Goal: Task Accomplishment & Management: Manage account settings

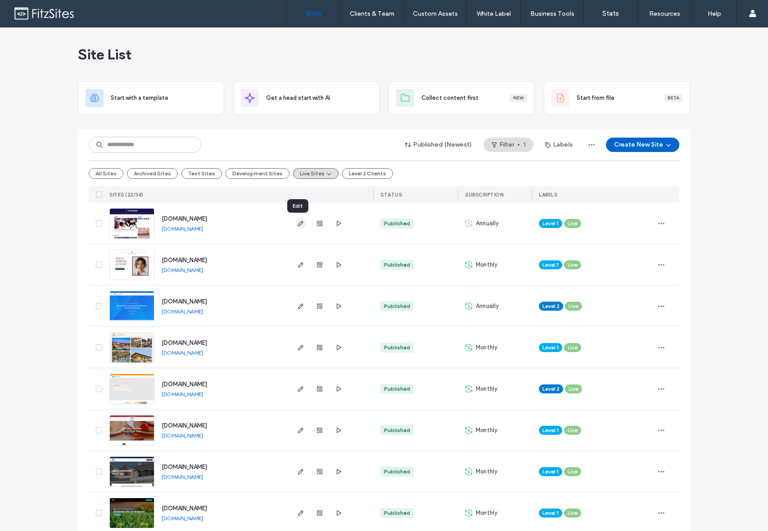
click at [298, 225] on icon "button" at bounding box center [300, 223] width 7 height 7
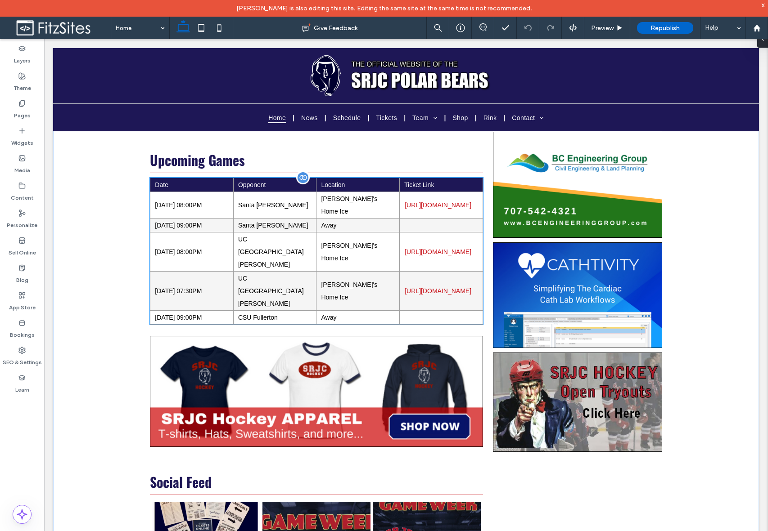
scroll to position [524, 0]
click at [412, 218] on td "[URL][DOMAIN_NAME]" at bounding box center [441, 205] width 83 height 27
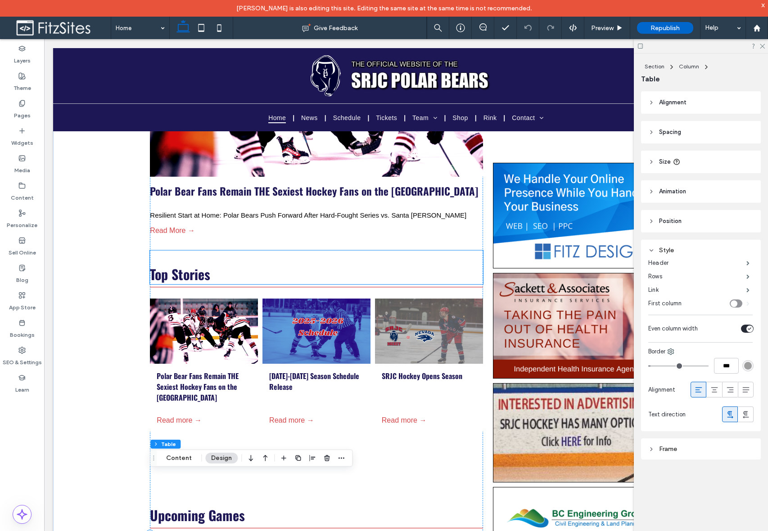
scroll to position [0, 0]
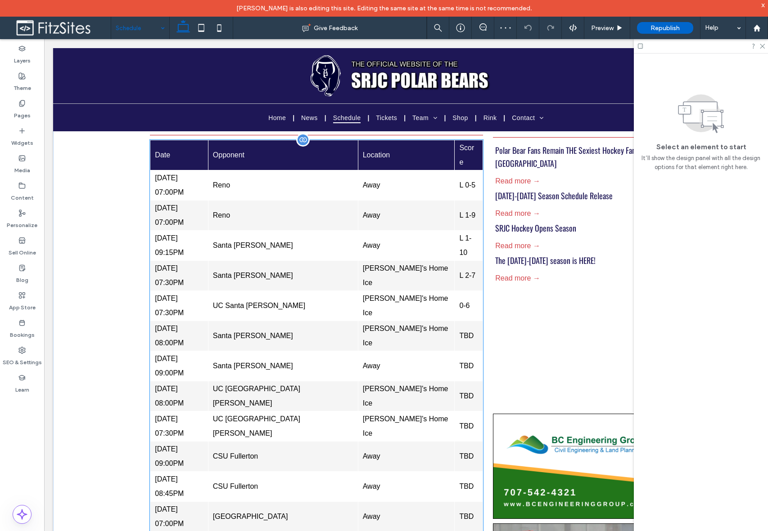
scroll to position [46, 0]
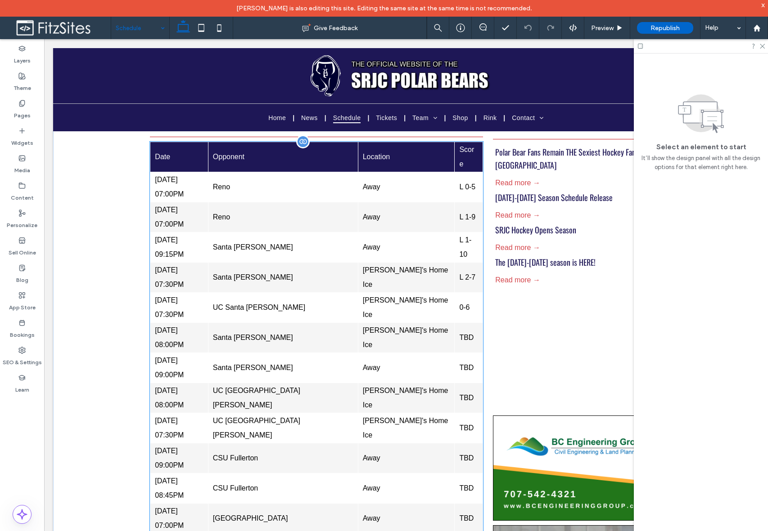
click at [416, 383] on td "[PERSON_NAME]'s Home Ice" at bounding box center [406, 398] width 97 height 30
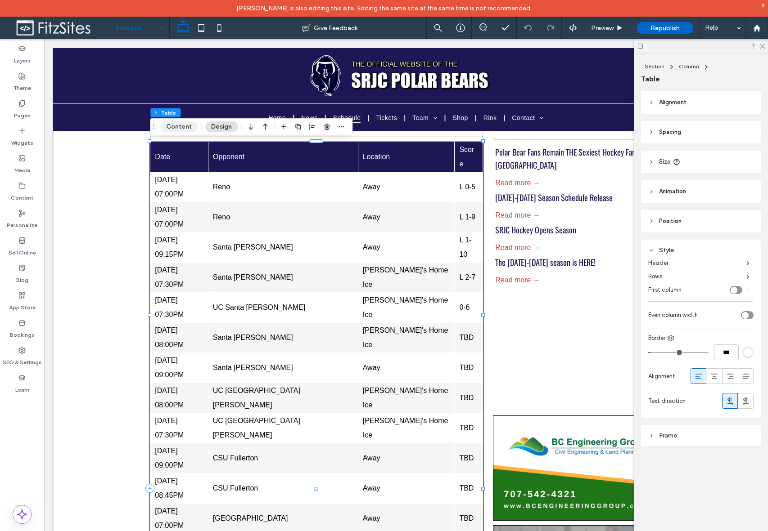
click at [170, 127] on button "Content" at bounding box center [178, 127] width 37 height 11
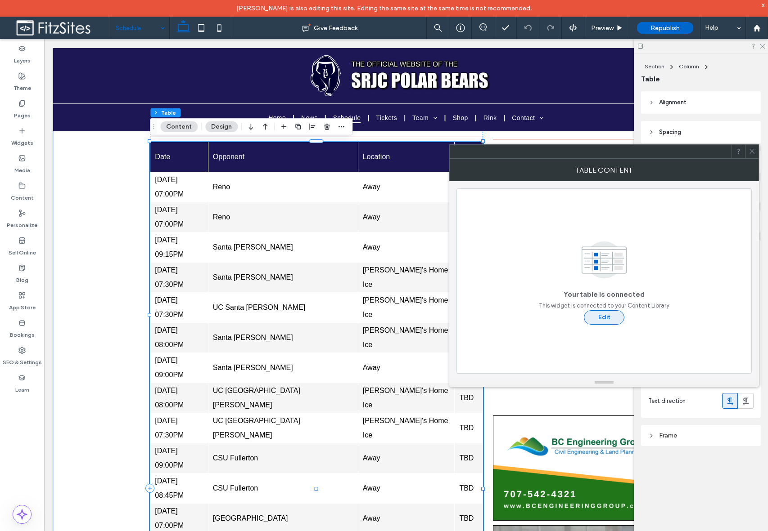
click at [602, 321] on button "Edit" at bounding box center [604, 318] width 41 height 14
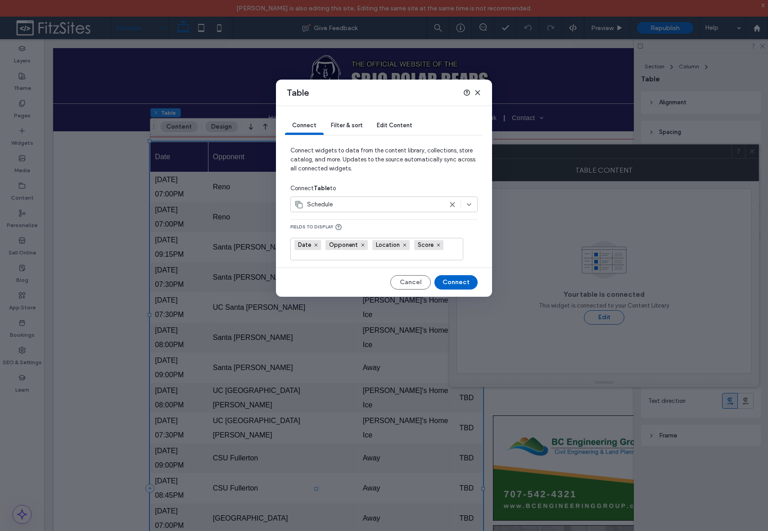
click at [450, 250] on div "Date Opponent Location Score" at bounding box center [373, 250] width 158 height 22
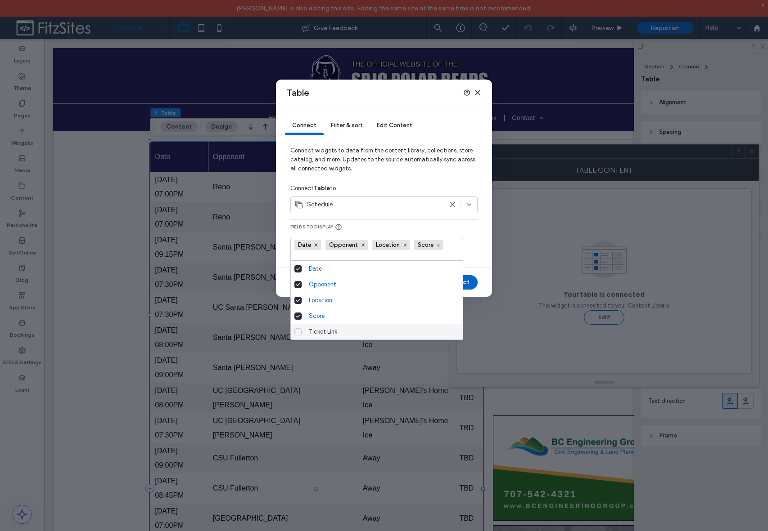
click at [301, 333] on span at bounding box center [297, 332] width 7 height 7
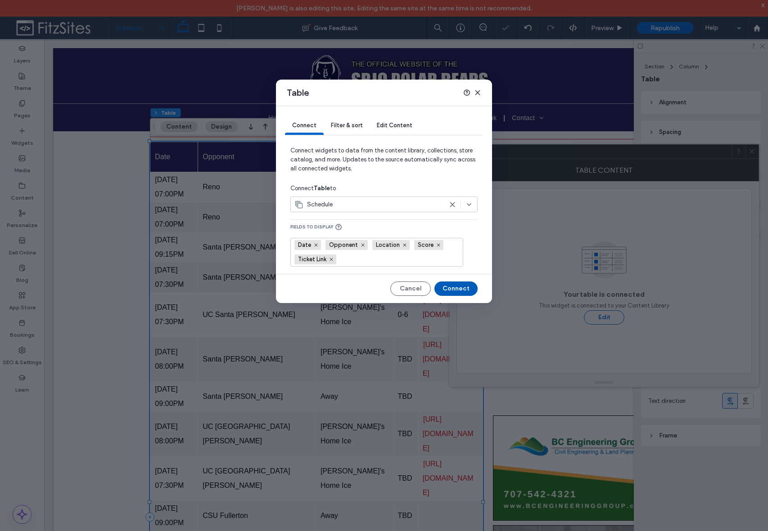
click at [457, 289] on button "Connect" at bounding box center [455, 289] width 43 height 14
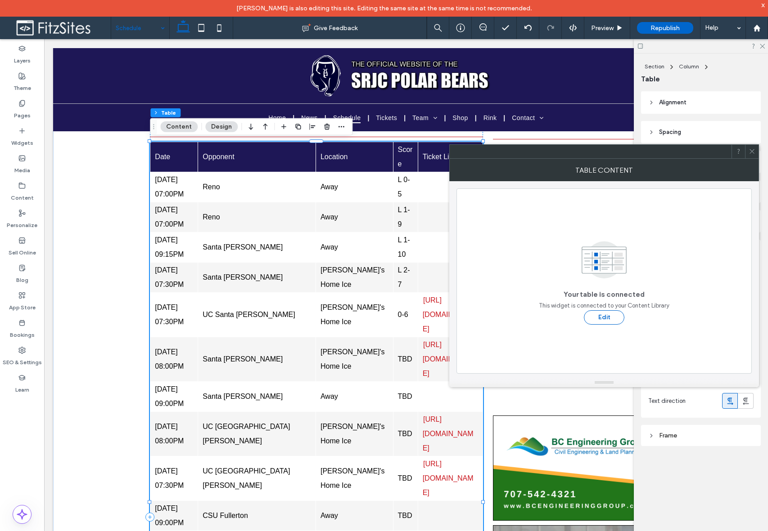
click at [755, 149] on icon at bounding box center [751, 151] width 7 height 7
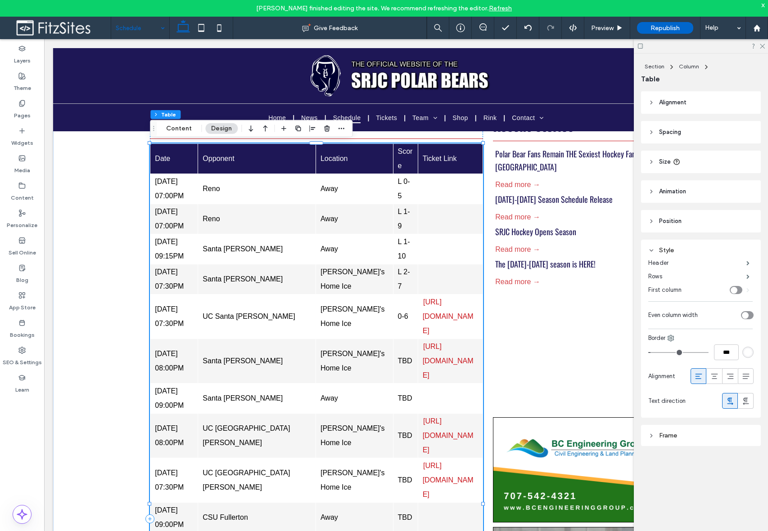
scroll to position [42, 0]
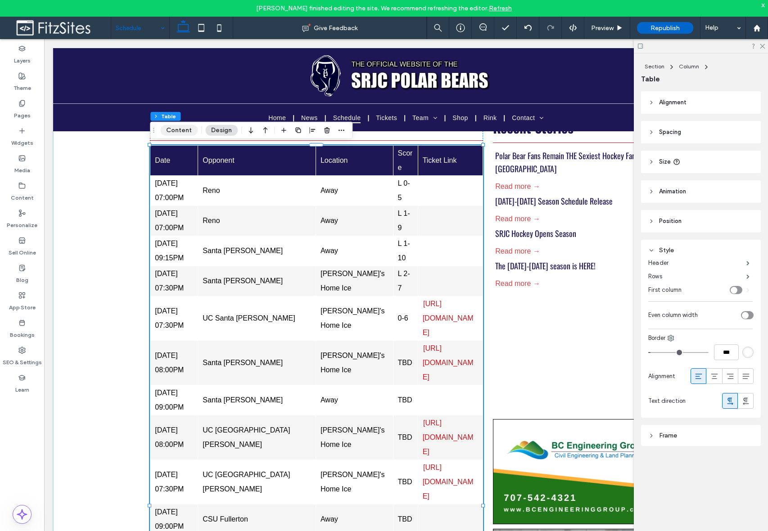
click at [189, 130] on button "Content" at bounding box center [178, 130] width 37 height 11
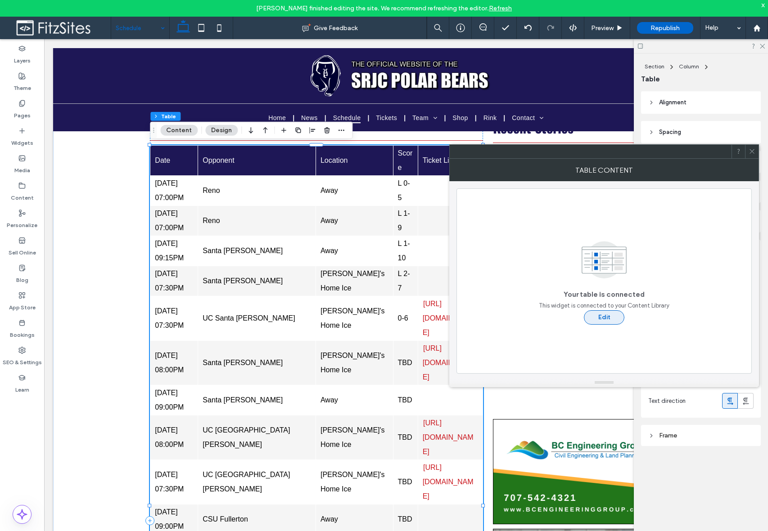
click at [610, 320] on button "Edit" at bounding box center [604, 318] width 41 height 14
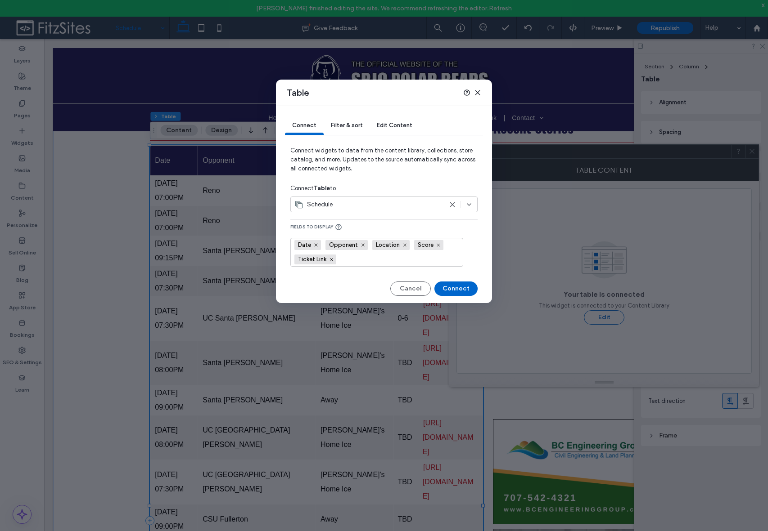
click at [385, 126] on span "Edit Content" at bounding box center [395, 125] width 36 height 7
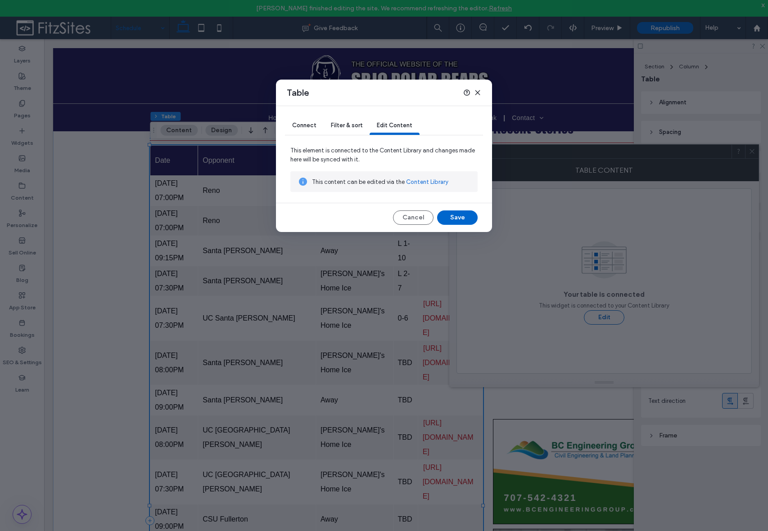
click at [434, 185] on link "Content Library" at bounding box center [427, 182] width 42 height 9
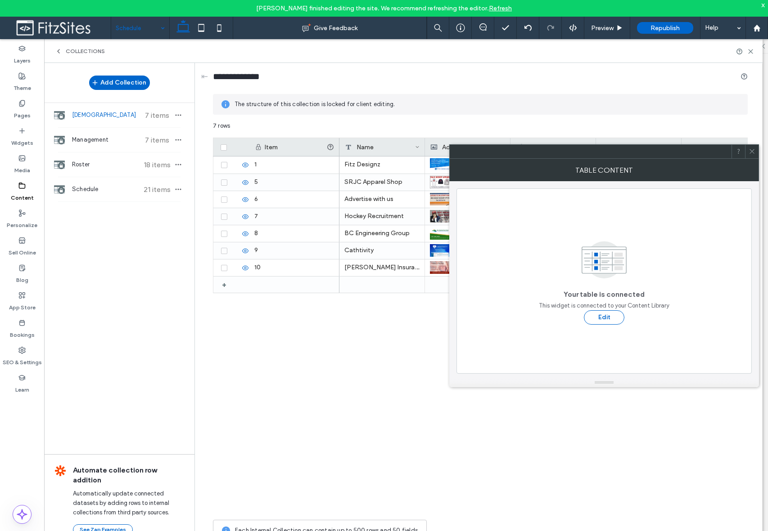
click at [750, 149] on use at bounding box center [751, 151] width 5 height 5
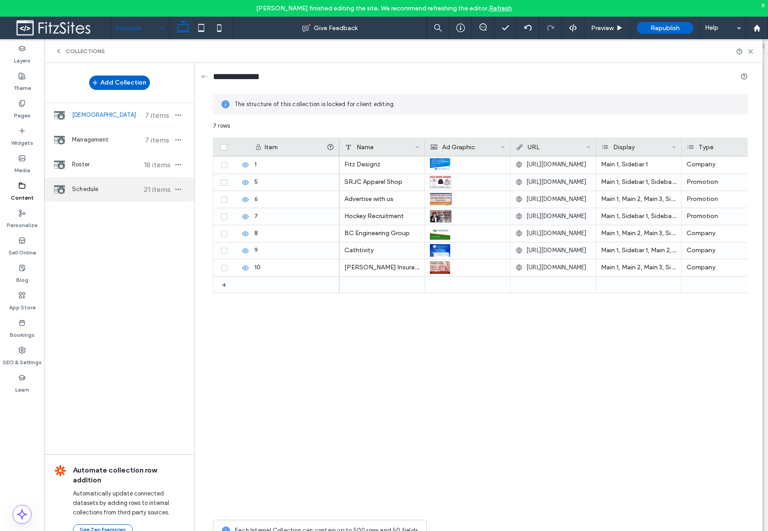
click at [99, 193] on span "Schedule" at bounding box center [105, 189] width 67 height 9
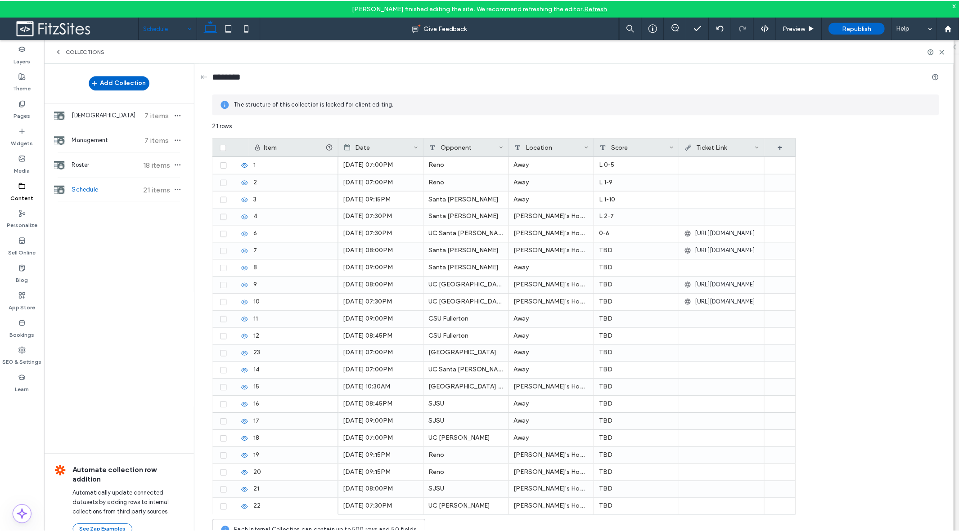
scroll to position [54, 0]
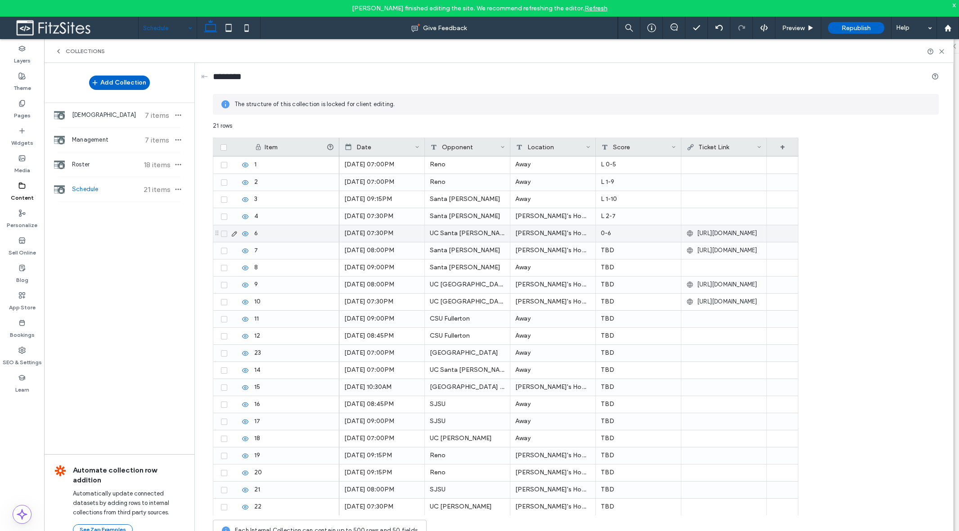
click at [729, 235] on span "[URL][DOMAIN_NAME]" at bounding box center [727, 233] width 60 height 9
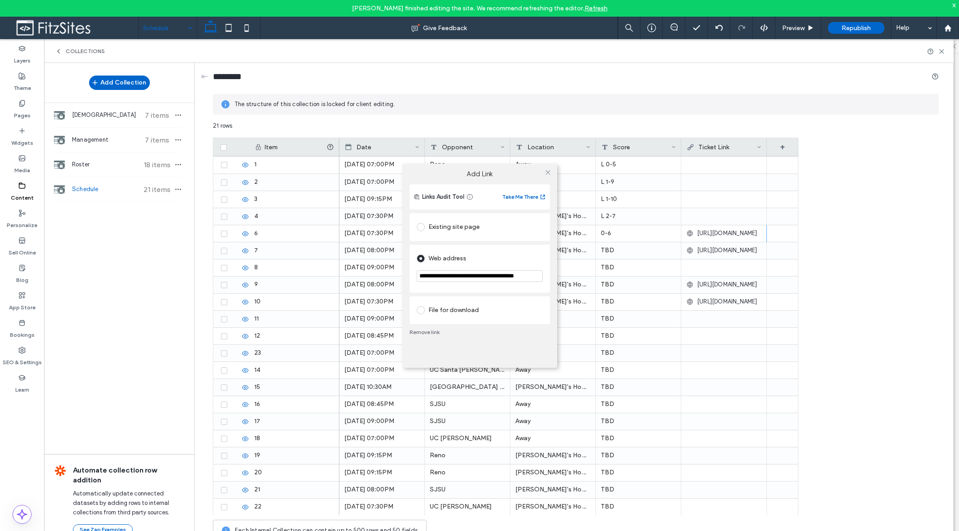
click at [500, 272] on input "**********" at bounding box center [480, 276] width 126 height 12
drag, startPoint x: 456, startPoint y: 278, endPoint x: 574, endPoint y: 279, distance: 117.9
click at [574, 279] on div "**********" at bounding box center [479, 265] width 959 height 531
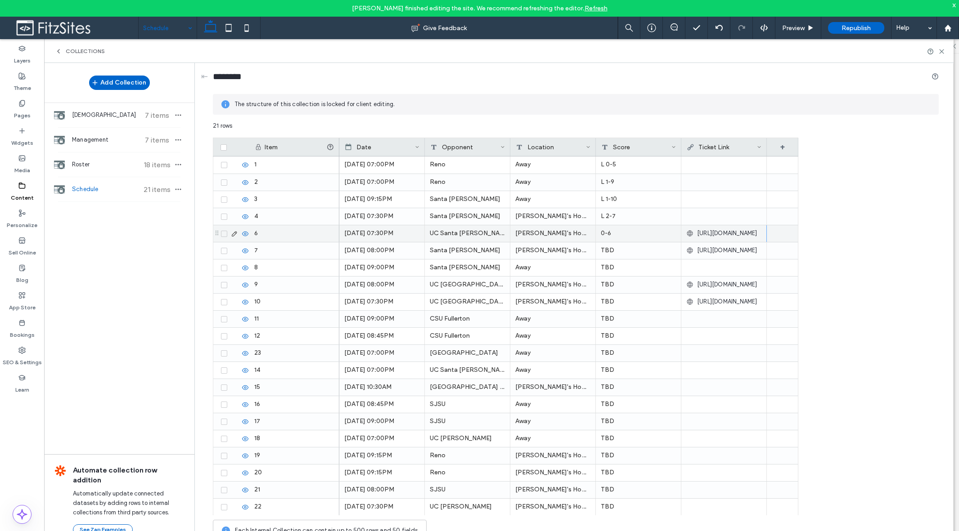
click at [729, 233] on span "[URL][DOMAIN_NAME]" at bounding box center [727, 233] width 60 height 9
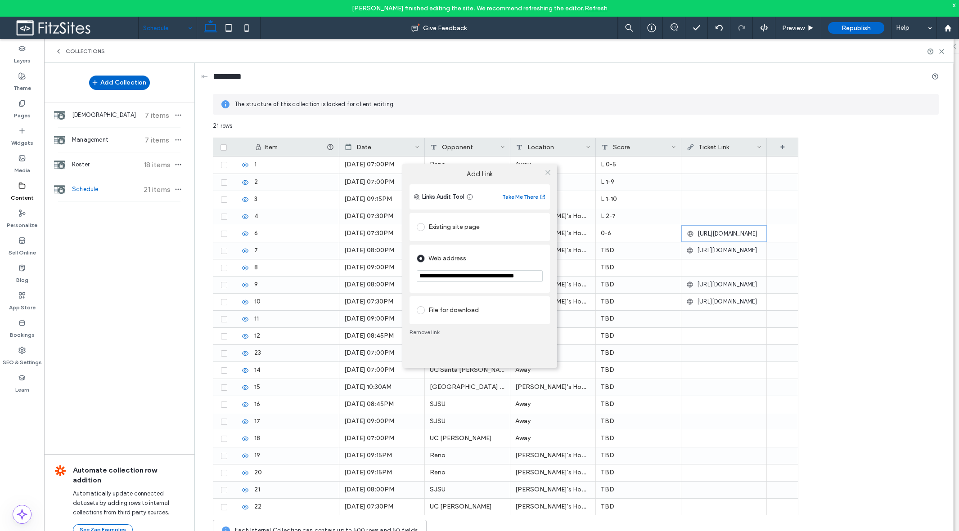
click at [466, 277] on input "**********" at bounding box center [480, 276] width 126 height 12
click at [512, 278] on input "**********" at bounding box center [480, 276] width 126 height 12
drag, startPoint x: 460, startPoint y: 274, endPoint x: 613, endPoint y: 273, distance: 153.0
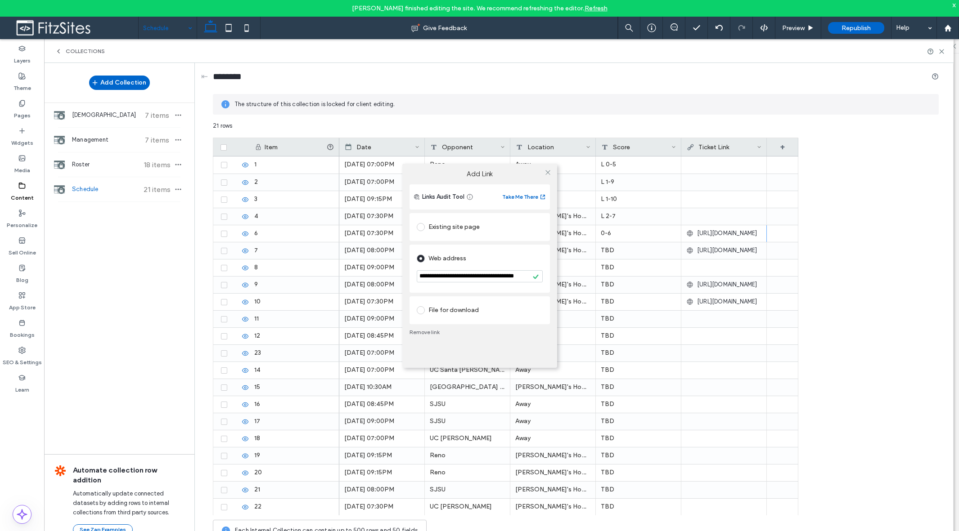
click at [613, 273] on div "**********" at bounding box center [479, 265] width 959 height 531
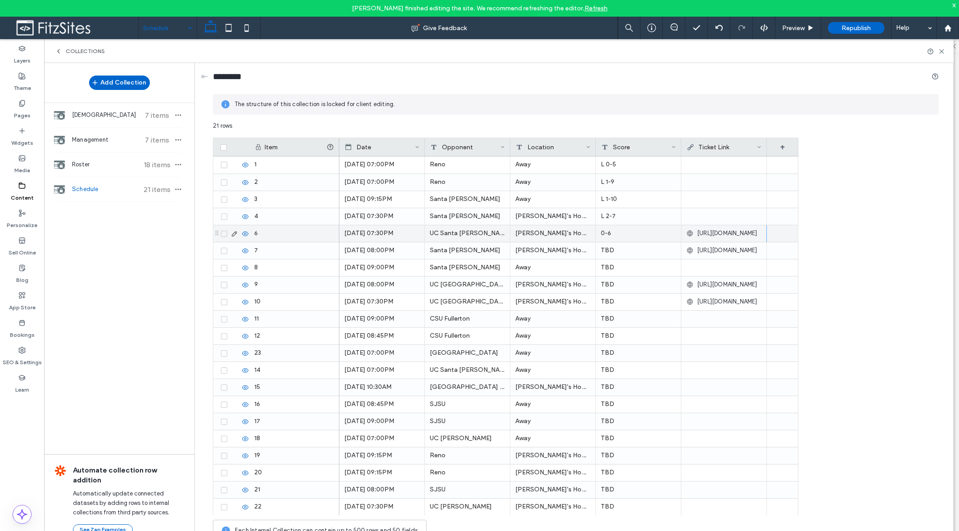
click at [716, 231] on span "[URL][DOMAIN_NAME]" at bounding box center [727, 233] width 60 height 9
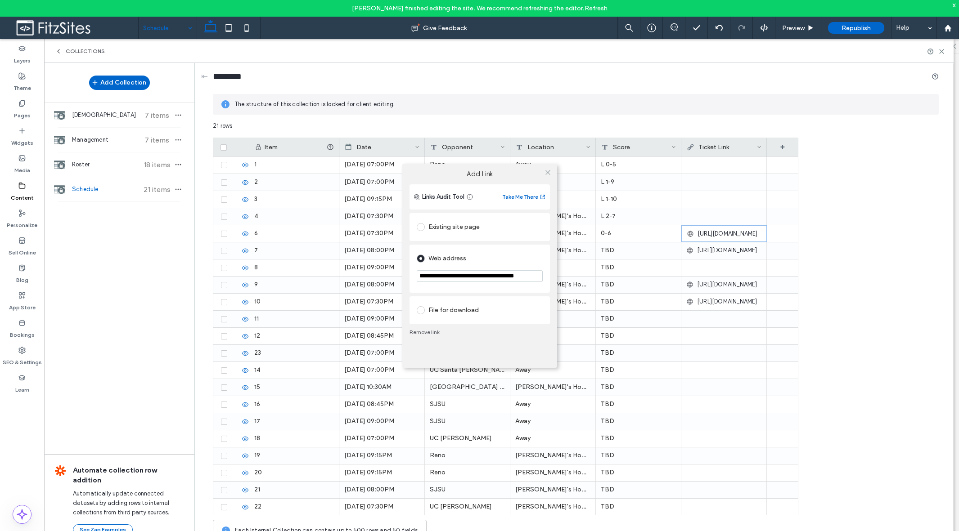
click at [507, 277] on input "**********" at bounding box center [480, 276] width 126 height 12
drag, startPoint x: 489, startPoint y: 277, endPoint x: 572, endPoint y: 275, distance: 82.8
click at [572, 275] on div "**********" at bounding box center [479, 265] width 959 height 531
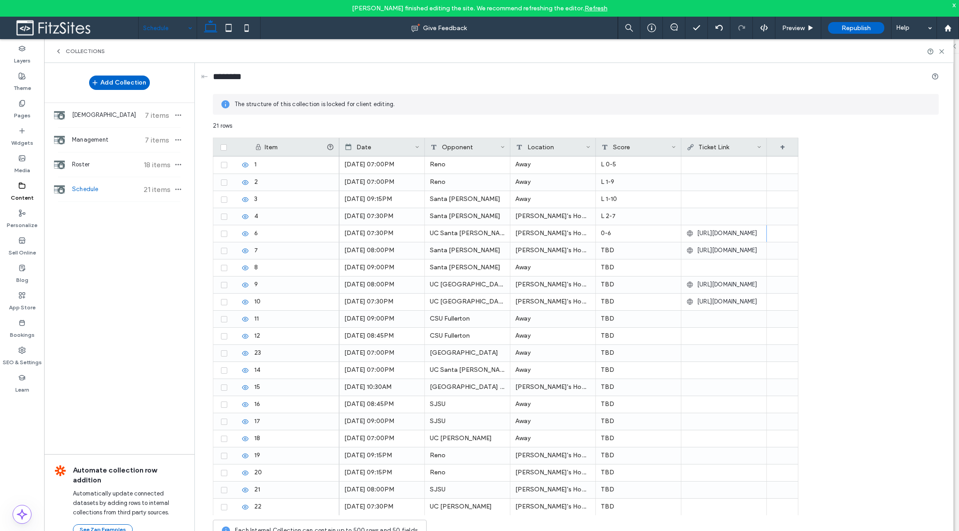
click at [712, 288] on span "[URL][DOMAIN_NAME]" at bounding box center [727, 284] width 60 height 9
click at [715, 286] on span "[URL][DOMAIN_NAME]" at bounding box center [727, 284] width 60 height 9
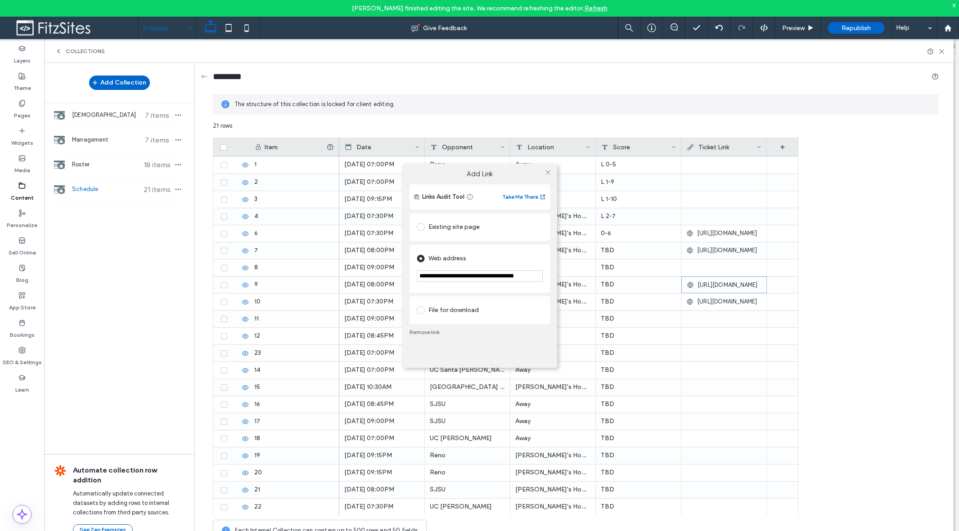
click at [511, 277] on input "**********" at bounding box center [480, 276] width 126 height 12
drag, startPoint x: 548, startPoint y: 275, endPoint x: 565, endPoint y: 275, distance: 17.1
click at [565, 275] on div "**********" at bounding box center [479, 265] width 959 height 531
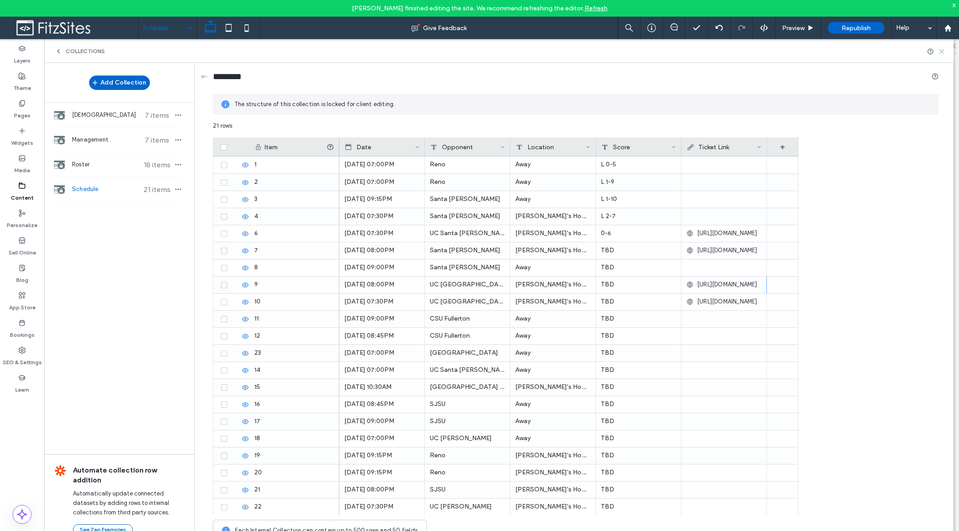
click at [767, 52] on icon at bounding box center [941, 51] width 7 height 7
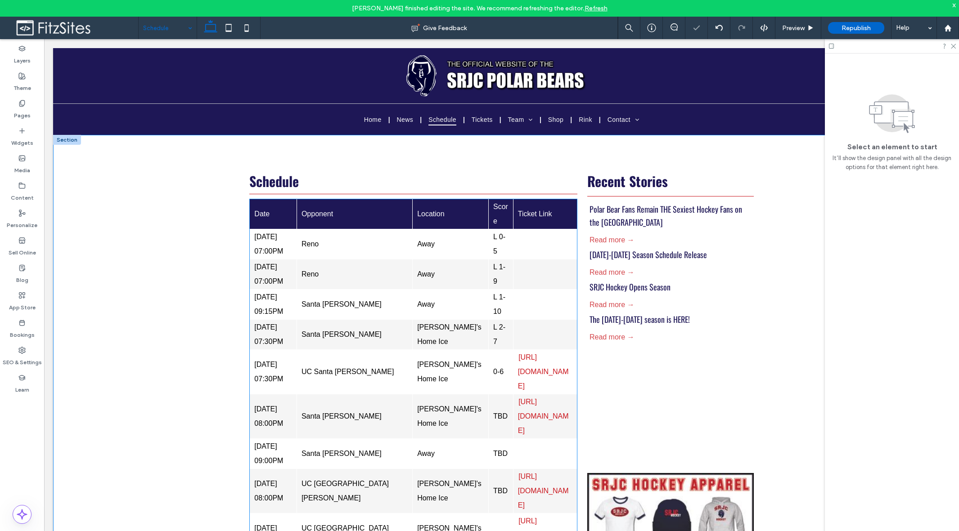
scroll to position [0, 0]
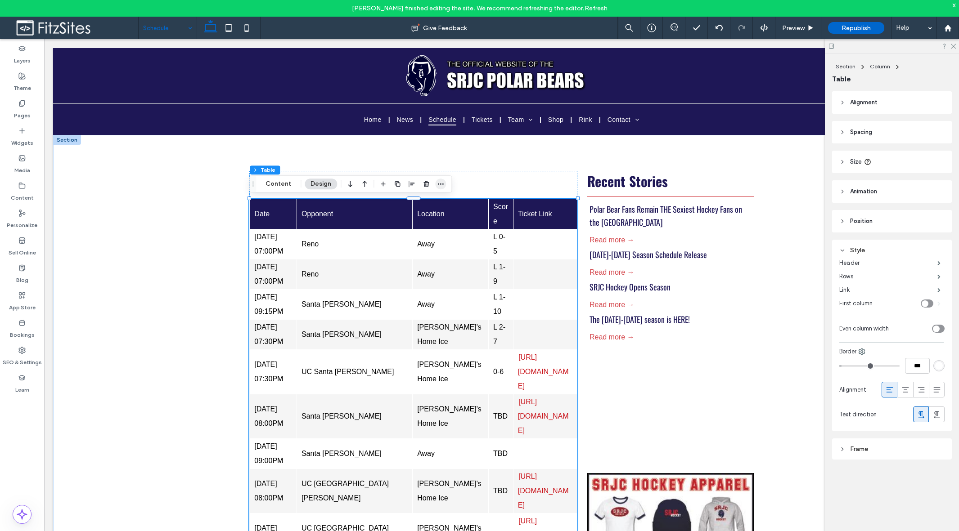
click at [440, 184] on use "button" at bounding box center [441, 184] width 6 height 1
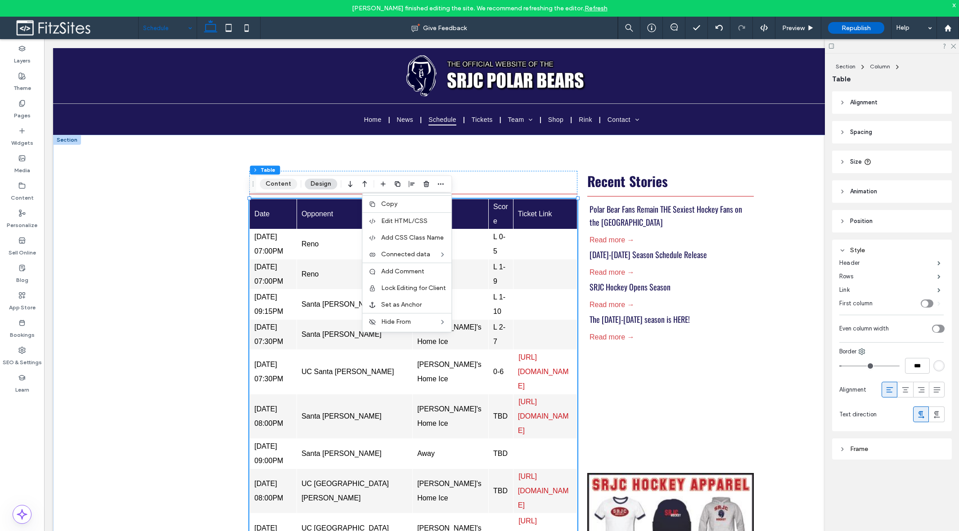
click at [281, 184] on button "Content" at bounding box center [278, 184] width 37 height 11
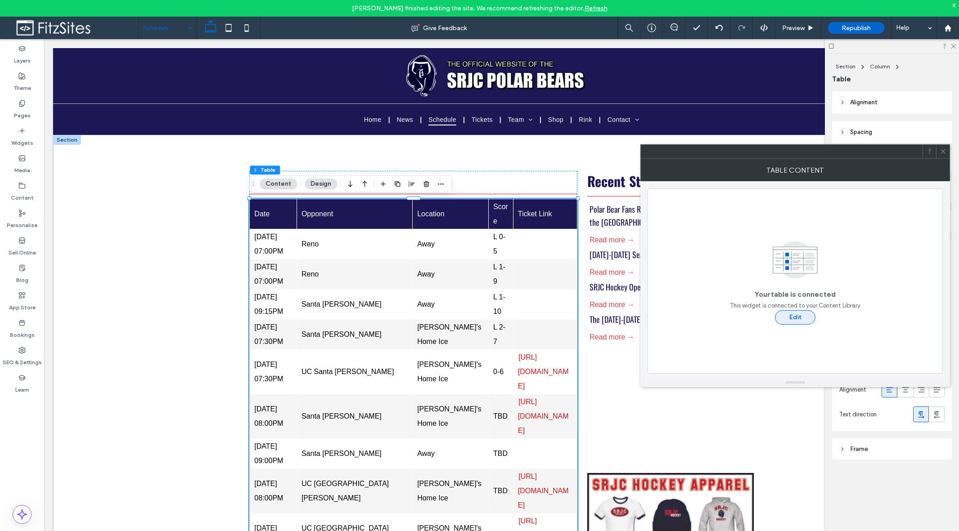
click at [767, 317] on button "Edit" at bounding box center [795, 318] width 41 height 14
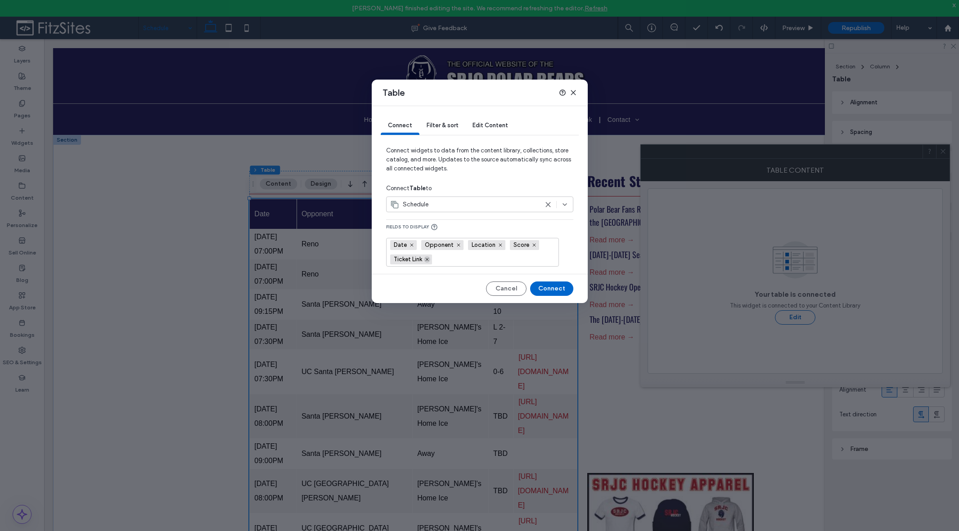
click at [425, 260] on icon at bounding box center [427, 259] width 5 height 5
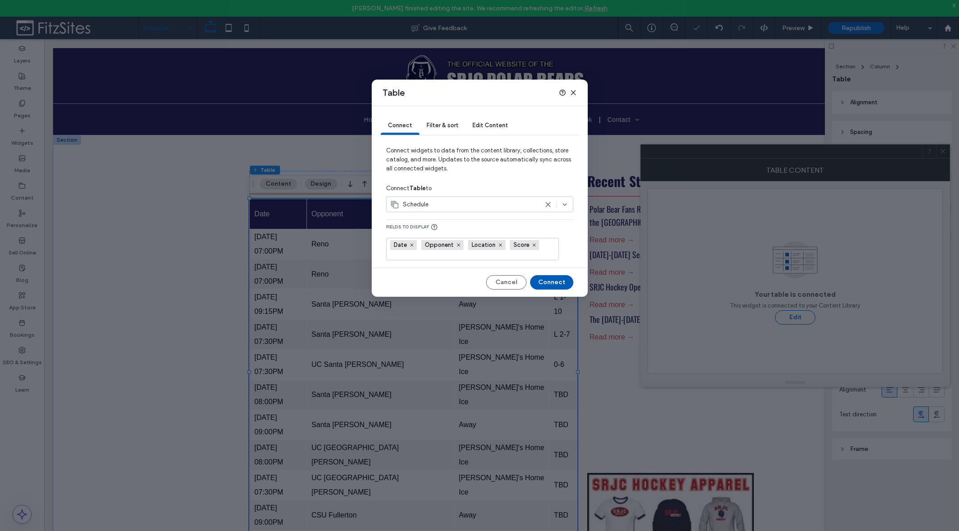
click at [554, 281] on button "Connect" at bounding box center [551, 282] width 43 height 14
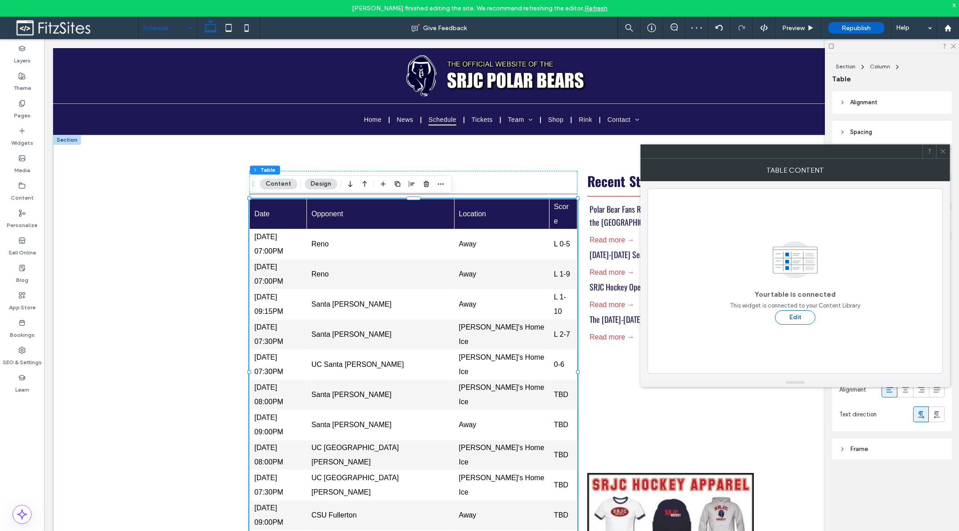
drag, startPoint x: 947, startPoint y: 153, endPoint x: 702, endPoint y: 257, distance: 266.0
click at [767, 153] on div at bounding box center [943, 152] width 14 height 14
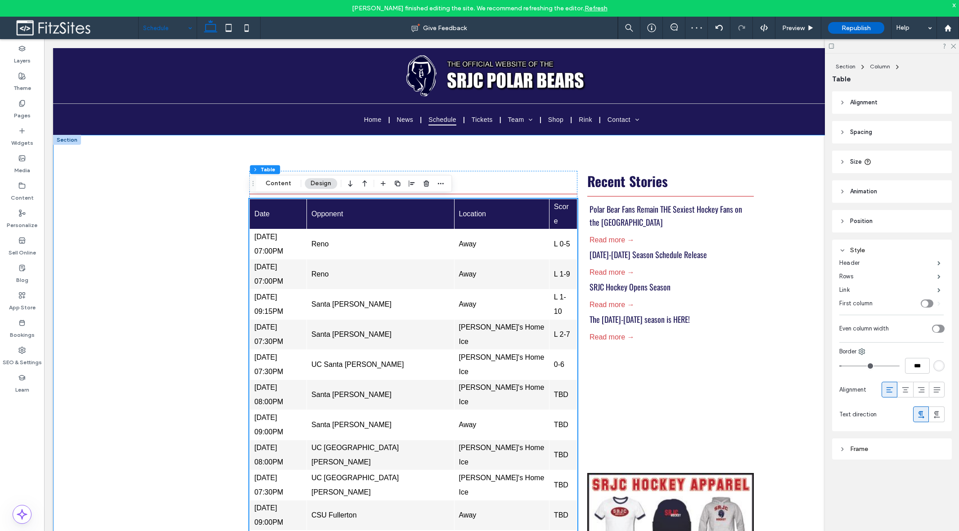
scroll to position [280, 0]
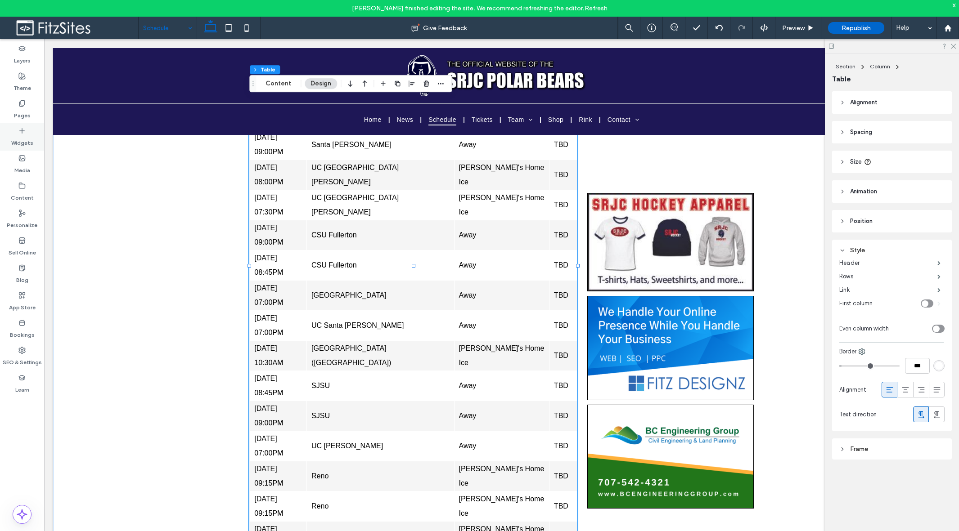
drag, startPoint x: 17, startPoint y: 139, endPoint x: 40, endPoint y: 132, distance: 23.9
click at [17, 139] on label "Widgets" at bounding box center [22, 141] width 22 height 13
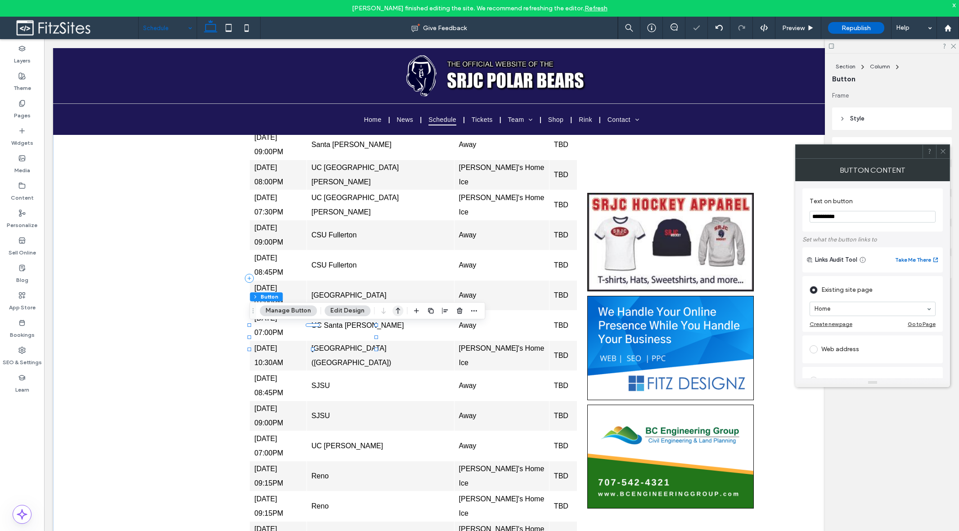
type input "**"
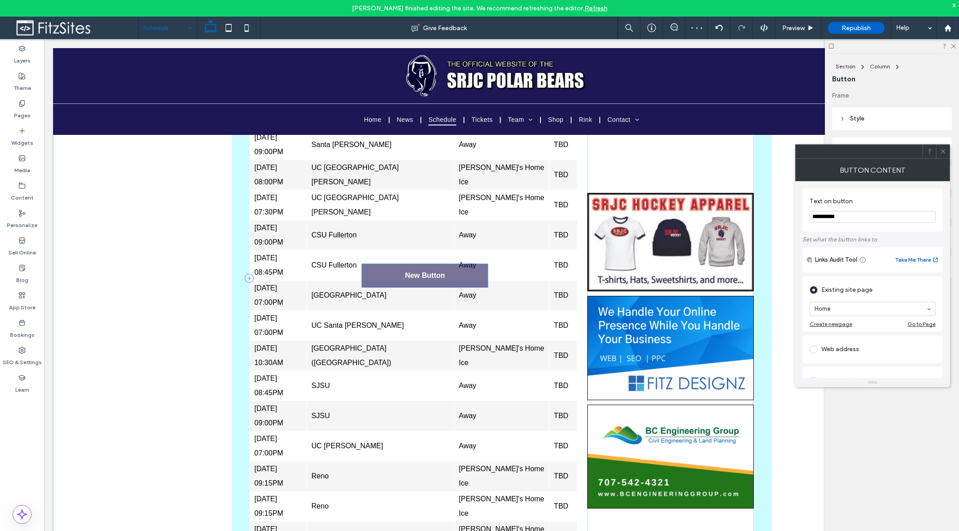
drag, startPoint x: 315, startPoint y: 339, endPoint x: 428, endPoint y: 278, distance: 128.9
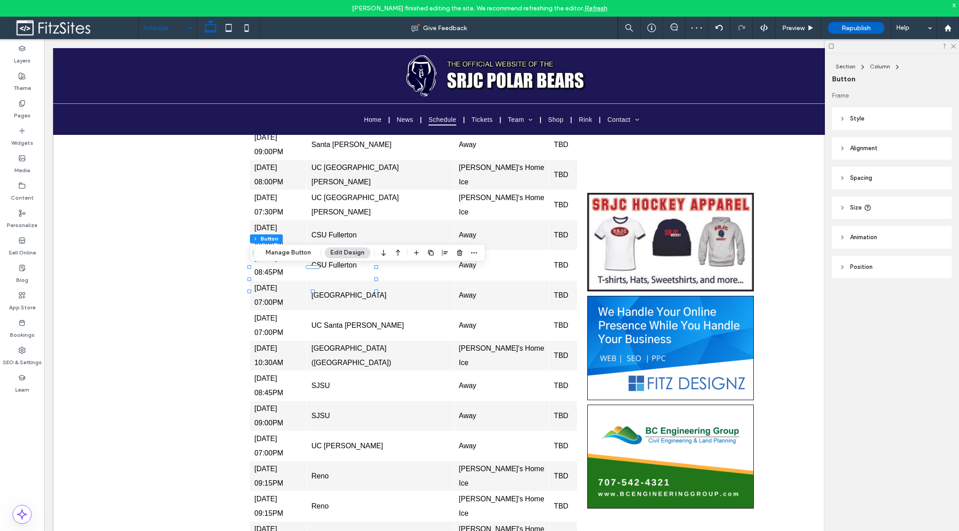
click at [767, 161] on div "Frame Style Primary Secondary Select Layout Button style Button text Background…" at bounding box center [895, 202] width 126 height 223
click at [767, 154] on header "Alignment" at bounding box center [892, 148] width 120 height 23
drag, startPoint x: 867, startPoint y: 175, endPoint x: 564, endPoint y: 263, distance: 315.6
click at [767, 175] on div at bounding box center [863, 171] width 15 height 15
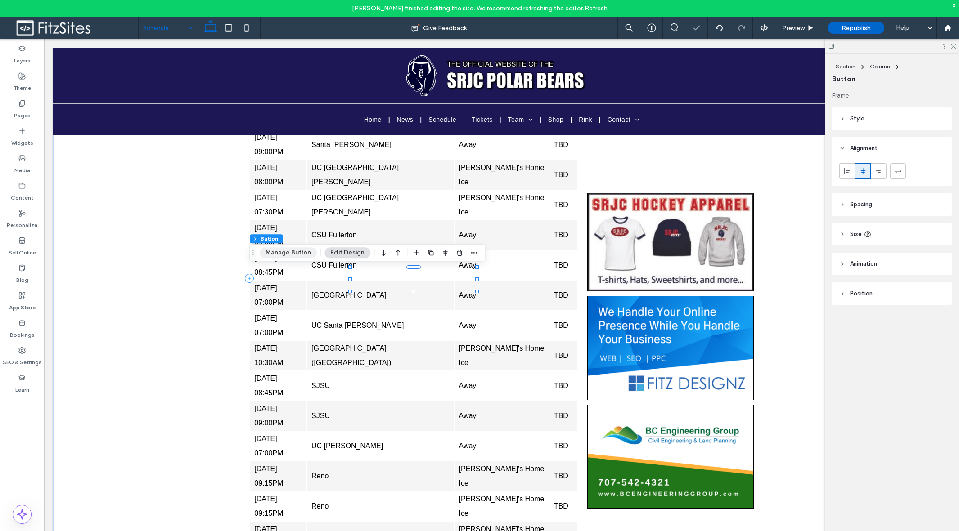
click at [295, 255] on button "Manage Button" at bounding box center [288, 253] width 57 height 11
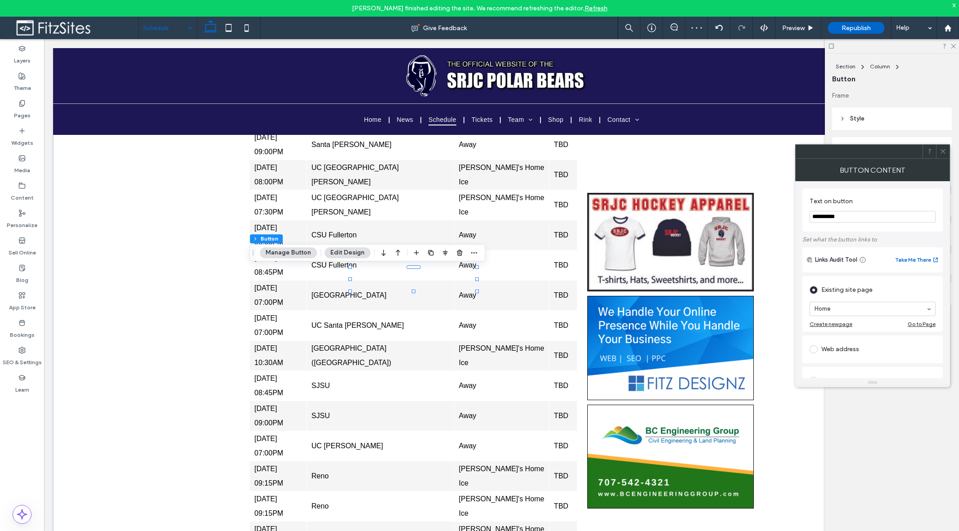
drag, startPoint x: 846, startPoint y: 216, endPoint x: 829, endPoint y: 216, distance: 17.1
click at [767, 216] on input "**********" at bounding box center [873, 217] width 126 height 12
drag, startPoint x: 840, startPoint y: 367, endPoint x: 840, endPoint y: 360, distance: 6.8
click at [767, 217] on input "**********" at bounding box center [873, 217] width 126 height 12
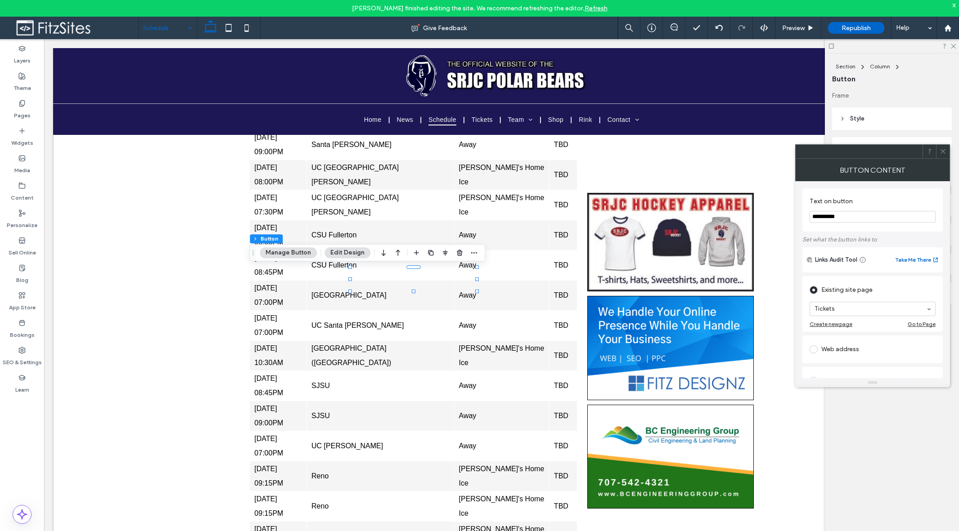
drag, startPoint x: 825, startPoint y: 217, endPoint x: 815, endPoint y: 217, distance: 10.8
click at [767, 217] on input "**********" at bounding box center [873, 217] width 126 height 12
click at [767, 216] on input "**********" at bounding box center [873, 217] width 126 height 12
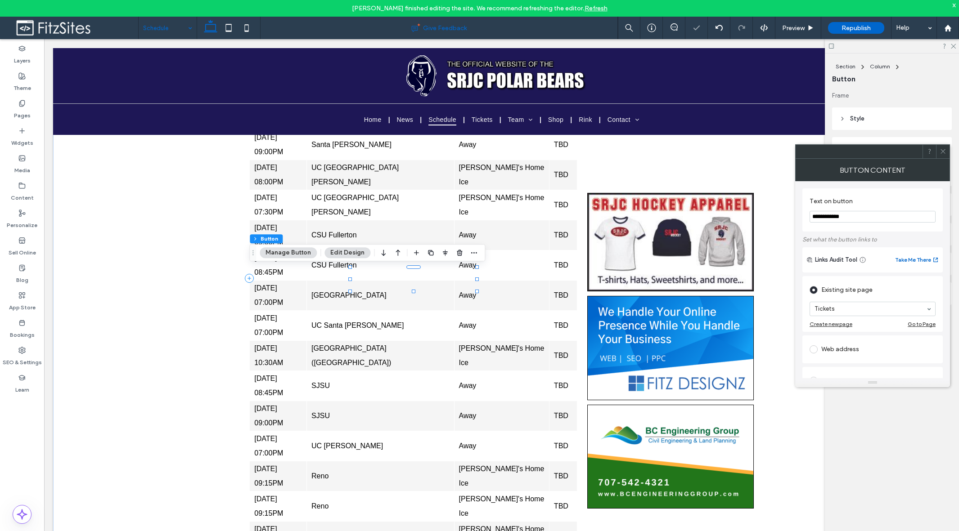
type input "**********"
click at [767, 151] on icon at bounding box center [943, 151] width 7 height 7
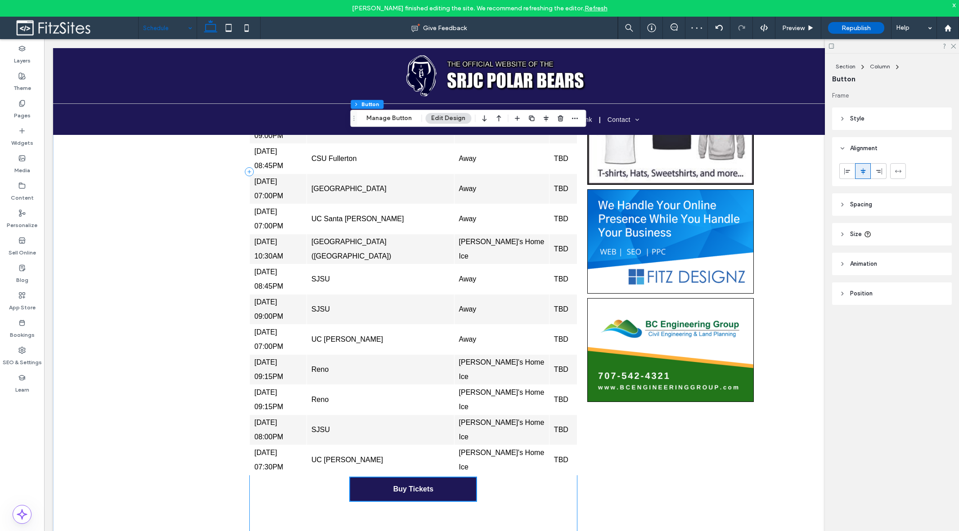
scroll to position [340, 0]
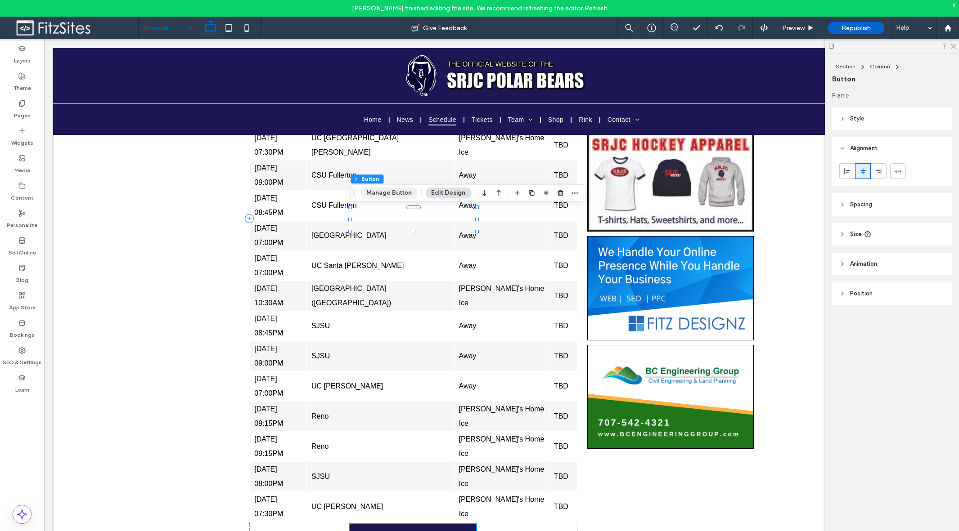
click at [403, 194] on button "Manage Button" at bounding box center [388, 193] width 57 height 11
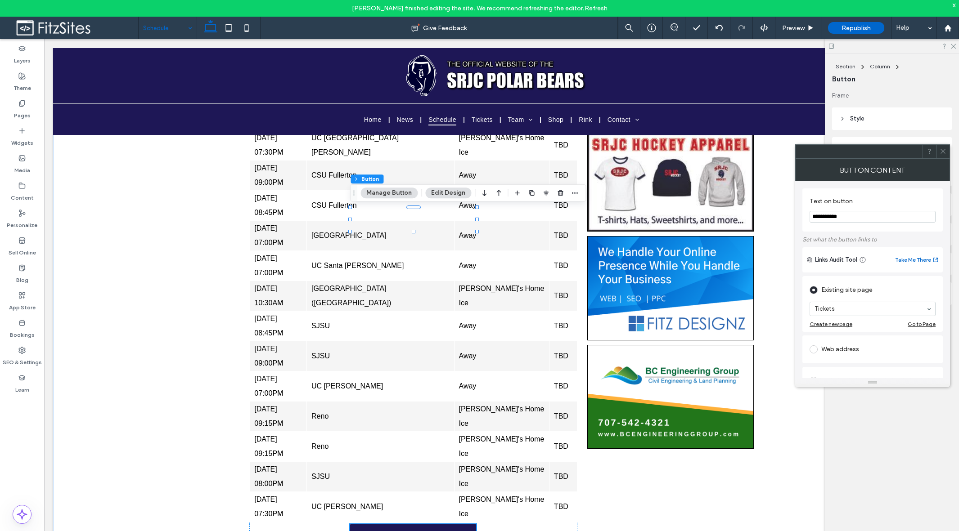
click at [767, 155] on span at bounding box center [943, 152] width 7 height 14
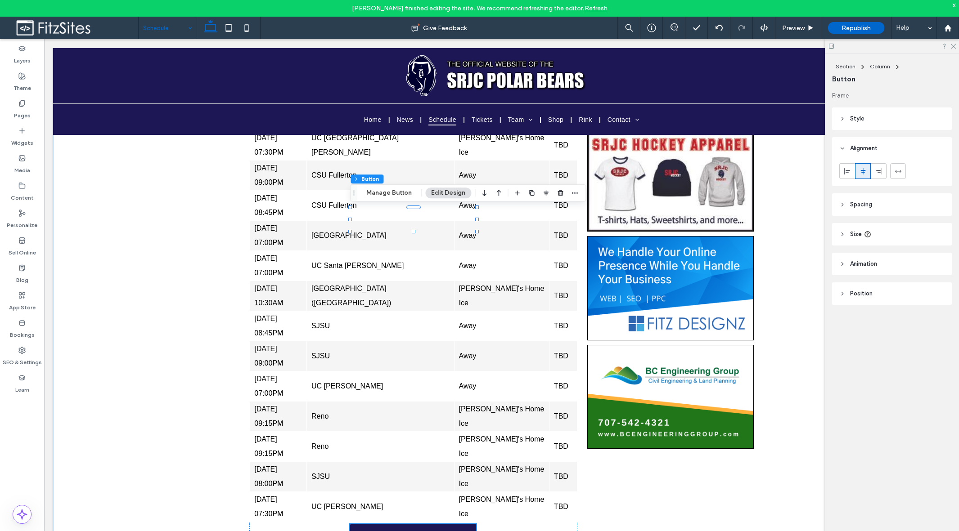
click at [767, 121] on header "Style" at bounding box center [892, 119] width 120 height 23
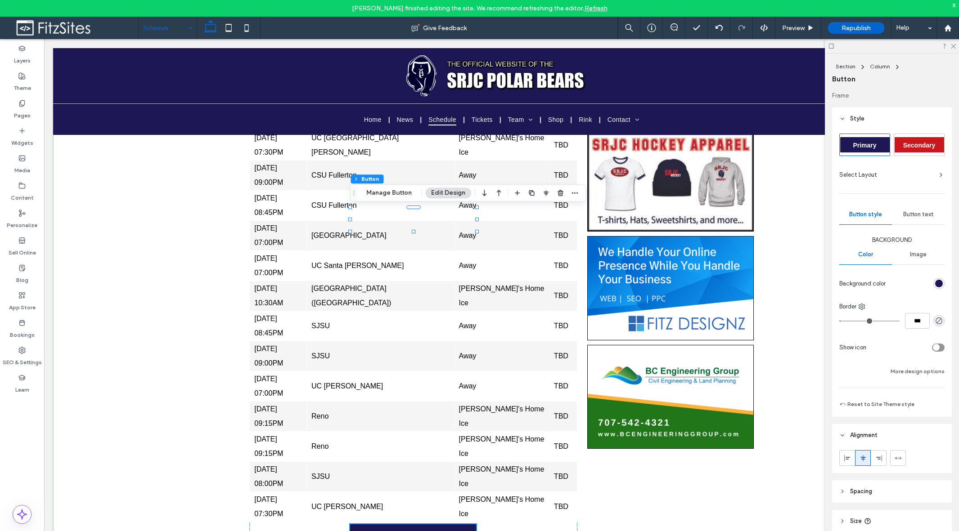
drag, startPoint x: 914, startPoint y: 145, endPoint x: 900, endPoint y: 149, distance: 14.3
click at [767, 146] on span "Secondary" at bounding box center [919, 145] width 32 height 7
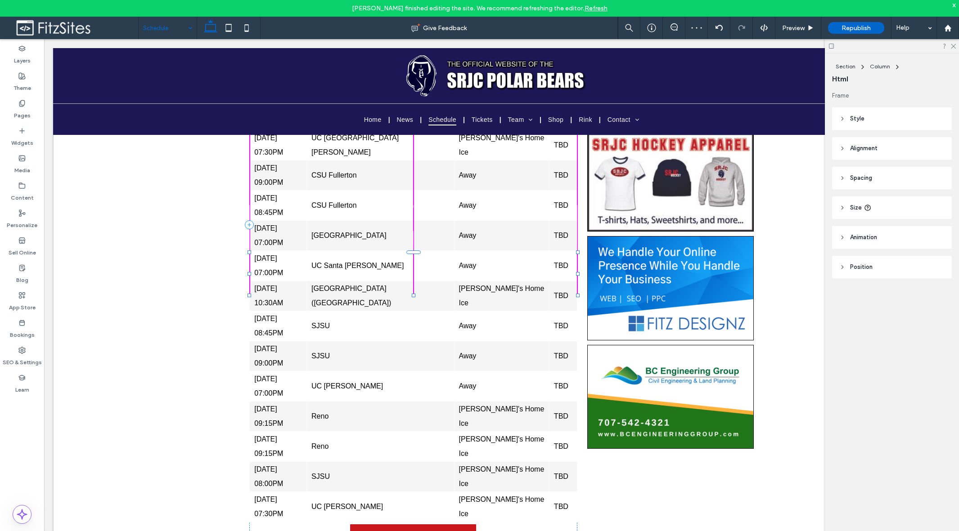
drag, startPoint x: 413, startPoint y: 239, endPoint x: 481, endPoint y: 232, distance: 68.3
click at [411, 252] on div at bounding box center [413, 253] width 14 height 4
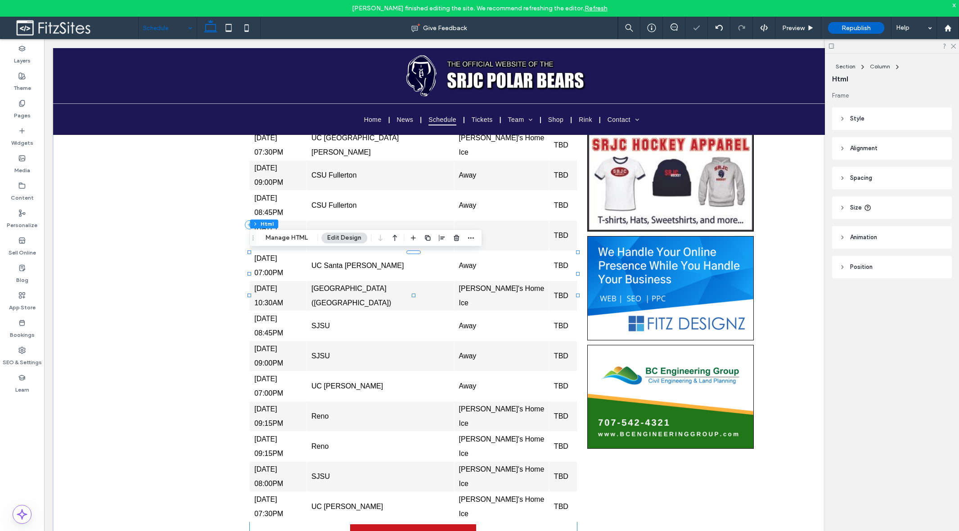
click at [528, 216] on div "Schedule Date Opponent Location Score Sep/19/2025 07:00PM Reno Away L 0-5 Sep/2…" at bounding box center [413, 225] width 328 height 788
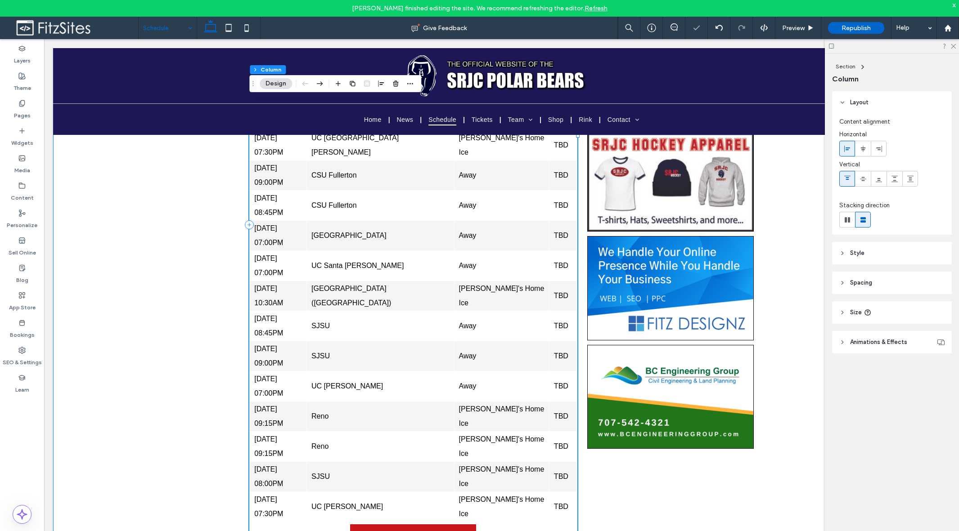
drag, startPoint x: 506, startPoint y: 215, endPoint x: 489, endPoint y: 212, distance: 16.9
click at [506, 215] on div "Schedule Date Opponent Location Score Sep/19/2025 07:00PM Reno Away L 0-5 Sep/2…" at bounding box center [413, 225] width 328 height 788
click at [411, 525] on link "Buy Tickets" at bounding box center [413, 536] width 126 height 23
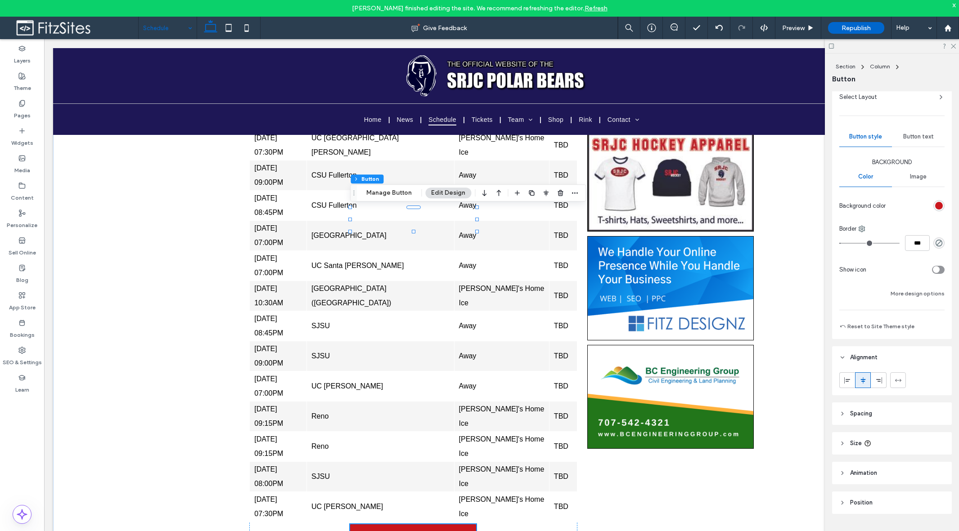
scroll to position [84, 0]
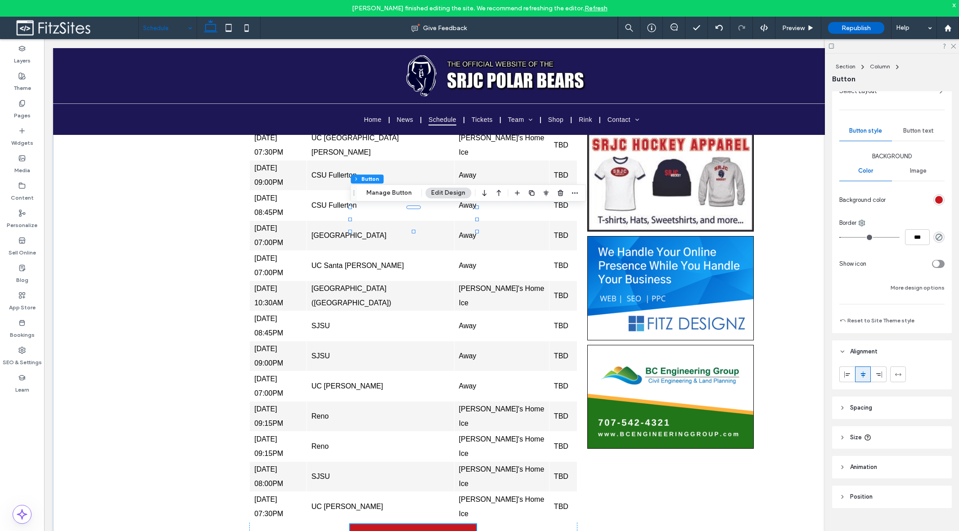
click at [767, 405] on span "Spacing" at bounding box center [861, 408] width 22 height 9
click at [767, 446] on label "0px" at bounding box center [892, 443] width 11 height 8
type input "*"
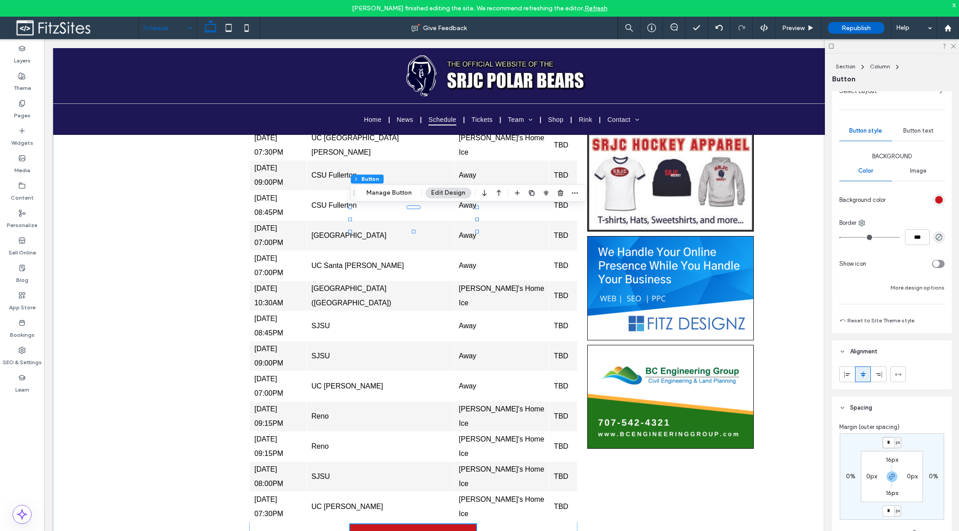
click at [767, 446] on input "*" at bounding box center [889, 442] width 12 height 11
type input "**"
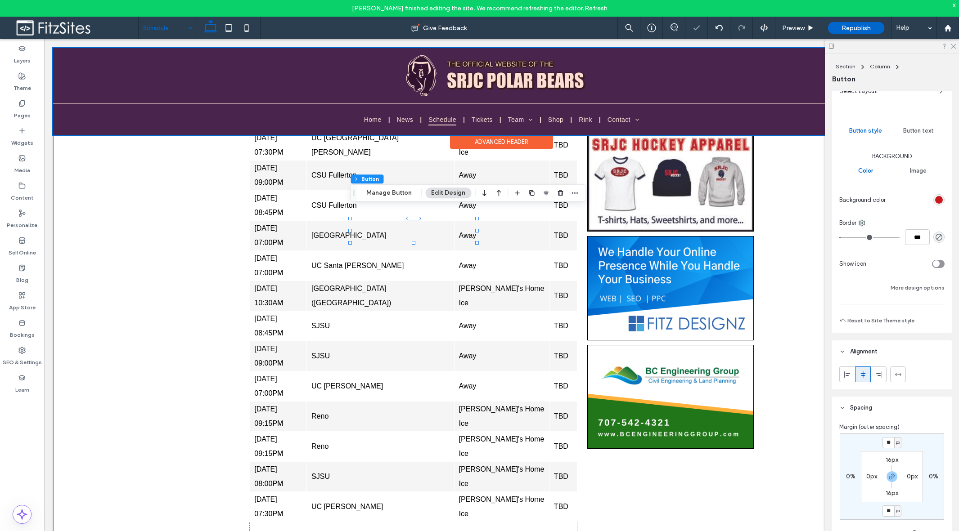
click at [212, 257] on div "Schedule Date Opponent Location Score Sep/19/2025 07:00PM Reno Away L 0-5 Sep/2…" at bounding box center [501, 236] width 897 height 882
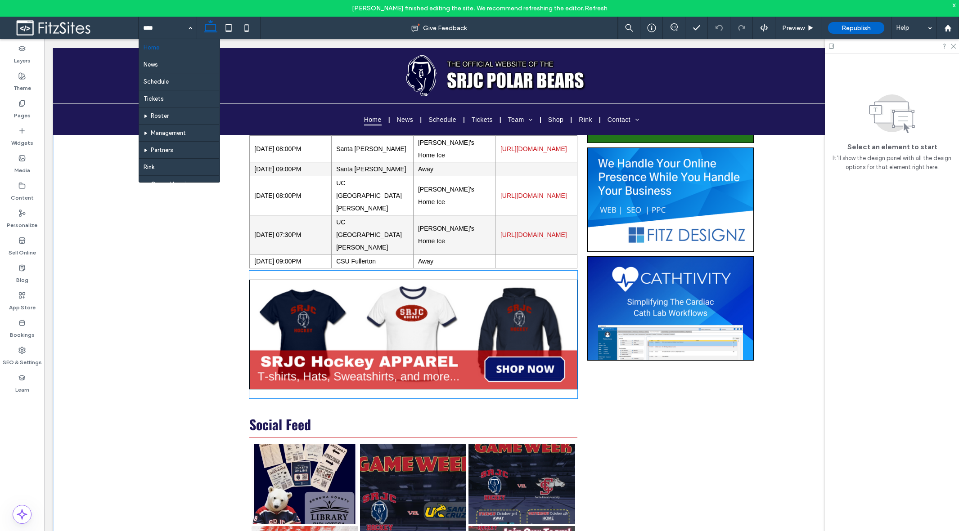
scroll to position [626, 0]
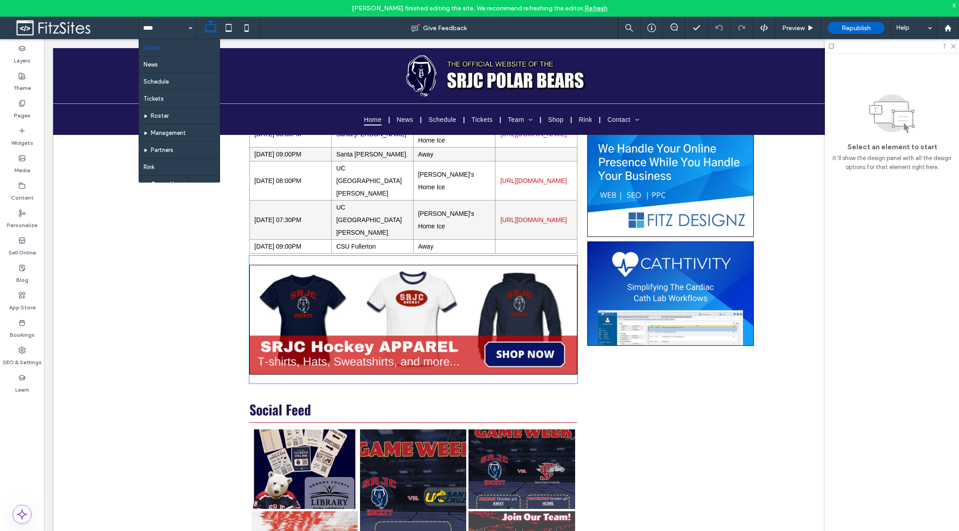
click at [289, 294] on img at bounding box center [413, 320] width 328 height 110
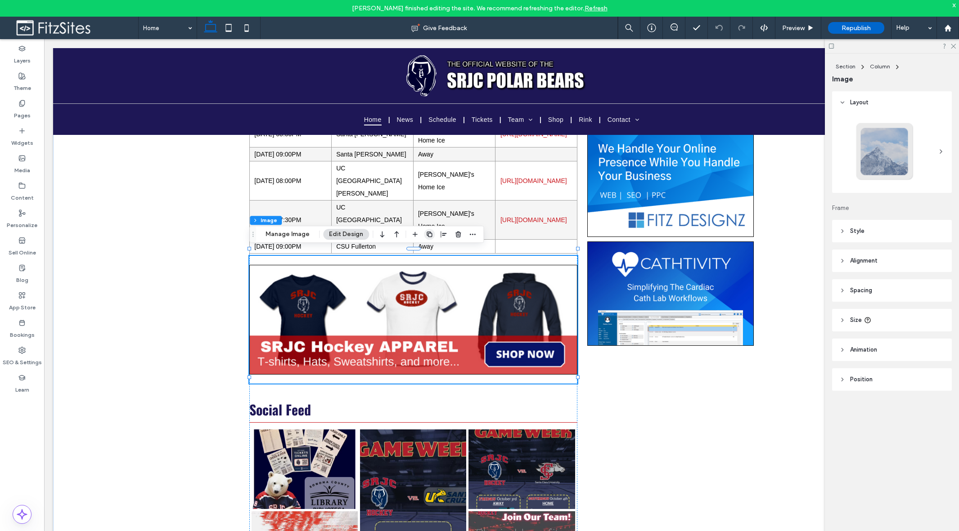
click at [427, 235] on use "button" at bounding box center [429, 234] width 5 height 5
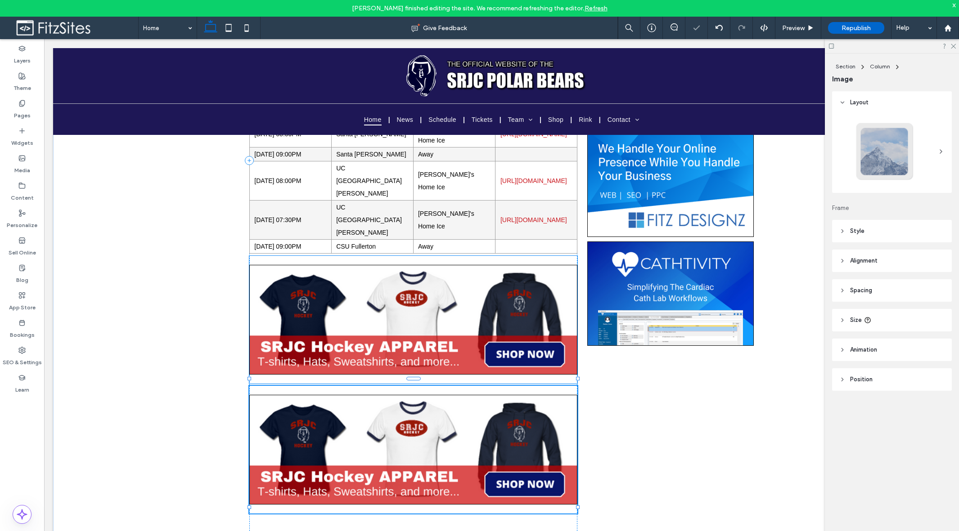
type input "*"
type input "***"
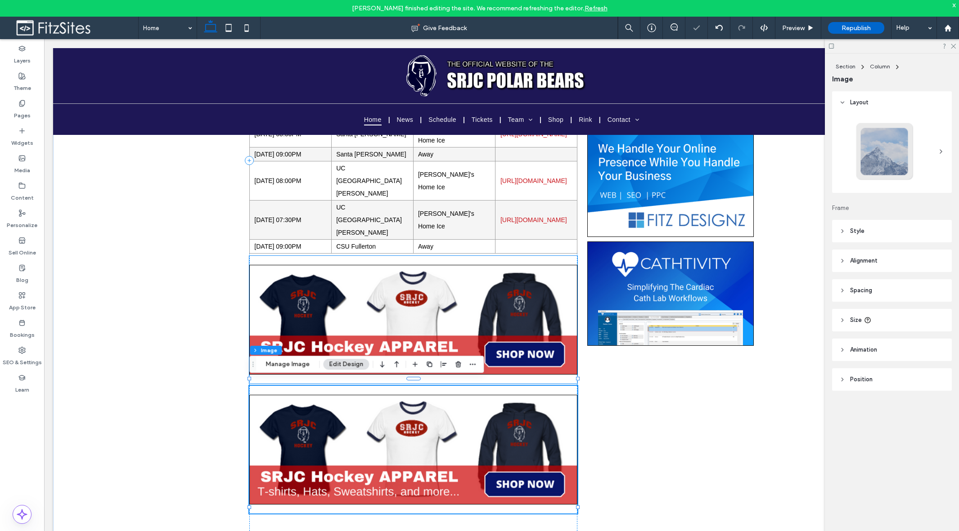
click at [430, 297] on img at bounding box center [413, 320] width 328 height 110
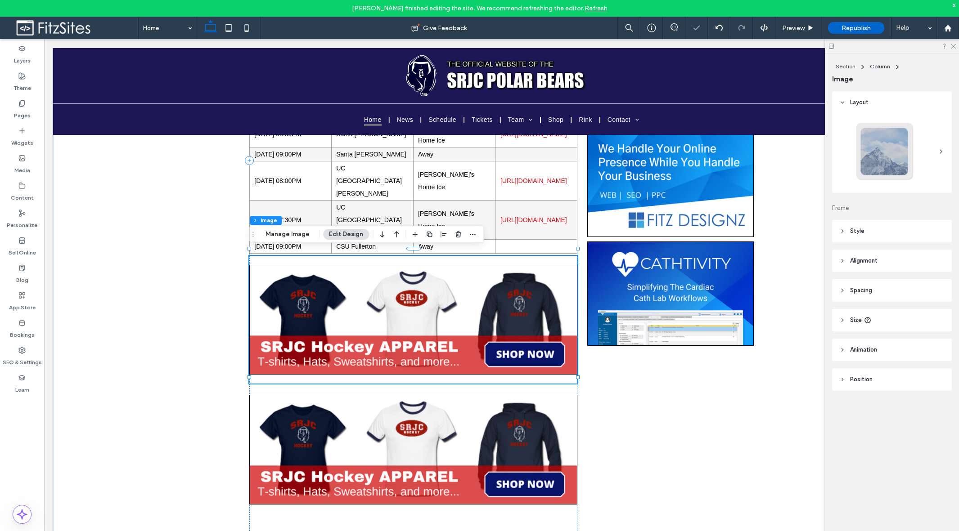
type input "*"
type input "***"
click at [305, 238] on button "Manage Image" at bounding box center [288, 234] width 56 height 11
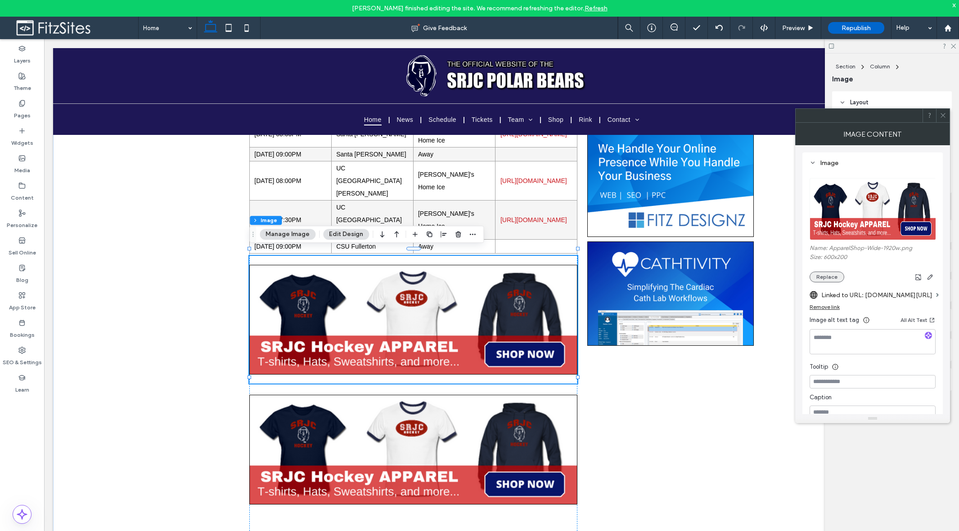
click at [767, 279] on button "Replace" at bounding box center [827, 277] width 35 height 11
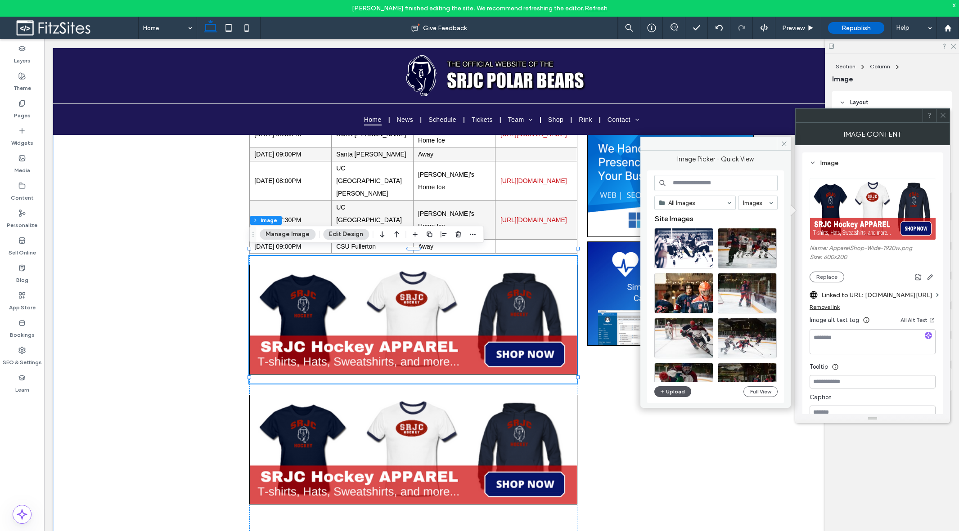
click at [680, 388] on button "Upload" at bounding box center [672, 392] width 37 height 11
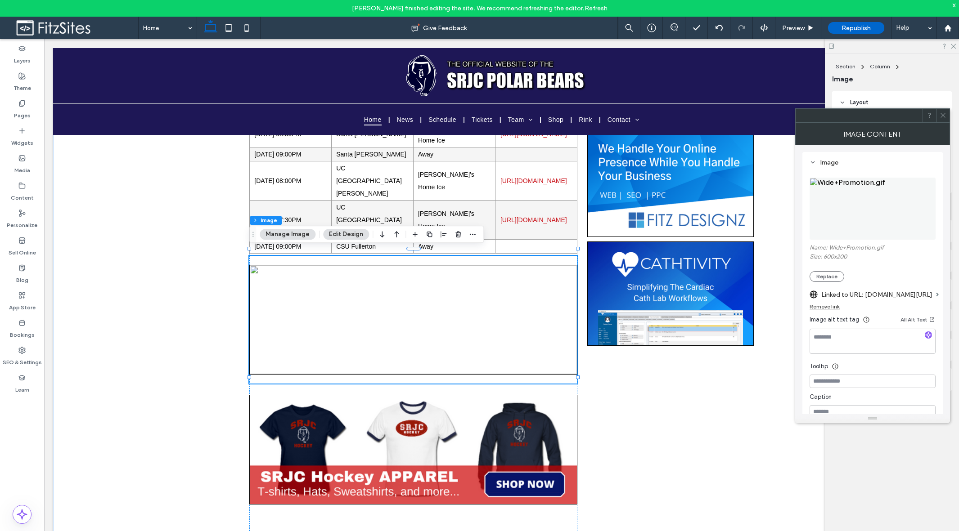
scroll to position [0, 0]
click at [767, 309] on div "Remove link" at bounding box center [825, 307] width 30 height 7
click at [767, 295] on label "Link image" at bounding box center [870, 295] width 120 height 17
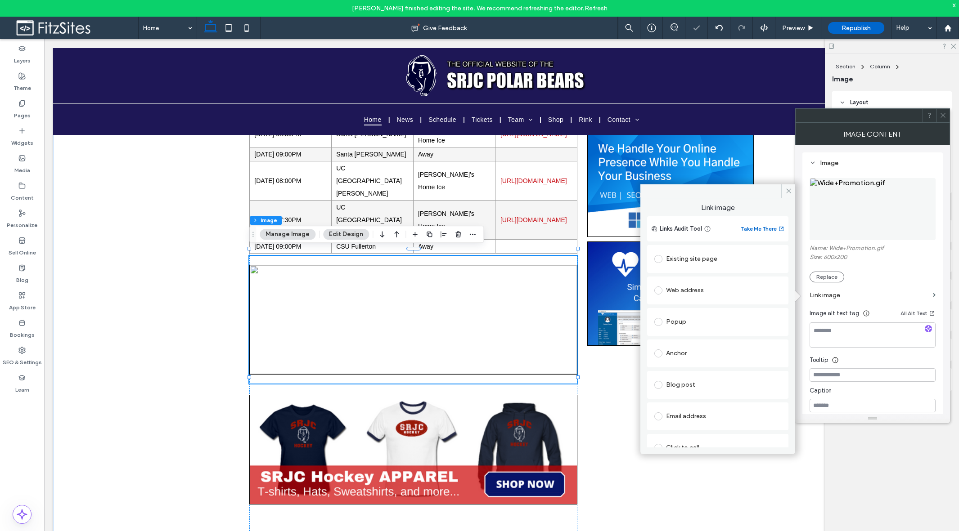
click at [680, 260] on div "Existing site page" at bounding box center [717, 259] width 127 height 14
click at [767, 189] on icon at bounding box center [788, 191] width 7 height 7
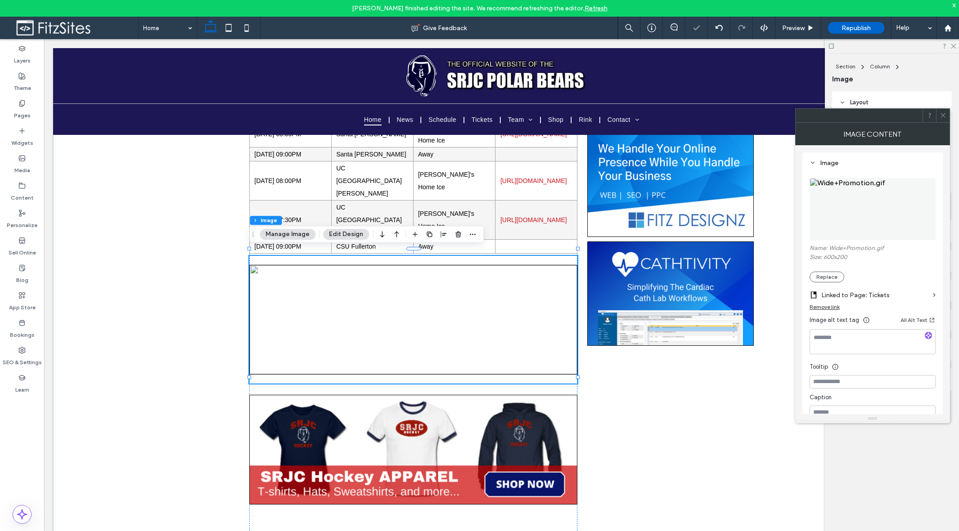
drag, startPoint x: 939, startPoint y: 117, endPoint x: 899, endPoint y: 182, distance: 76.6
click at [767, 117] on div at bounding box center [943, 116] width 14 height 14
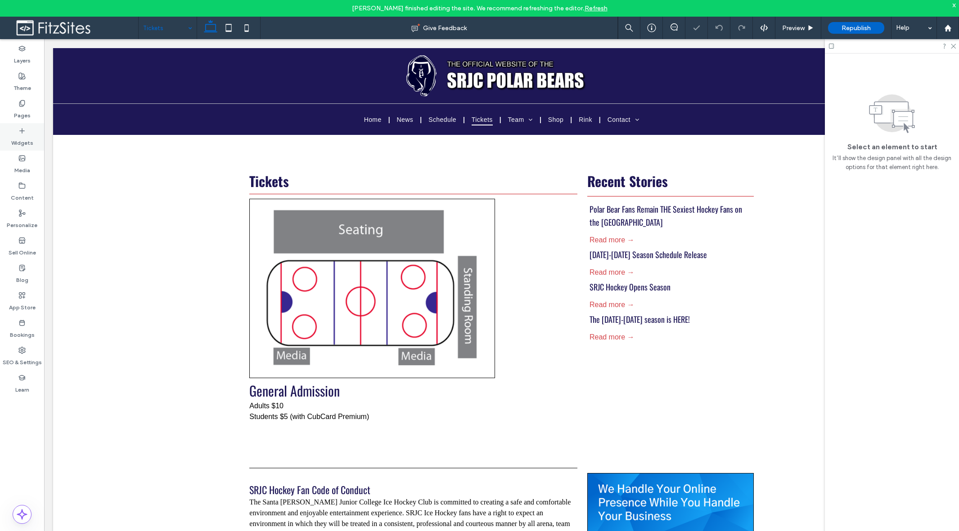
click at [27, 140] on label "Widgets" at bounding box center [22, 141] width 22 height 13
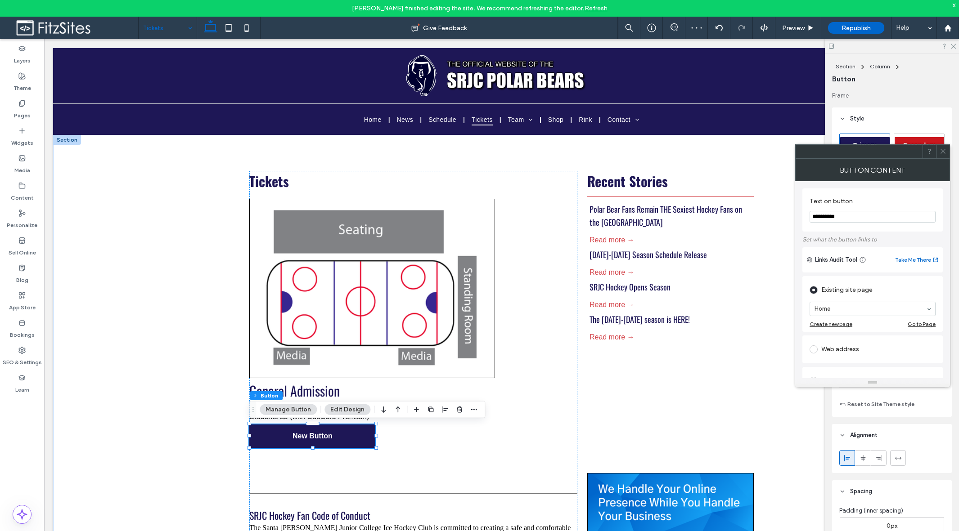
click at [301, 411] on button "Manage Button" at bounding box center [288, 410] width 57 height 11
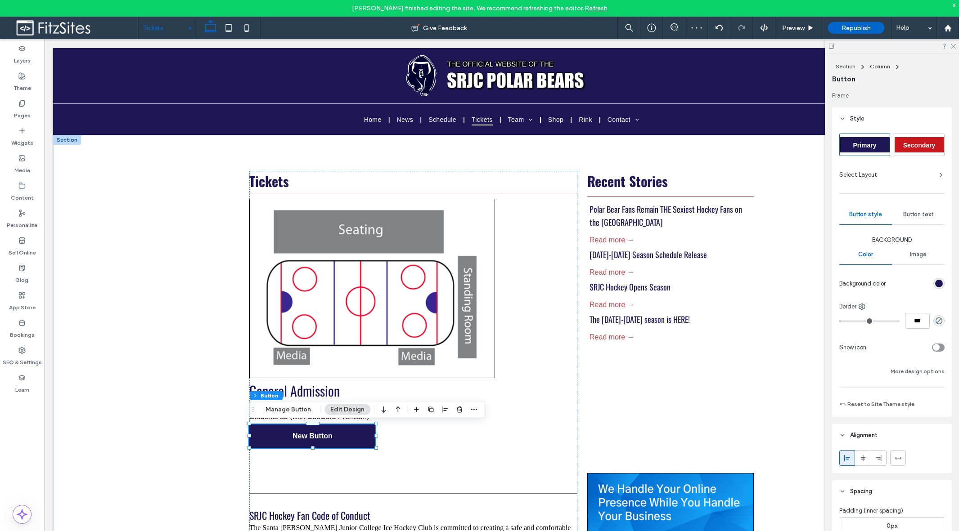
click at [767, 212] on span "Button text" at bounding box center [918, 214] width 31 height 7
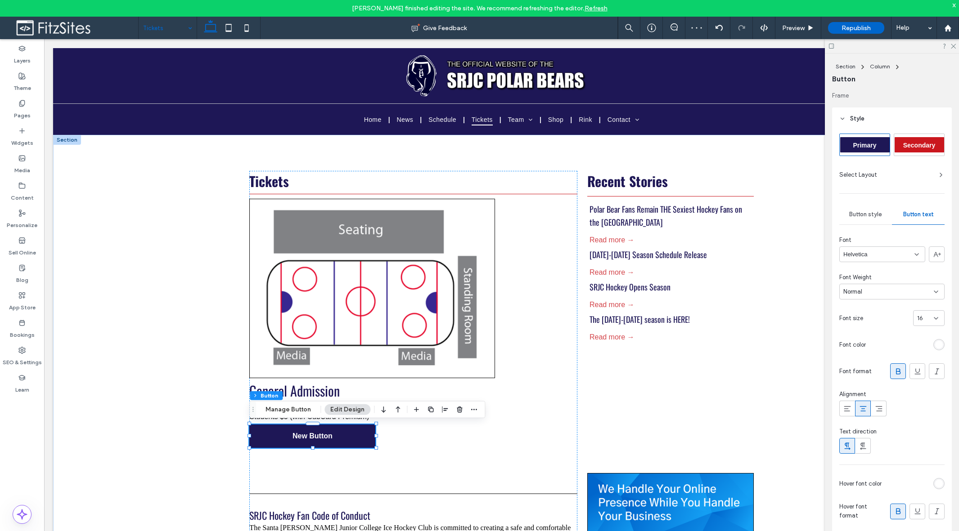
drag, startPoint x: 935, startPoint y: 147, endPoint x: 929, endPoint y: 152, distance: 7.6
click at [767, 147] on span "Secondary" at bounding box center [919, 145] width 32 height 7
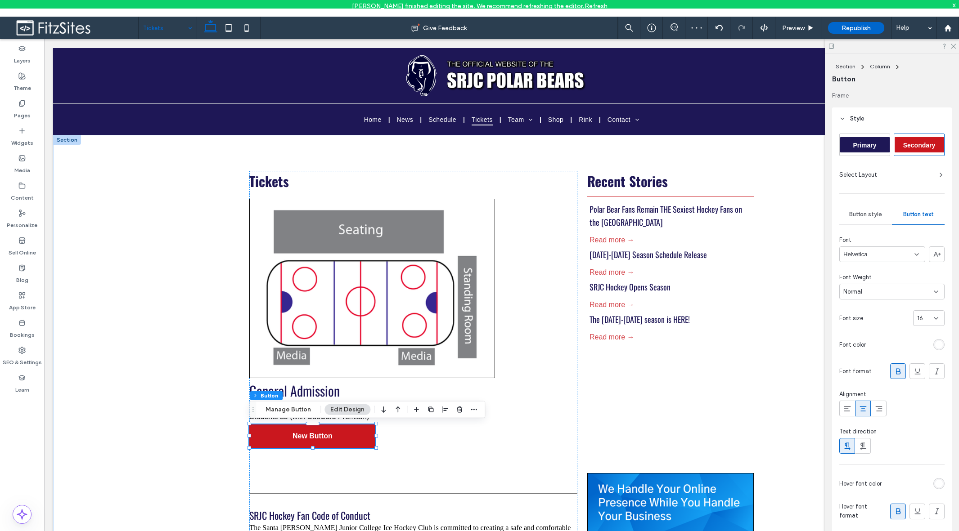
click at [767, 148] on span "Secondary" at bounding box center [919, 145] width 32 height 7
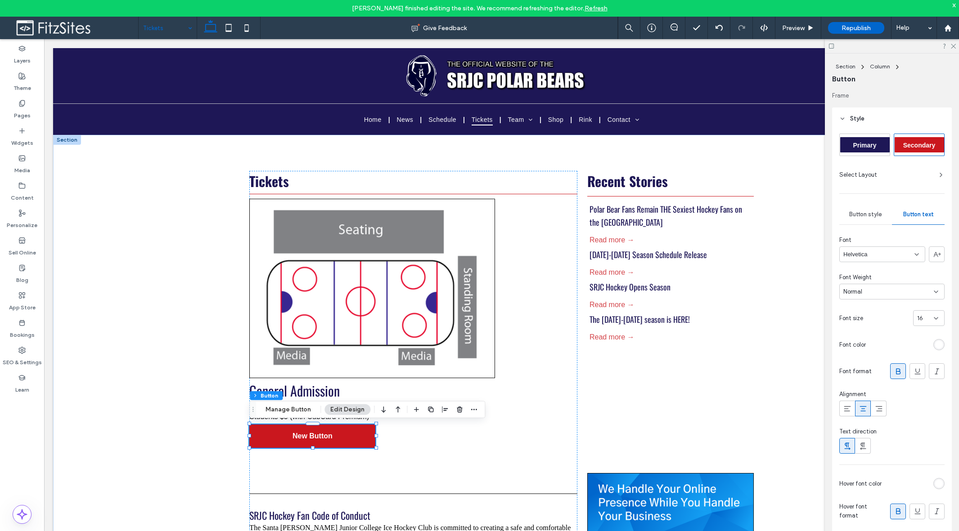
drag, startPoint x: 864, startPoint y: 212, endPoint x: 864, endPoint y: 184, distance: 27.9
click at [767, 212] on span "Button style" at bounding box center [865, 214] width 33 height 7
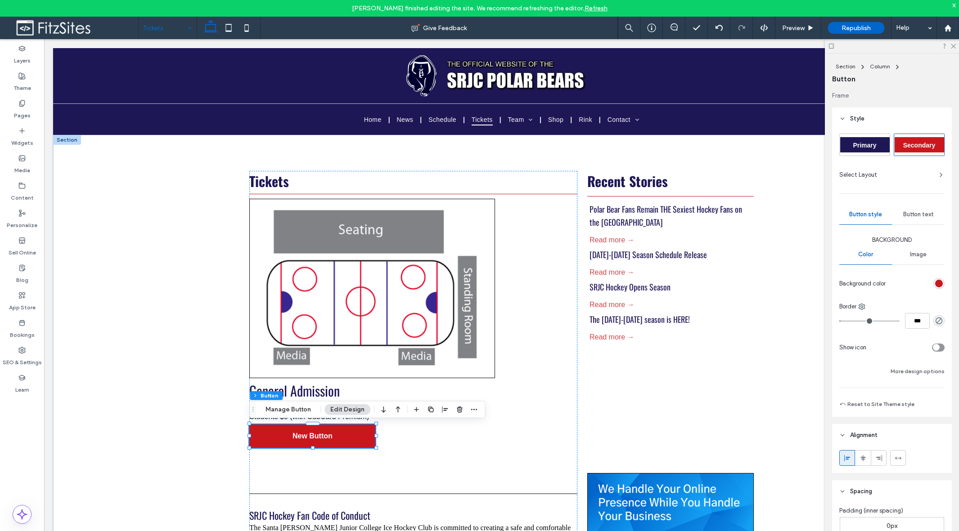
click at [767, 176] on span "Select Layout" at bounding box center [858, 175] width 38 height 9
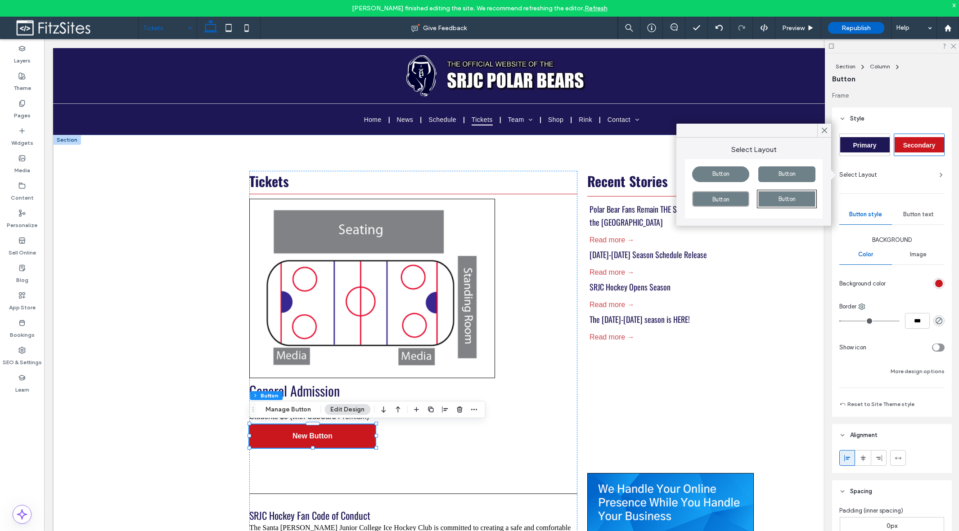
click at [767, 176] on span "Select Layout" at bounding box center [858, 175] width 38 height 9
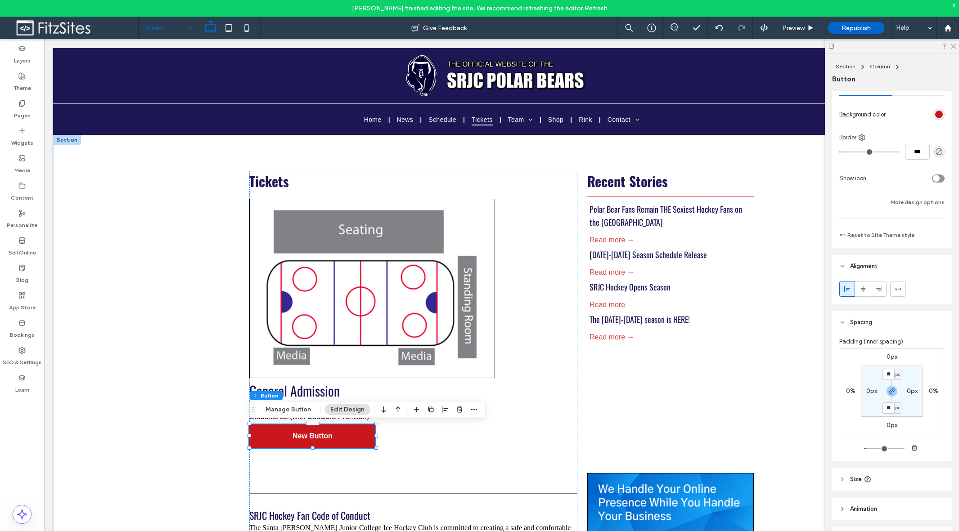
scroll to position [170, 0]
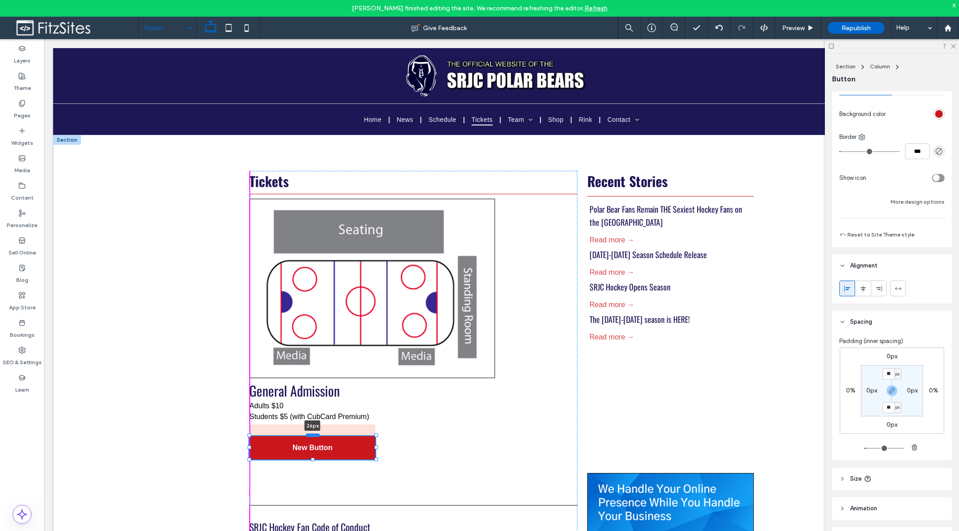
drag, startPoint x: 315, startPoint y: 424, endPoint x: 315, endPoint y: 436, distance: 11.7
click at [315, 436] on div at bounding box center [313, 436] width 14 height 4
click at [315, 452] on span "New Button" at bounding box center [313, 448] width 40 height 8
click at [299, 424] on button "Manage Button" at bounding box center [288, 421] width 57 height 11
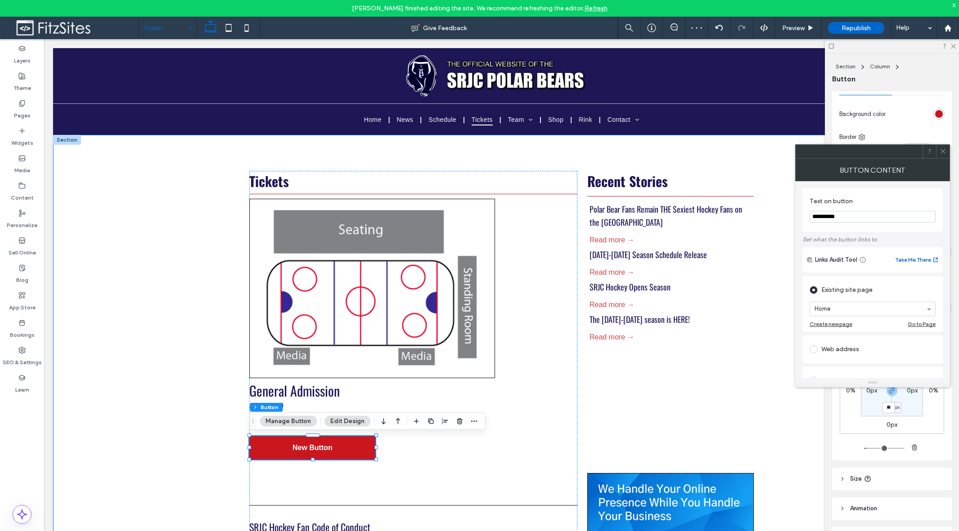
drag, startPoint x: 883, startPoint y: 260, endPoint x: 791, endPoint y: 201, distance: 109.2
click at [767, 216] on input "**********" at bounding box center [873, 217] width 126 height 12
type input "**********"
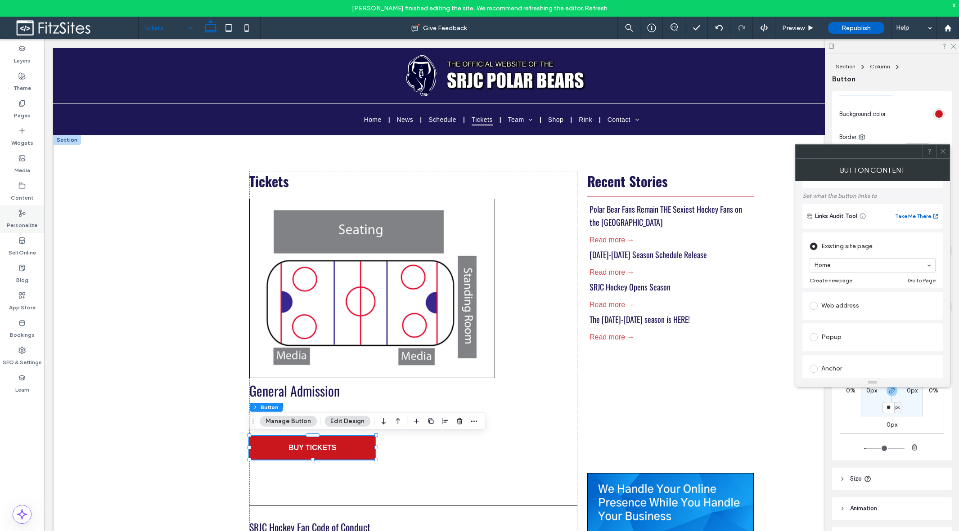
scroll to position [54, 0]
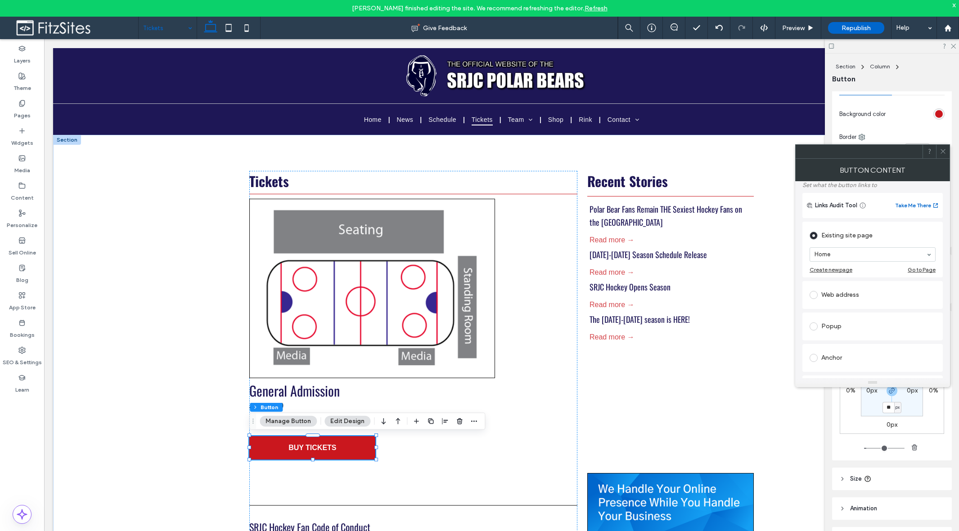
click at [767, 229] on div "Existing site page" at bounding box center [873, 236] width 126 height 14
click at [767, 295] on div "Web address" at bounding box center [873, 295] width 126 height 14
click at [767, 287] on input "url" at bounding box center [873, 285] width 126 height 12
paste input "**********"
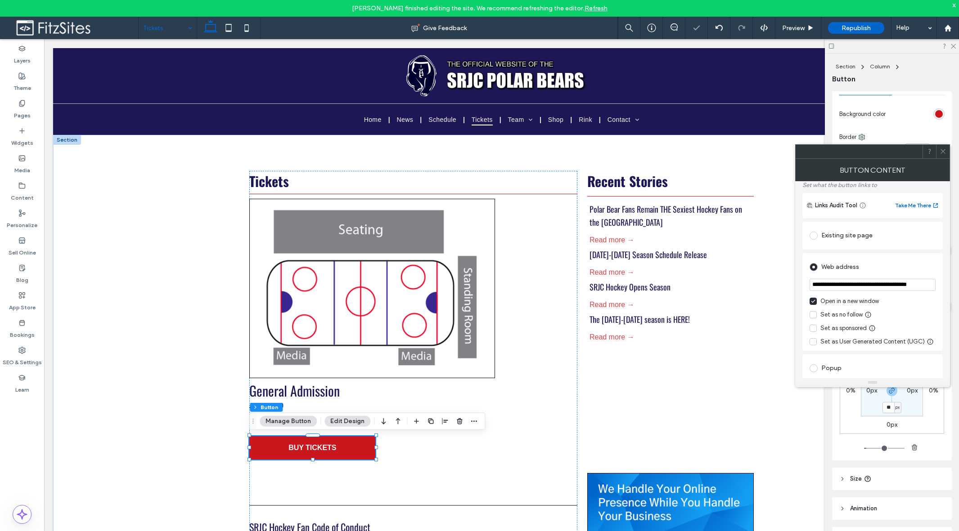
type input "**********"
drag, startPoint x: 907, startPoint y: 316, endPoint x: 875, endPoint y: 316, distance: 31.5
click at [767, 315] on div "Set as no follow" at bounding box center [873, 315] width 126 height 9
click at [767, 152] on icon at bounding box center [943, 151] width 7 height 7
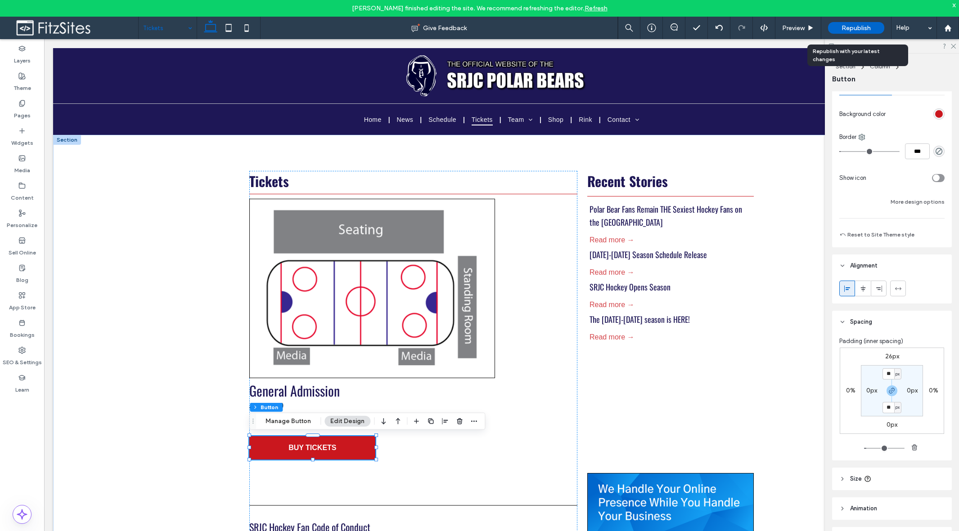
click at [767, 30] on span "Republish" at bounding box center [856, 28] width 29 height 8
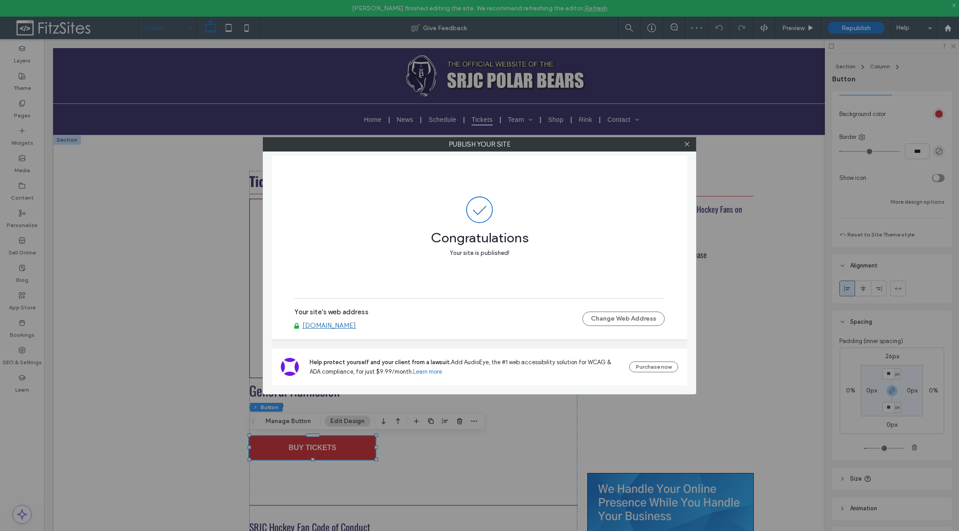
click at [351, 325] on link "[DOMAIN_NAME]" at bounding box center [329, 326] width 54 height 8
click at [686, 144] on icon at bounding box center [687, 144] width 7 height 7
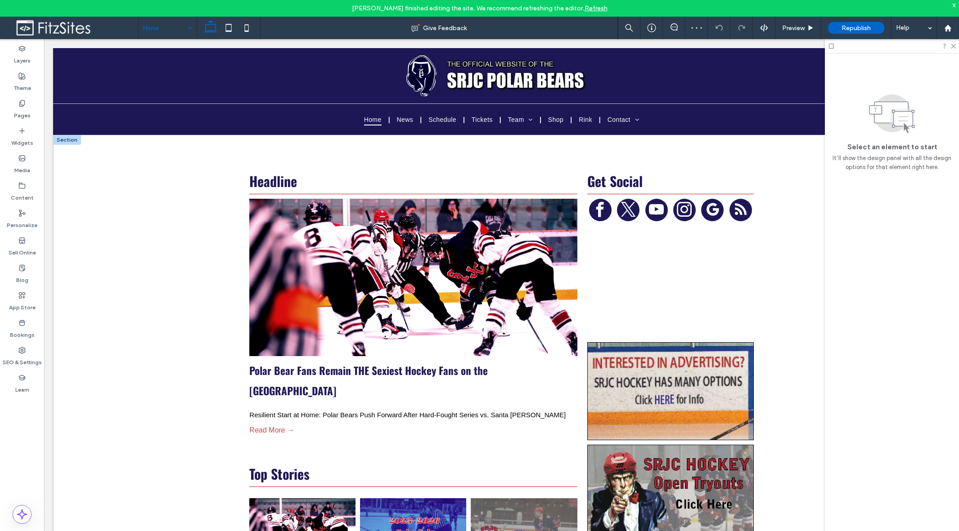
scroll to position [664, 0]
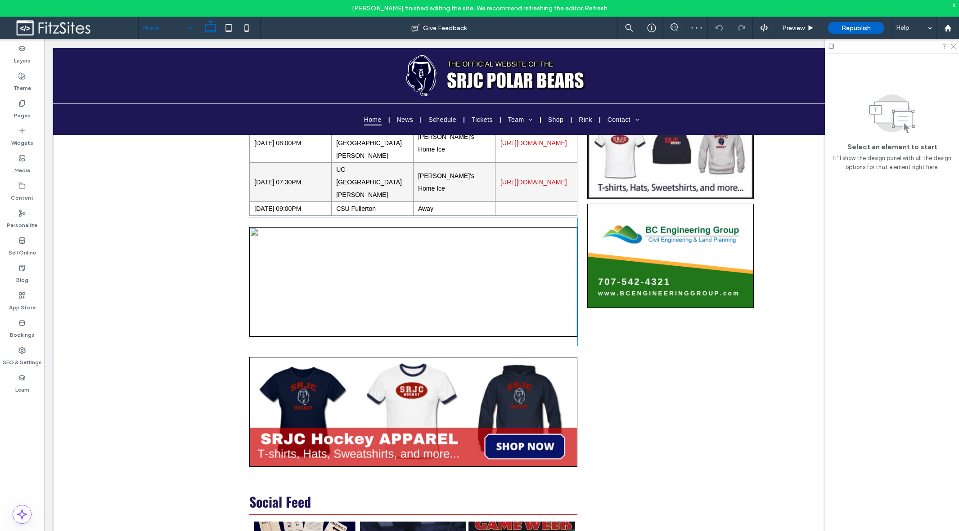
click at [405, 275] on img at bounding box center [413, 282] width 328 height 110
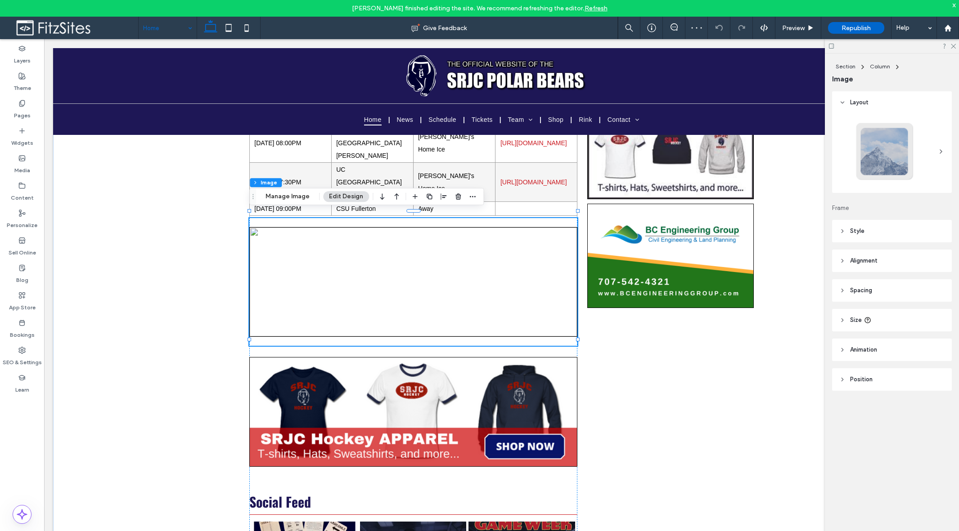
type input "*"
type input "***"
click at [298, 200] on button "Manage Image" at bounding box center [288, 196] width 56 height 11
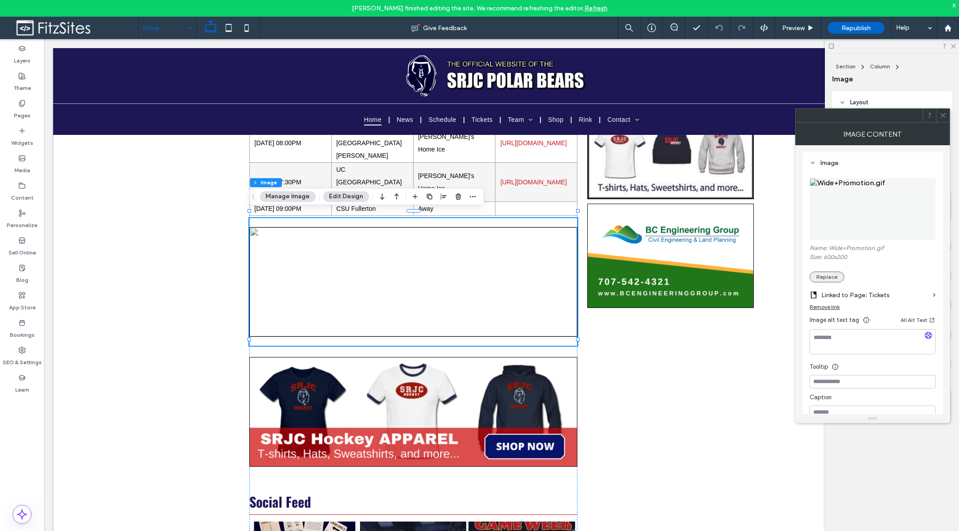
click at [767, 279] on button "Replace" at bounding box center [827, 277] width 35 height 11
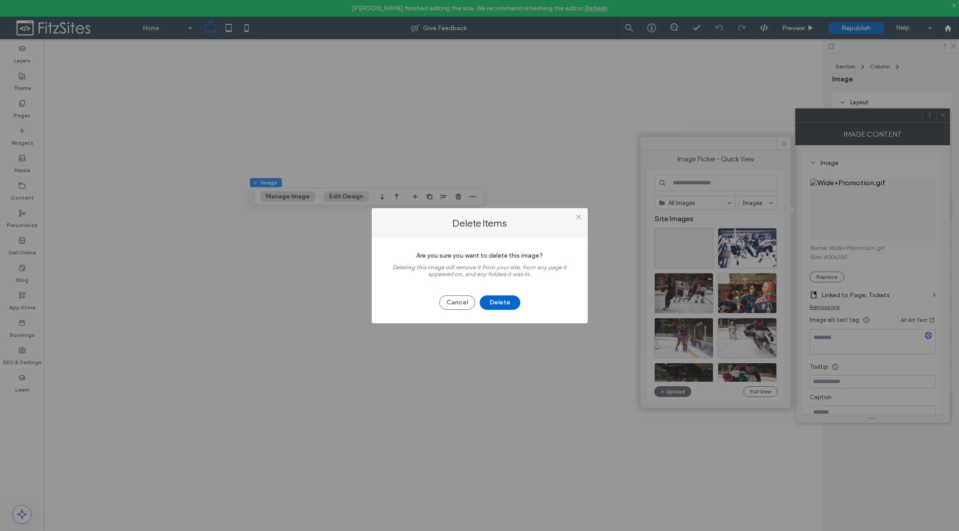
click at [503, 305] on button "Delete" at bounding box center [500, 303] width 41 height 14
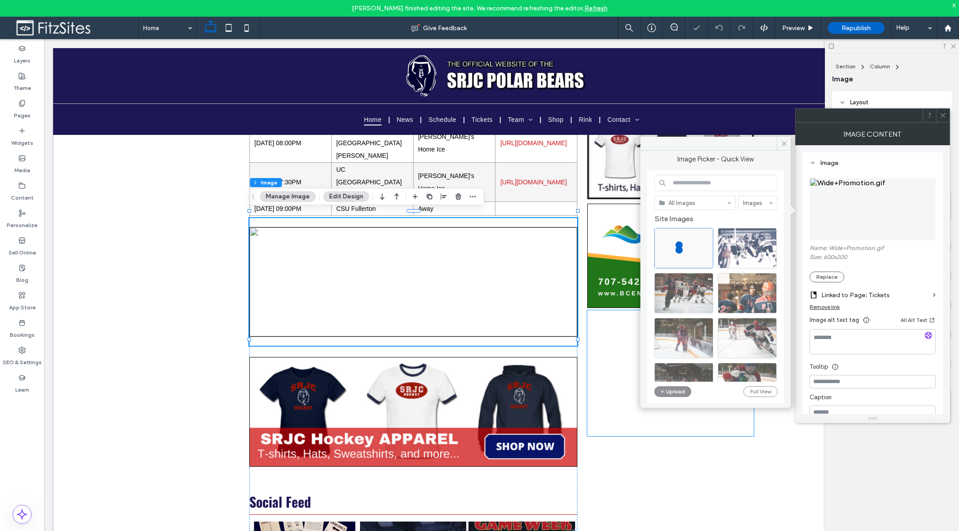
scroll to position [664, 0]
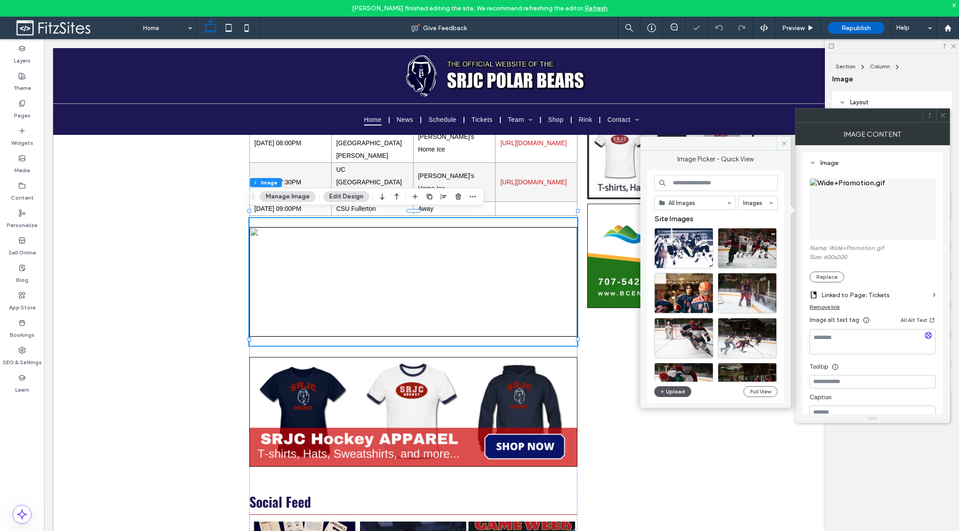
click at [682, 395] on button "Upload" at bounding box center [672, 392] width 37 height 11
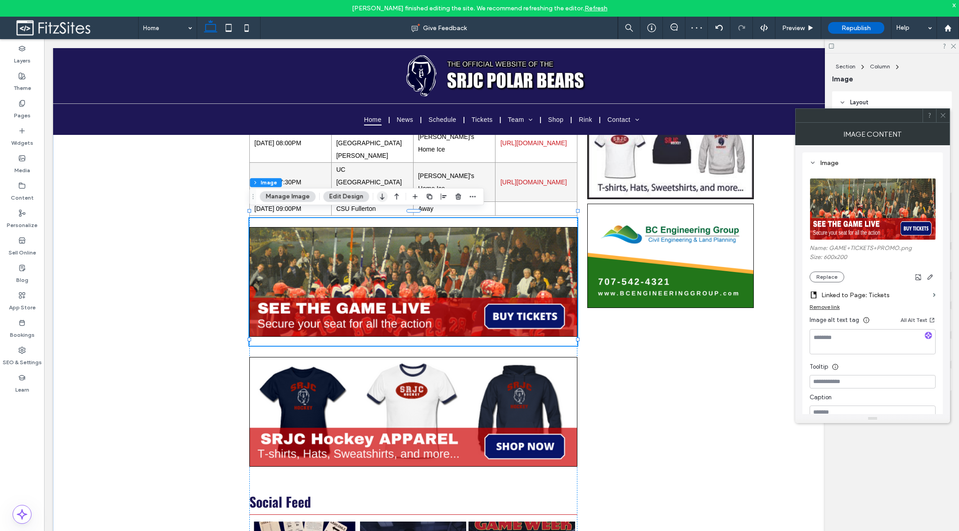
click at [381, 199] on icon "button" at bounding box center [382, 197] width 11 height 16
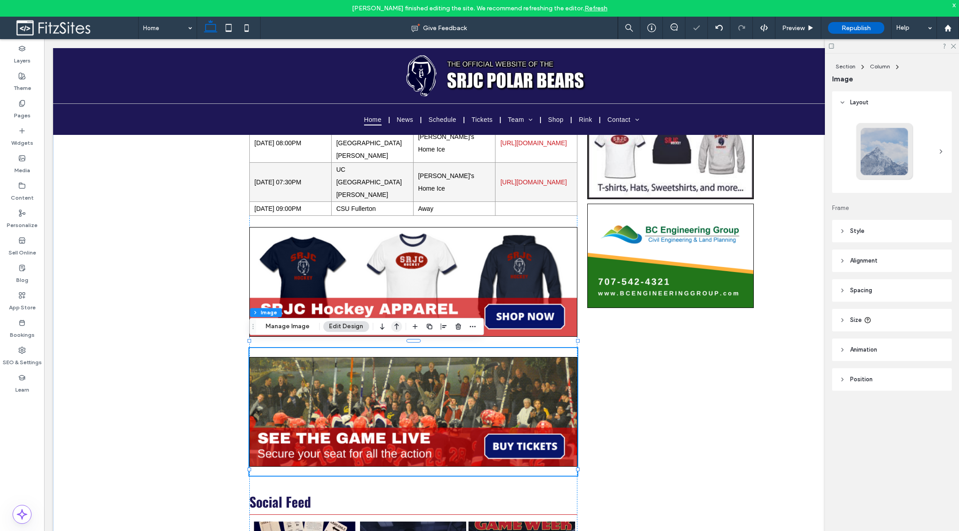
click at [397, 324] on icon "button" at bounding box center [396, 327] width 11 height 16
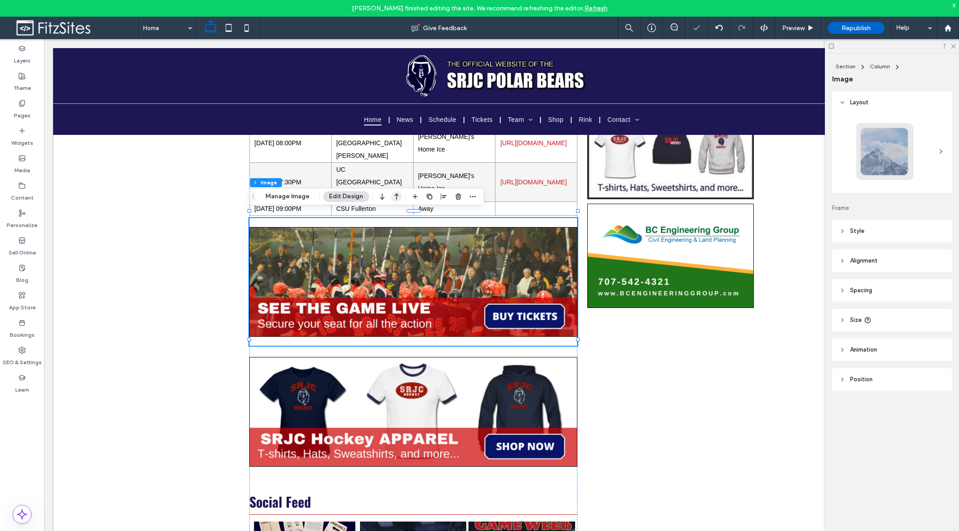
click at [397, 196] on icon "button" at bounding box center [396, 197] width 11 height 16
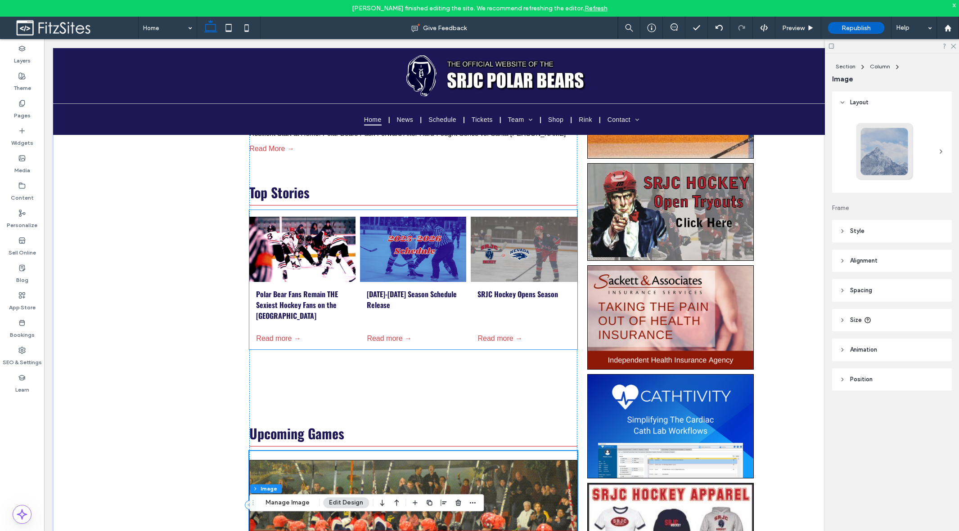
scroll to position [475, 0]
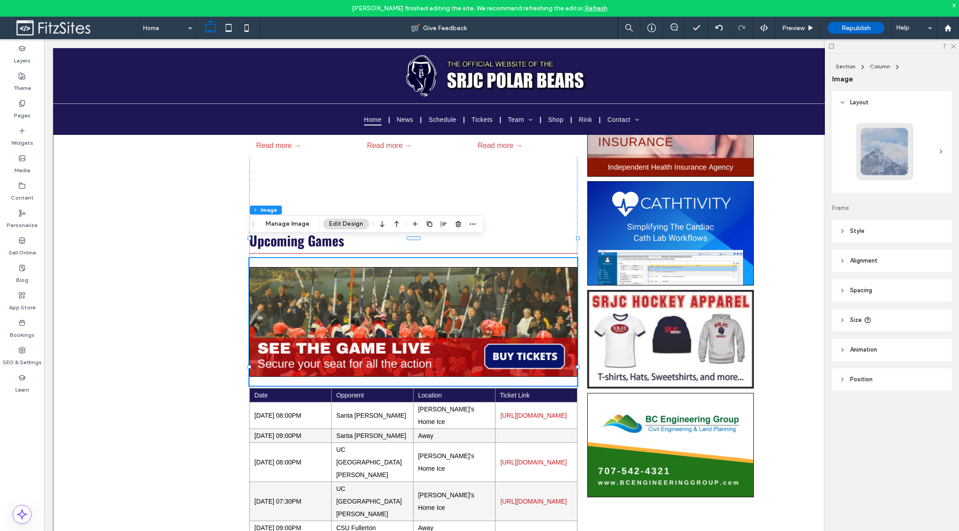
drag, startPoint x: 150, startPoint y: 298, endPoint x: 145, endPoint y: 296, distance: 4.8
click at [149, 298] on div "Headline Polar Bear Fans Remain THE Sexiest Hockey Fans on the West Coast By [P…" at bounding box center [501, 312] width 897 height 1304
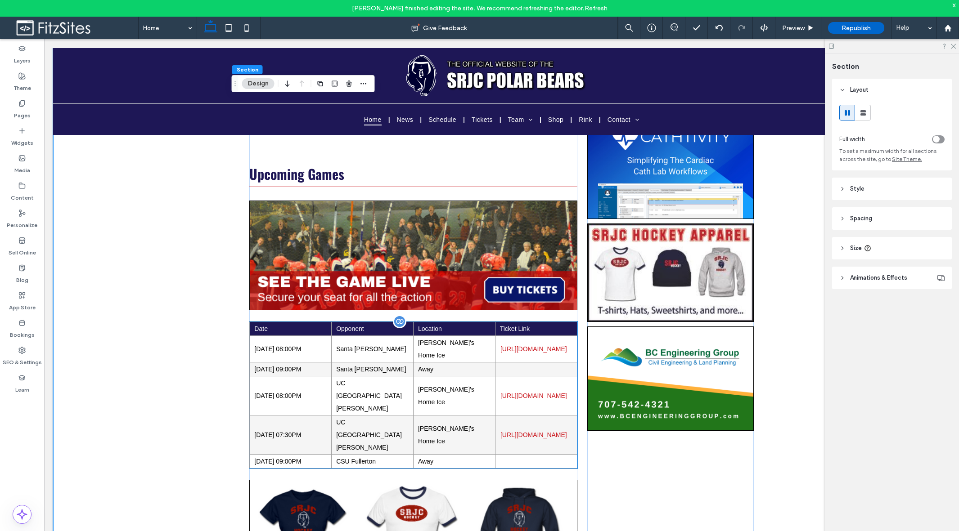
scroll to position [629, 0]
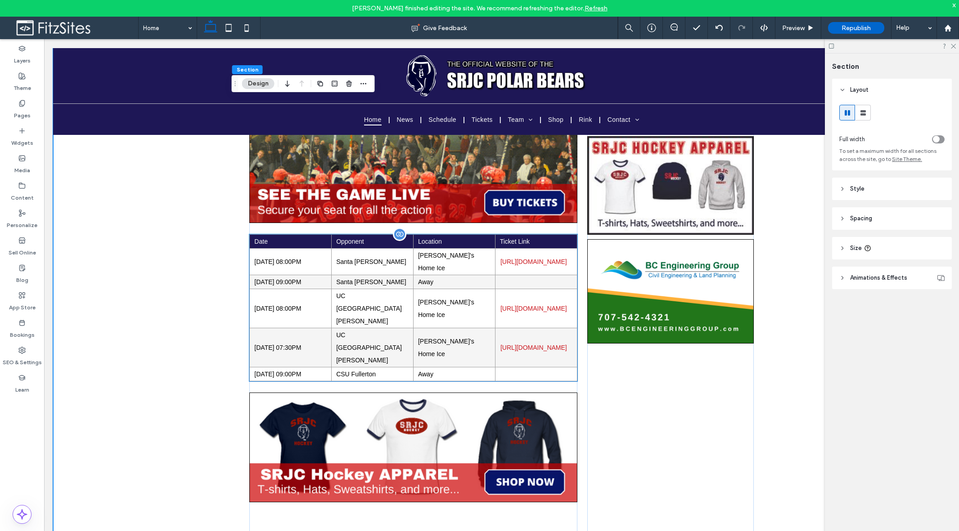
click at [487, 289] on td "[PERSON_NAME]'s Home Ice" at bounding box center [454, 308] width 82 height 39
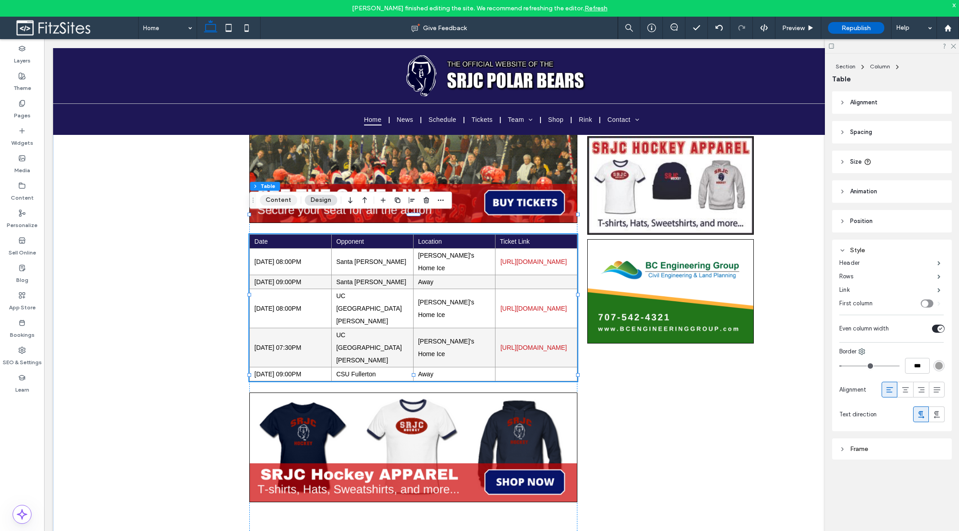
click at [288, 200] on button "Content" at bounding box center [278, 200] width 37 height 11
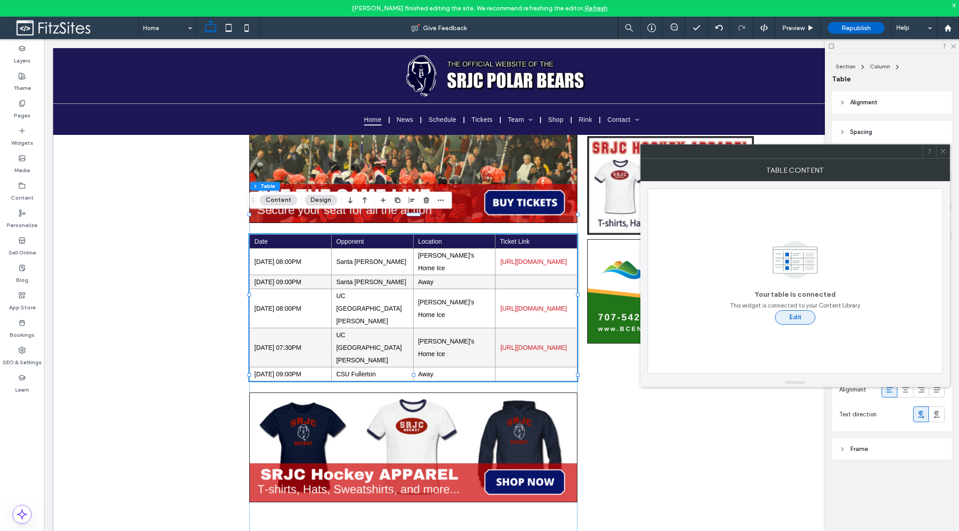
click at [787, 320] on button "Edit" at bounding box center [795, 318] width 41 height 14
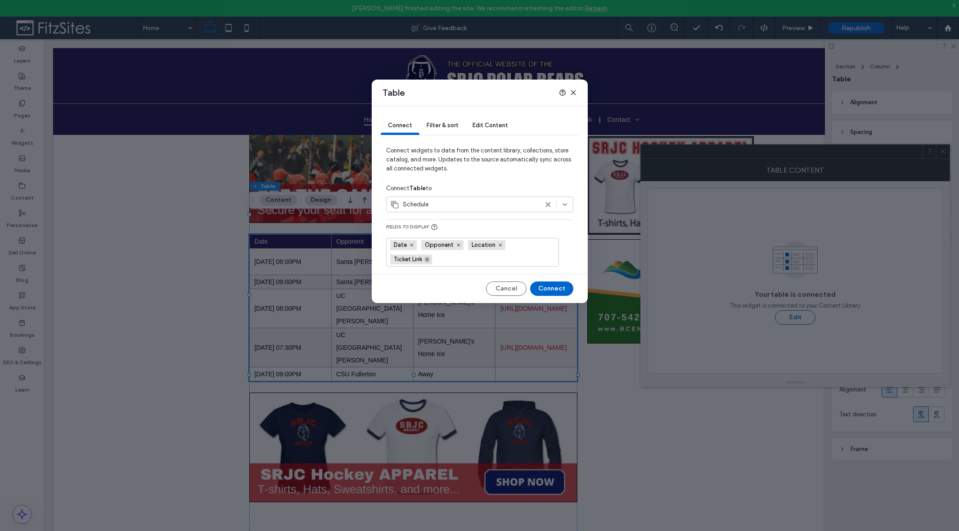
click at [427, 260] on icon at bounding box center [427, 259] width 5 height 5
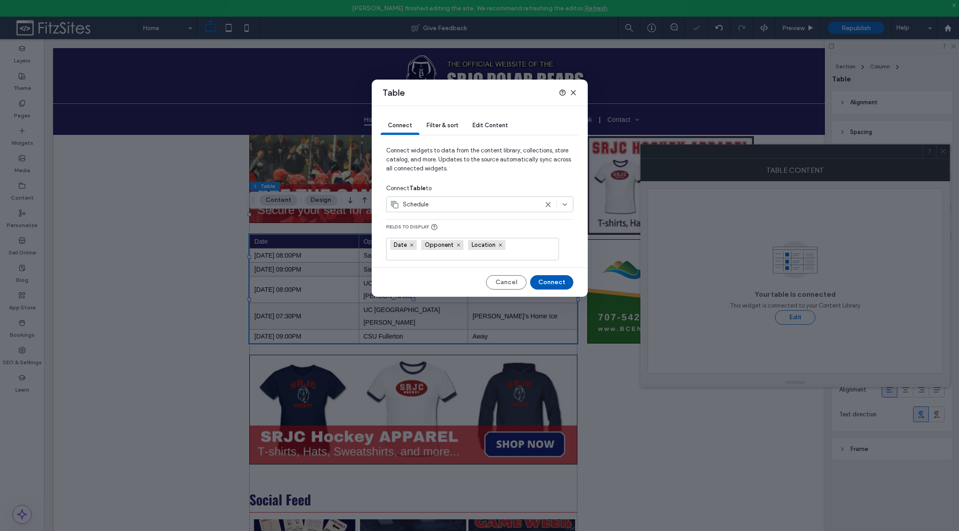
click at [555, 286] on button "Connect" at bounding box center [551, 282] width 43 height 14
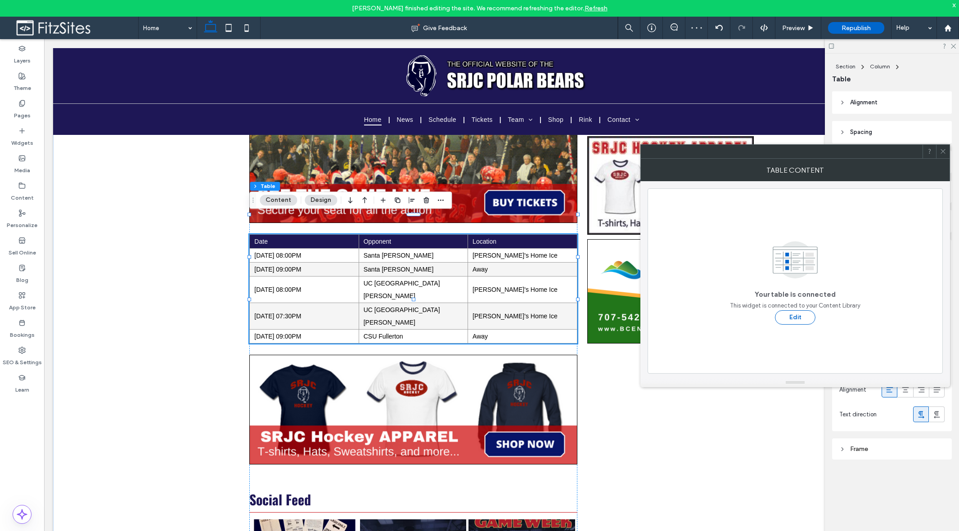
click at [943, 154] on icon at bounding box center [943, 151] width 7 height 7
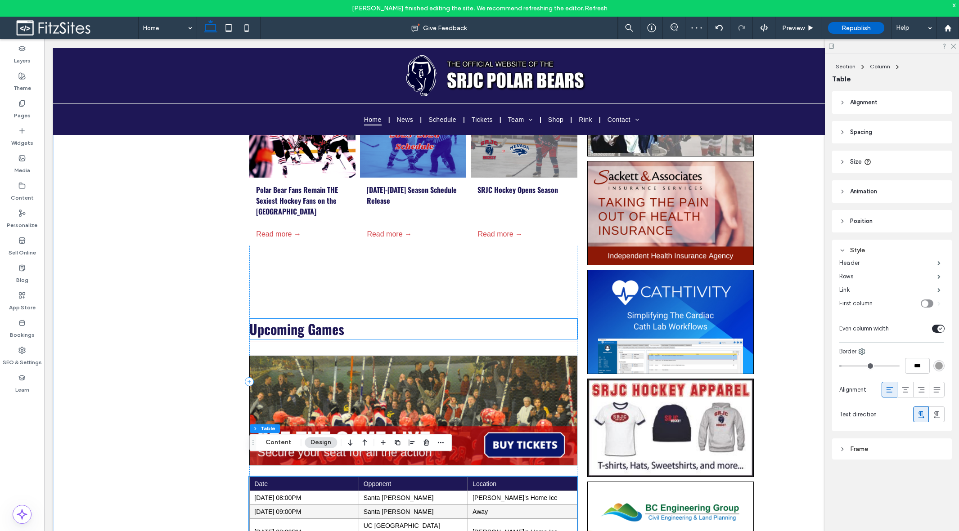
scroll to position [385, 0]
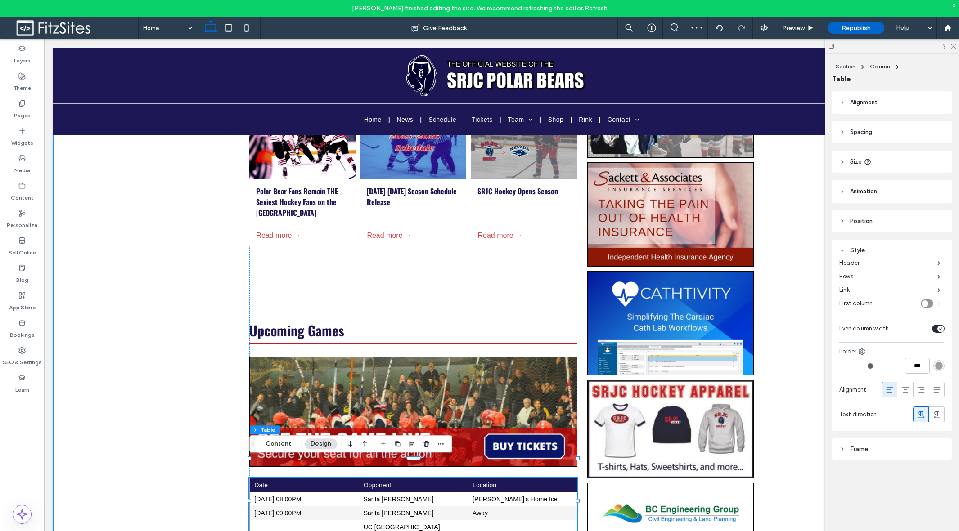
click at [167, 285] on div "Headline Polar Bear Fans Remain THE Sexiest Hockey Fans on the West Coast By [P…" at bounding box center [501, 383] width 897 height 1266
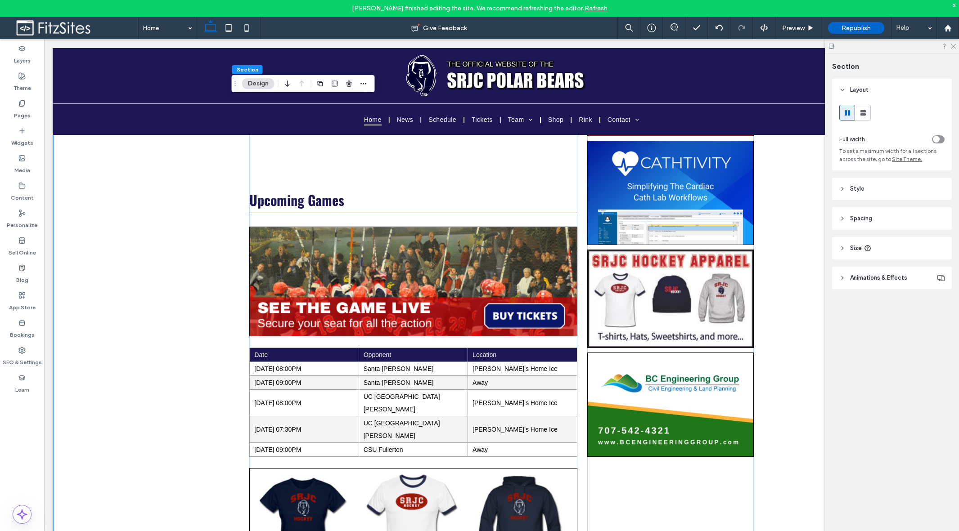
scroll to position [531, 0]
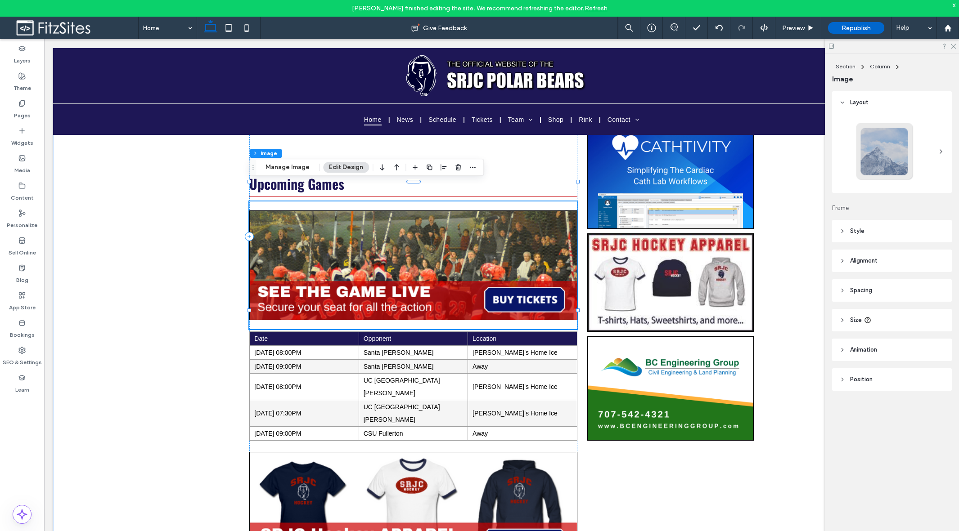
type input "*"
type input "***"
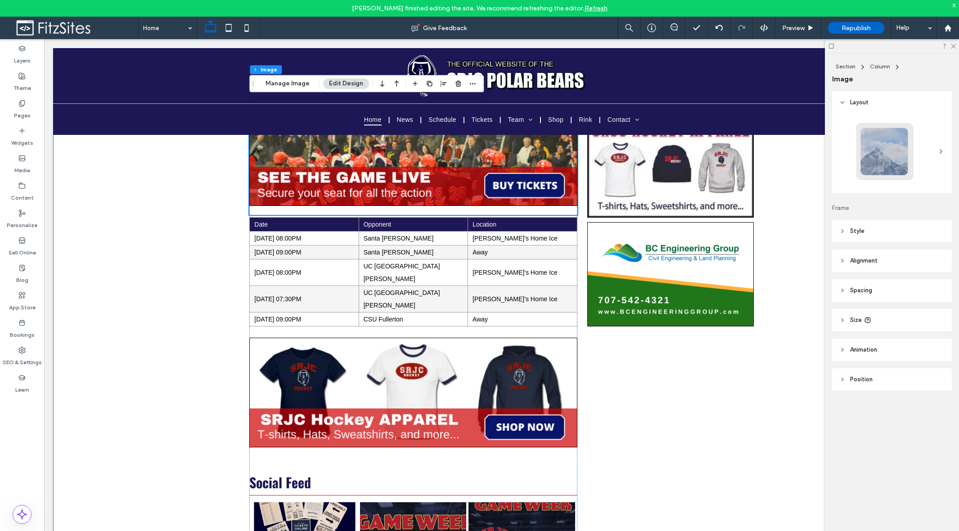
scroll to position [817, 0]
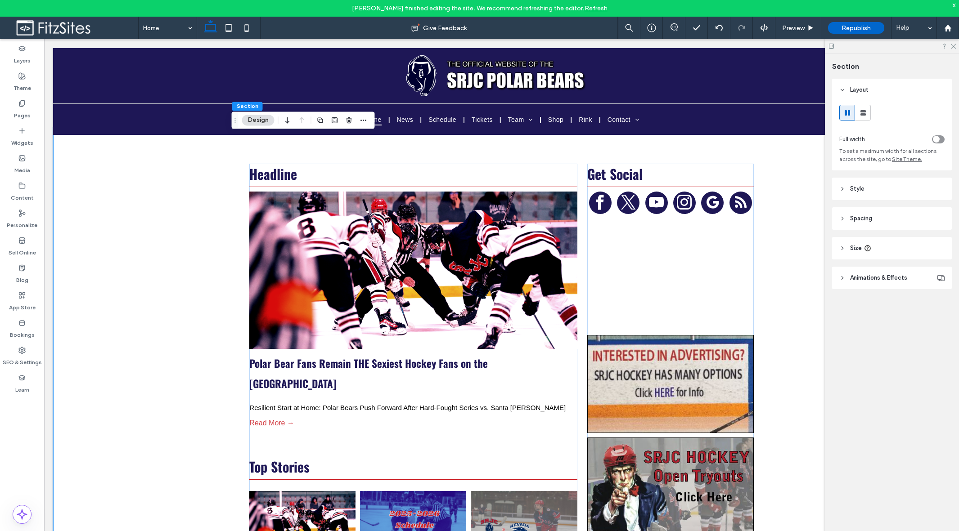
scroll to position [0, 0]
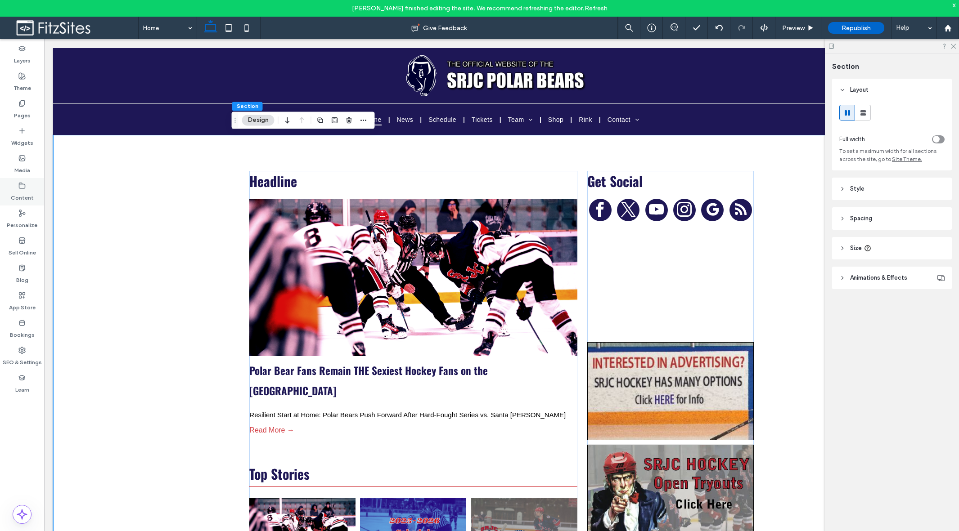
click at [24, 197] on label "Content" at bounding box center [22, 195] width 23 height 13
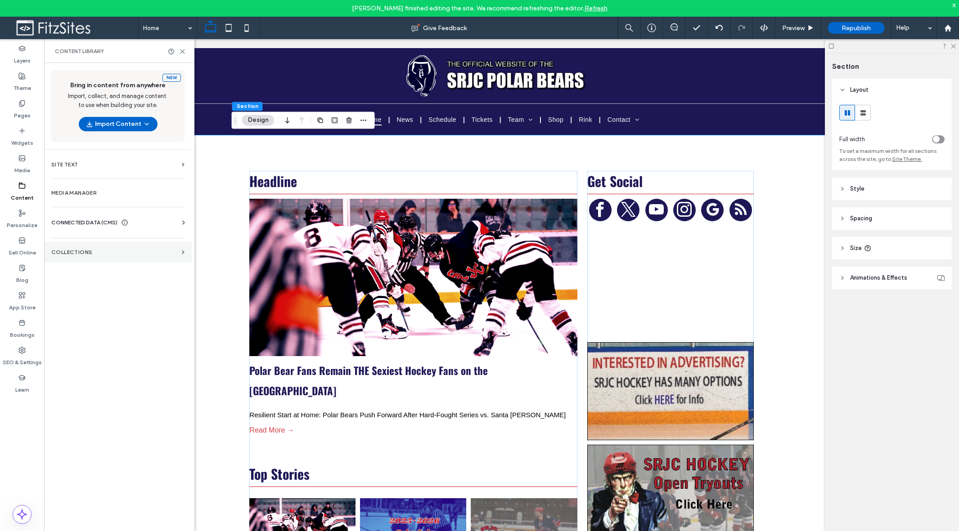
click at [85, 250] on label "Collections" at bounding box center [114, 252] width 127 height 6
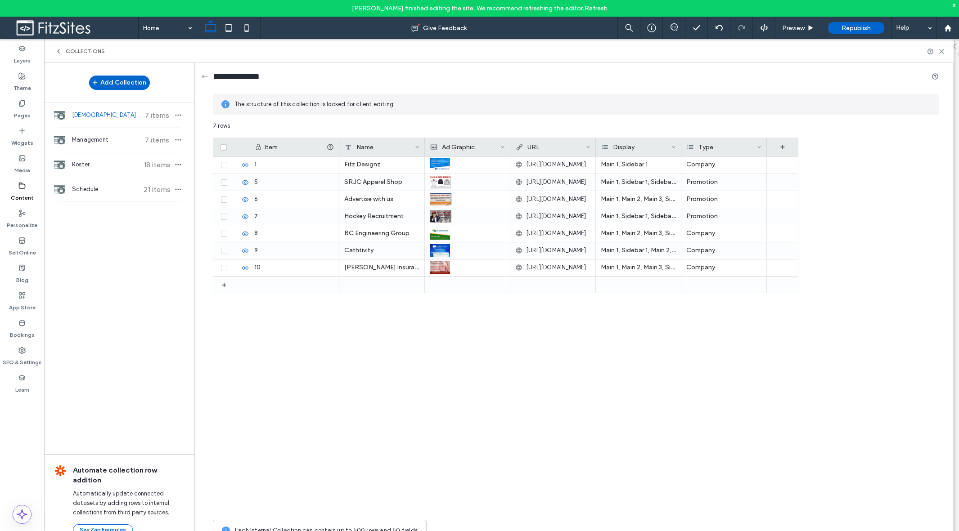
click at [101, 114] on span "[DEMOGRAPHIC_DATA]" at bounding box center [105, 115] width 67 height 9
click at [224, 285] on div "+" at bounding box center [227, 285] width 11 height 16
click at [392, 284] on div at bounding box center [382, 285] width 86 height 17
drag, startPoint x: 387, startPoint y: 265, endPoint x: 378, endPoint y: 271, distance: 11.4
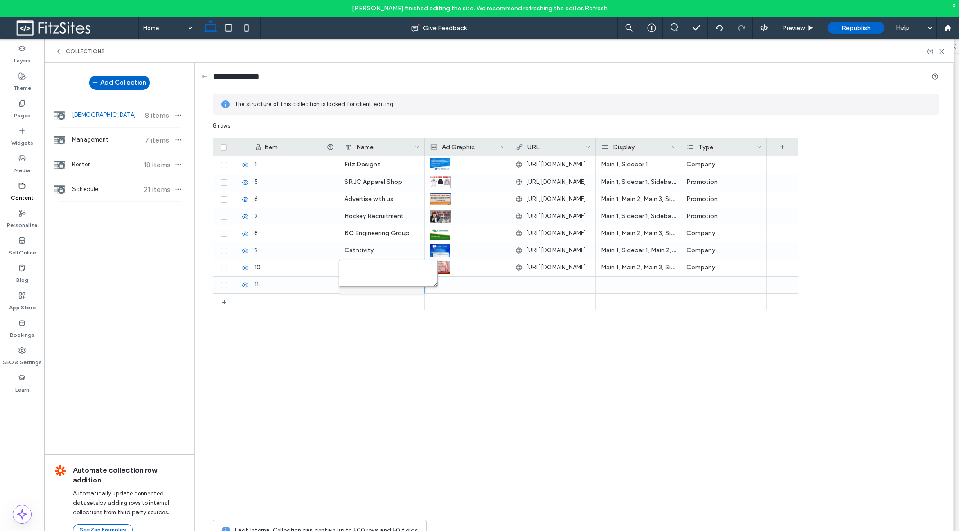
click at [387, 266] on textarea "plain-text-cell" at bounding box center [388, 273] width 99 height 27
type textarea "**********"
click at [464, 283] on div at bounding box center [467, 285] width 75 height 17
click at [238, 287] on div at bounding box center [233, 285] width 31 height 7
click at [233, 287] on icon at bounding box center [234, 285] width 7 height 7
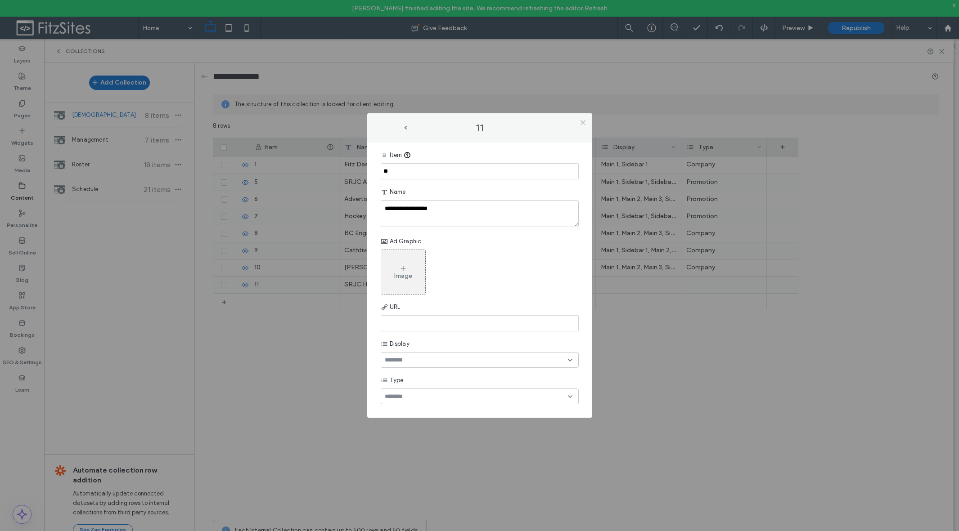
click at [399, 280] on div "Image" at bounding box center [403, 272] width 44 height 42
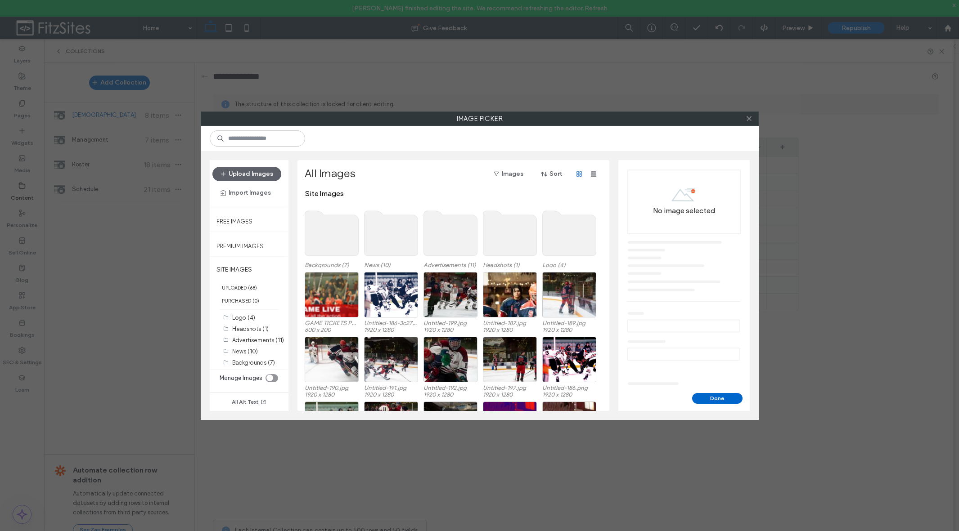
click at [453, 238] on use at bounding box center [450, 233] width 54 height 45
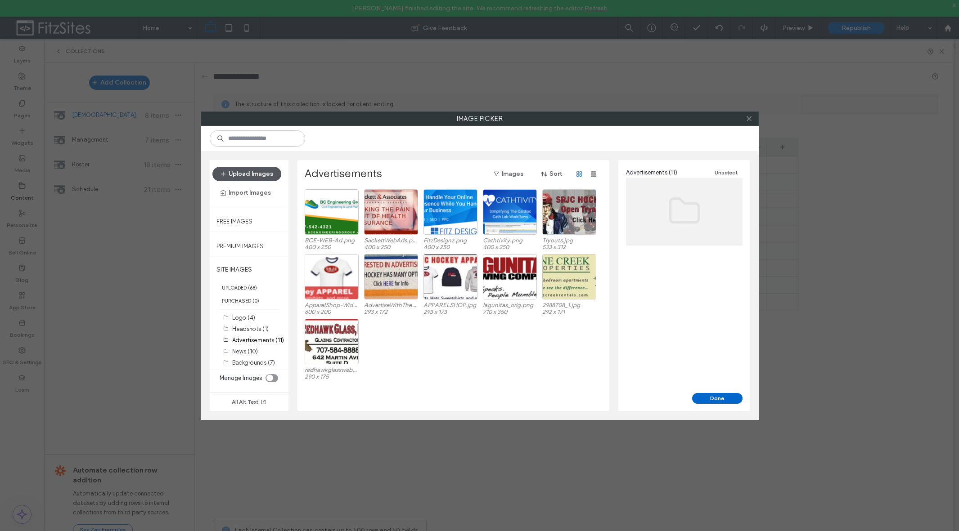
click at [261, 179] on button "Upload Images" at bounding box center [246, 174] width 69 height 14
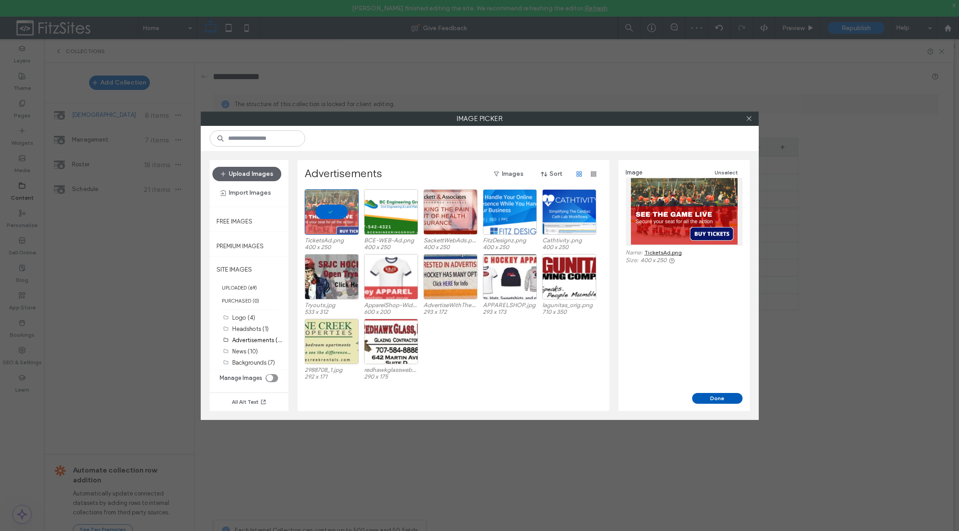
click at [711, 398] on button "Done" at bounding box center [717, 398] width 50 height 11
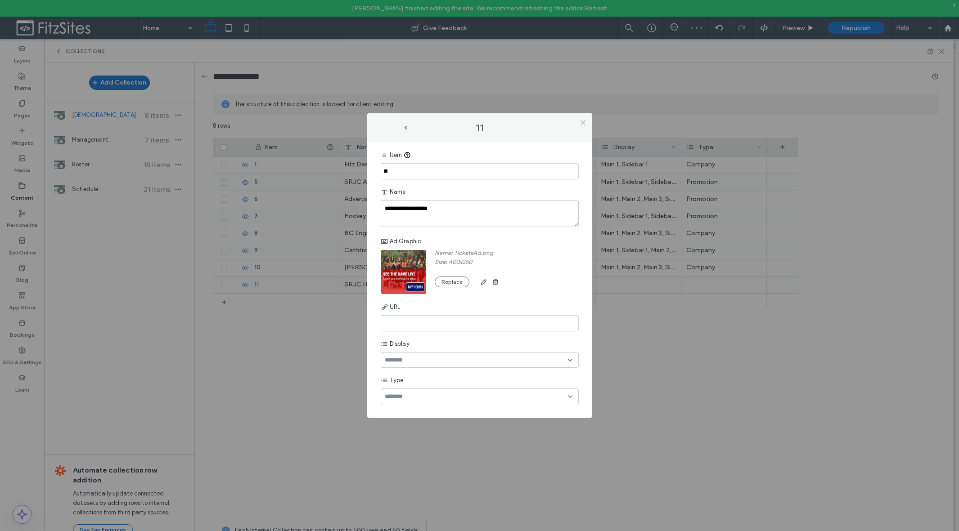
click at [431, 325] on input at bounding box center [480, 323] width 198 height 16
paste input "**********"
type input "**********"
click at [567, 363] on icon at bounding box center [570, 360] width 7 height 7
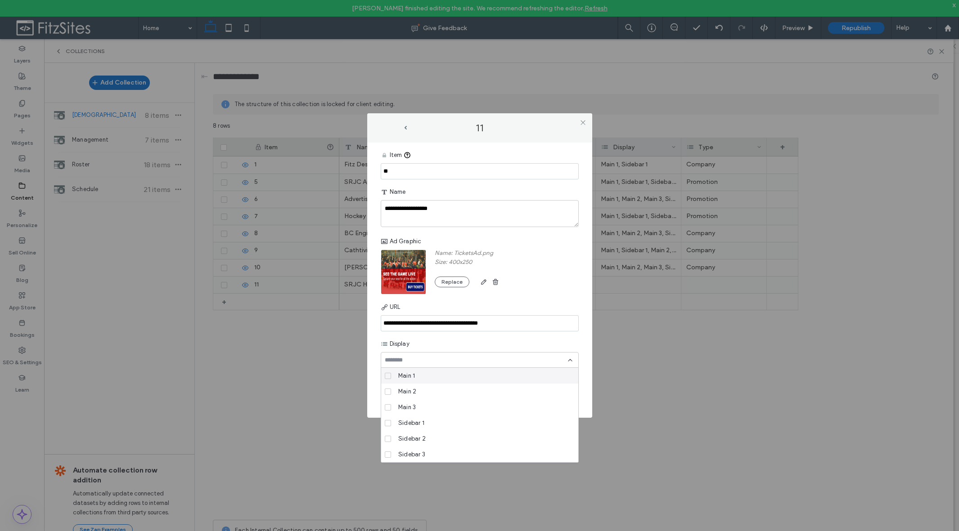
click at [389, 376] on icon at bounding box center [388, 376] width 4 height 3
click at [387, 423] on icon at bounding box center [388, 423] width 4 height 3
click at [390, 392] on span at bounding box center [388, 392] width 6 height 6
click at [387, 407] on icon at bounding box center [388, 407] width 4 height 3
click at [388, 441] on span at bounding box center [388, 439] width 6 height 6
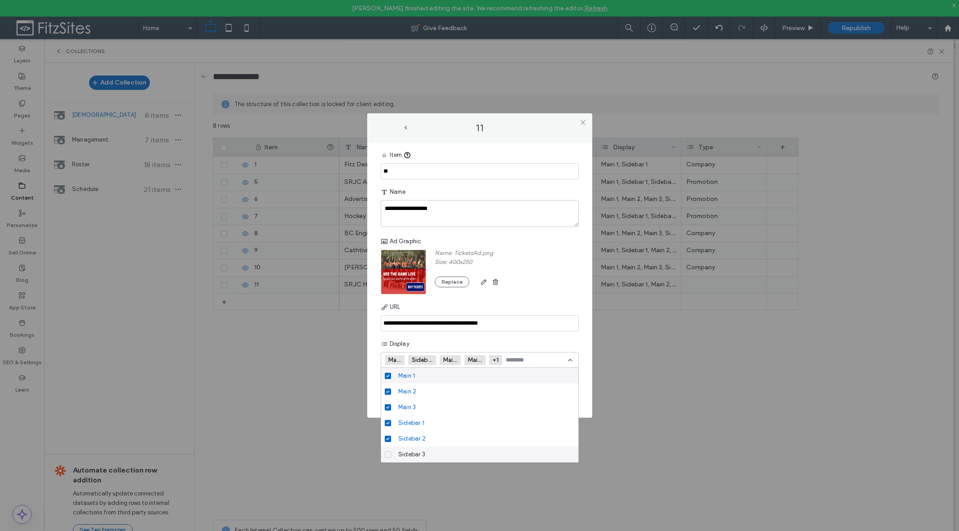
click at [386, 455] on span at bounding box center [388, 455] width 6 height 6
click at [545, 279] on div "Name: TicketsAd.png Size: 400x250 Replace" at bounding box center [480, 272] width 198 height 45
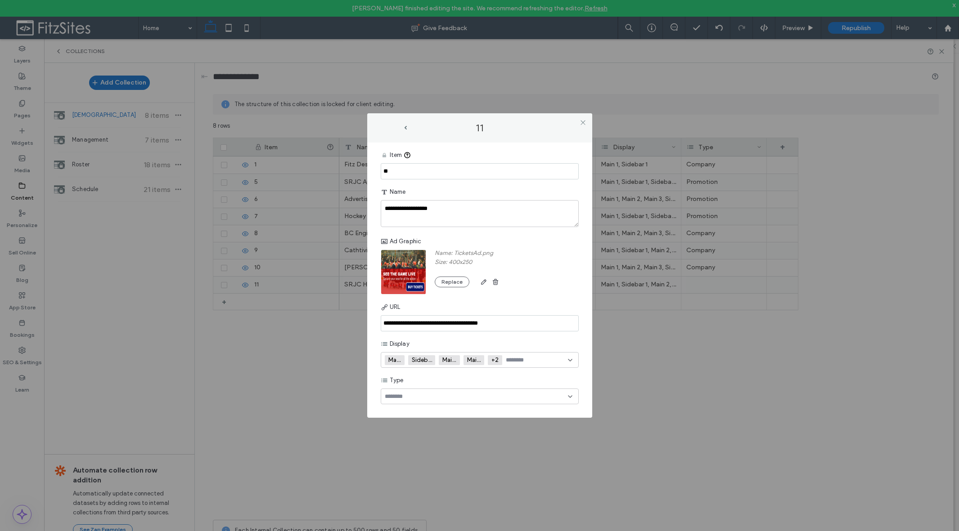
click at [539, 404] on div at bounding box center [480, 397] width 198 height 16
click at [386, 428] on icon at bounding box center [388, 428] width 4 height 3
click at [569, 272] on div "Name: TicketsAd.png Size: 400x250 Replace" at bounding box center [480, 272] width 198 height 45
drag, startPoint x: 582, startPoint y: 124, endPoint x: 583, endPoint y: 132, distance: 7.7
click at [582, 125] on icon at bounding box center [583, 122] width 7 height 7
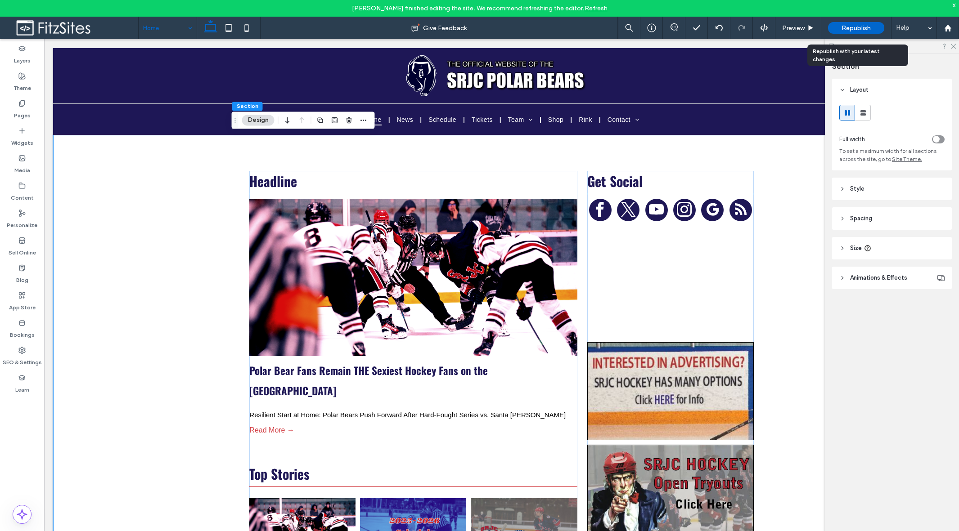
click at [846, 30] on span "Republish" at bounding box center [856, 28] width 29 height 8
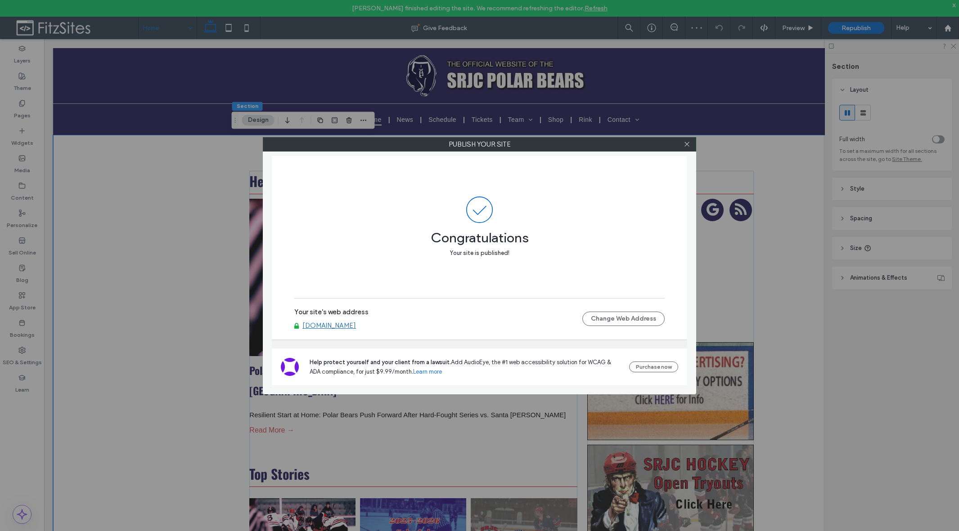
click at [347, 325] on link "[DOMAIN_NAME]" at bounding box center [329, 326] width 54 height 8
click at [684, 146] on use at bounding box center [686, 144] width 5 height 5
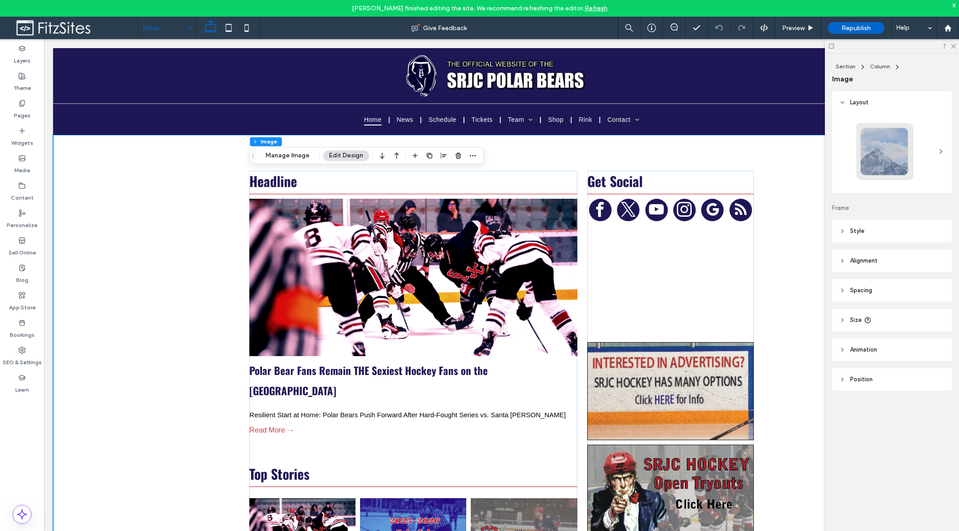
type input "*"
type input "***"
drag, startPoint x: 295, startPoint y: 152, endPoint x: 301, endPoint y: 152, distance: 5.4
click at [295, 152] on button "Manage Image" at bounding box center [288, 155] width 56 height 11
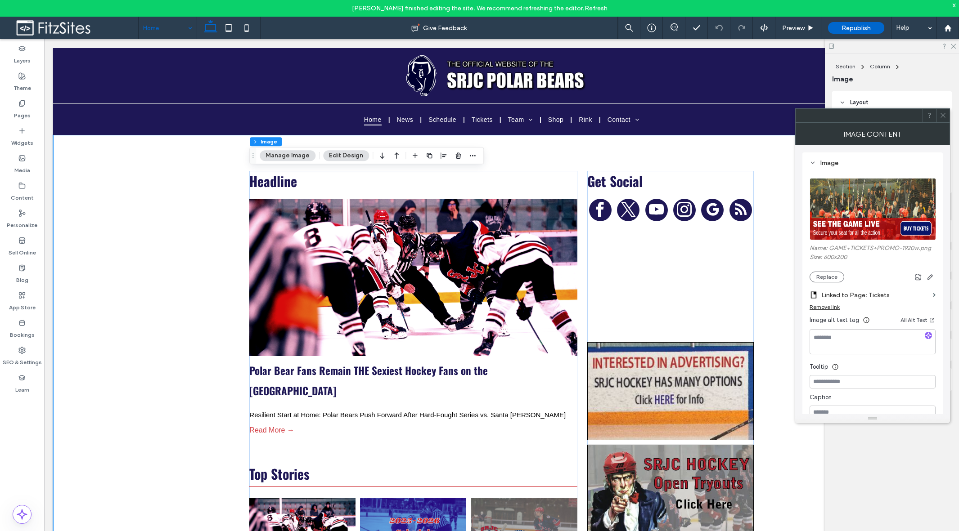
click at [943, 115] on icon at bounding box center [943, 115] width 7 height 7
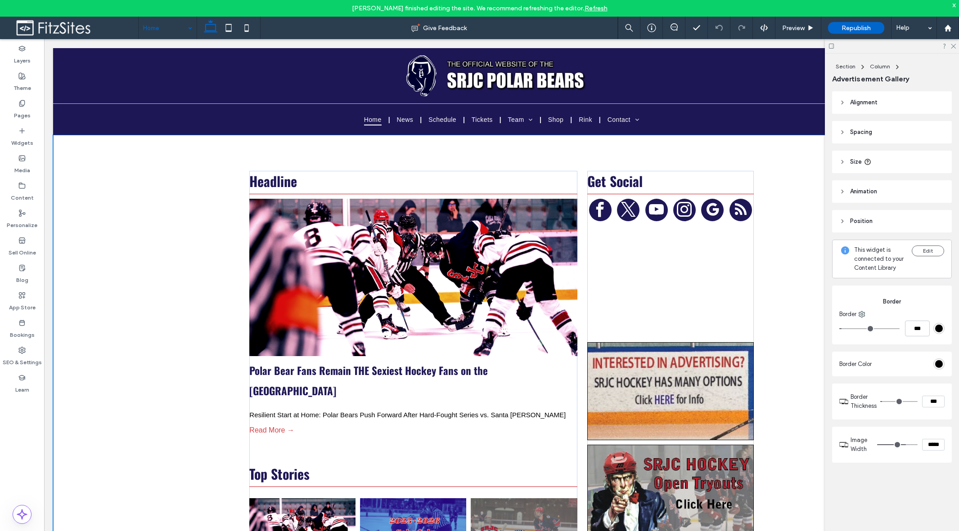
type input "****"
click at [619, 84] on button "Content" at bounding box center [616, 83] width 37 height 11
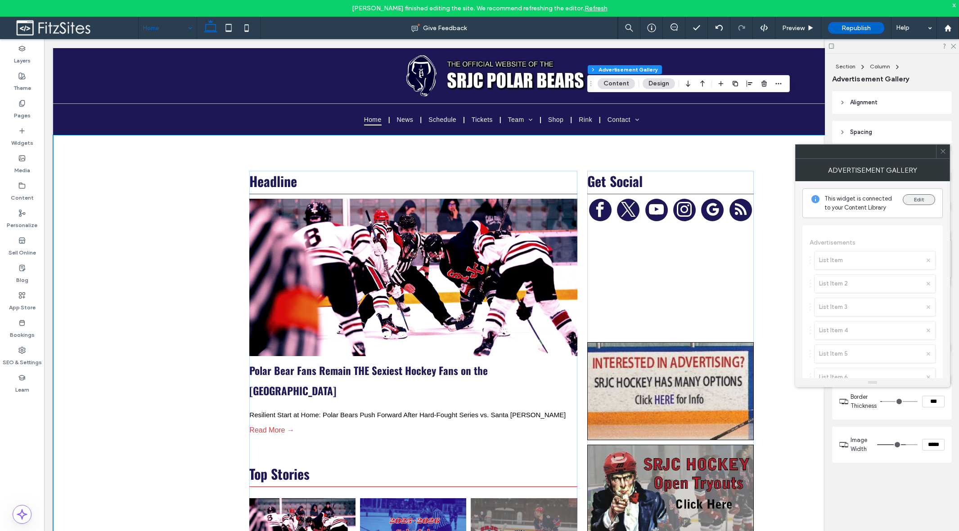
click at [906, 204] on button "Edit" at bounding box center [919, 199] width 32 height 11
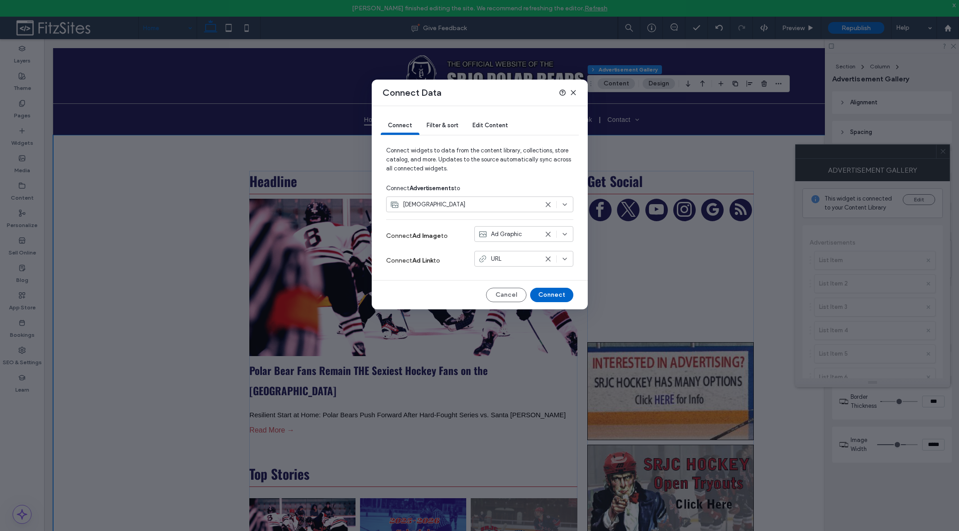
click at [450, 129] on div "Filter & sort" at bounding box center [442, 126] width 46 height 18
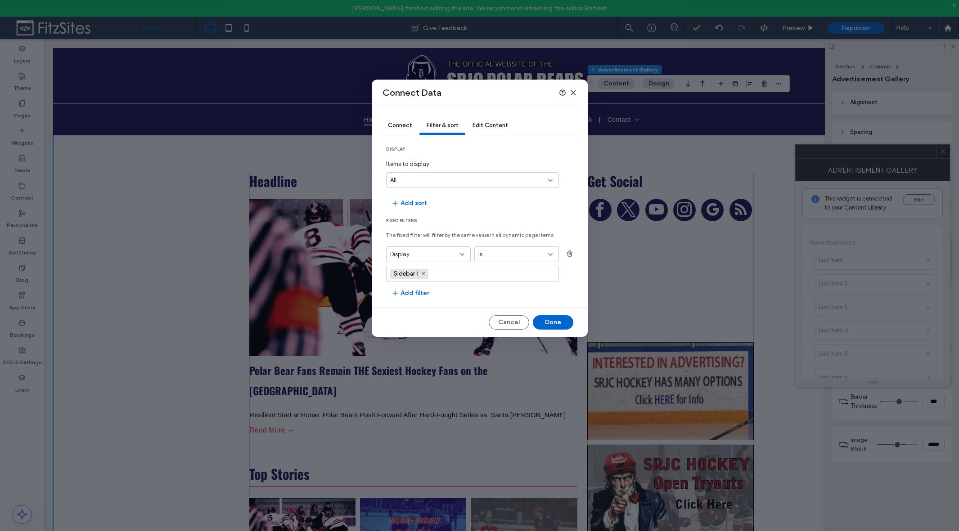
click at [501, 129] on div "Edit Content" at bounding box center [490, 126] width 50 height 18
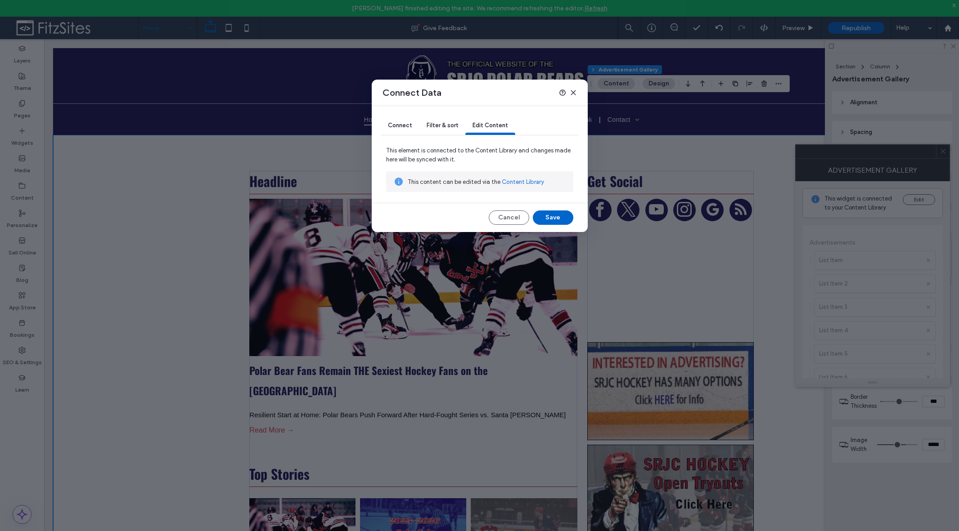
click at [407, 124] on span "Connect" at bounding box center [400, 125] width 24 height 7
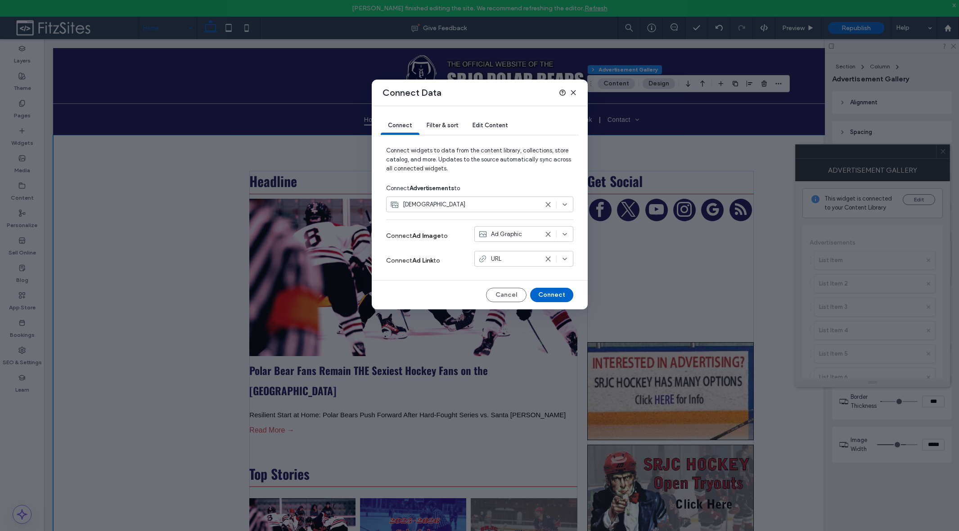
click at [573, 90] on icon at bounding box center [573, 92] width 7 height 7
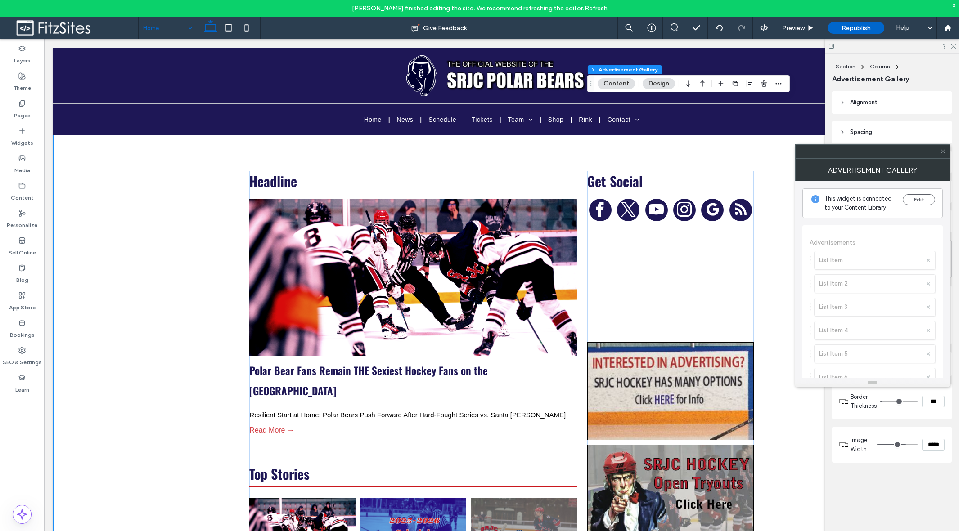
click at [921, 69] on nav "Section Column" at bounding box center [892, 67] width 120 height 11
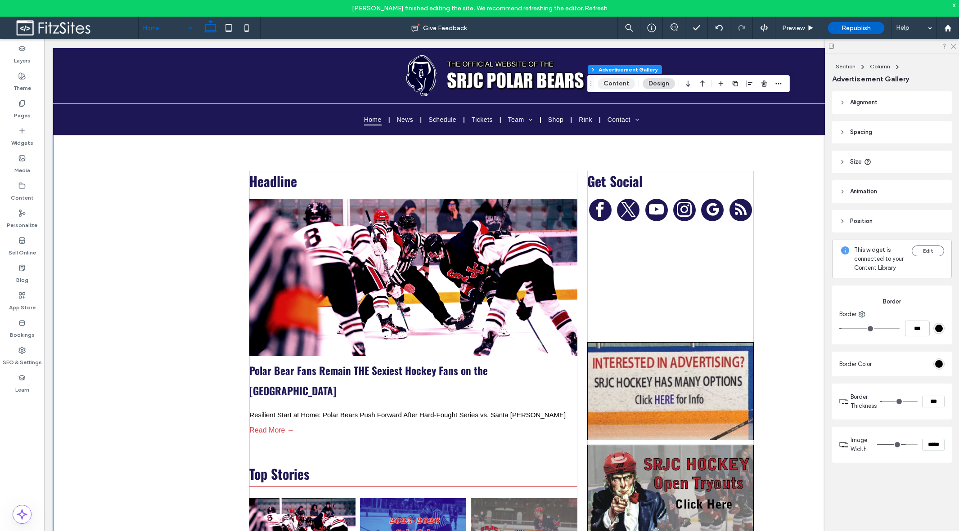
click at [626, 84] on button "Content" at bounding box center [616, 83] width 37 height 11
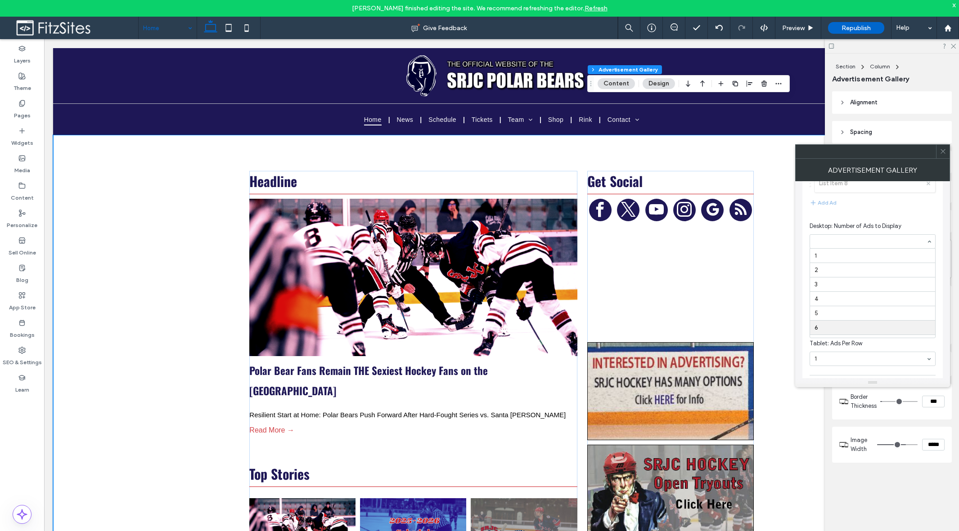
scroll to position [54, 0]
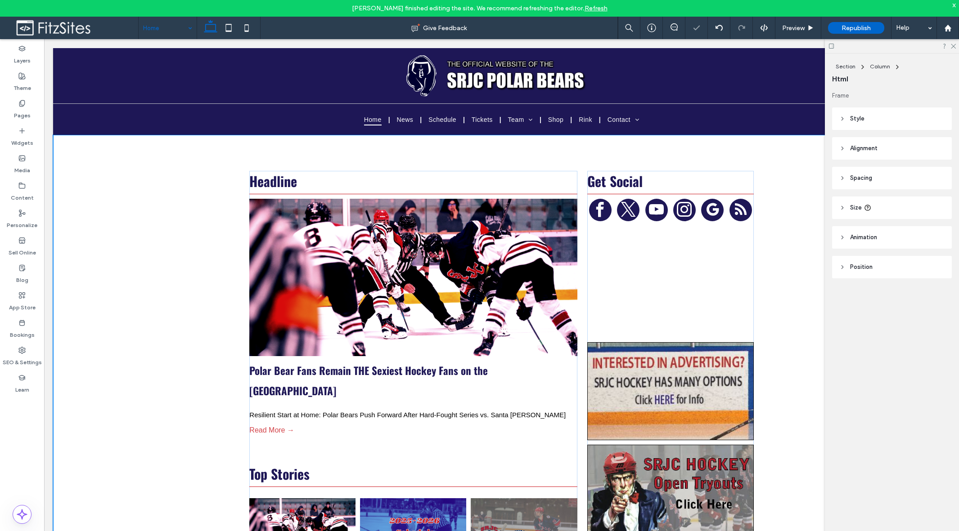
type input "***"
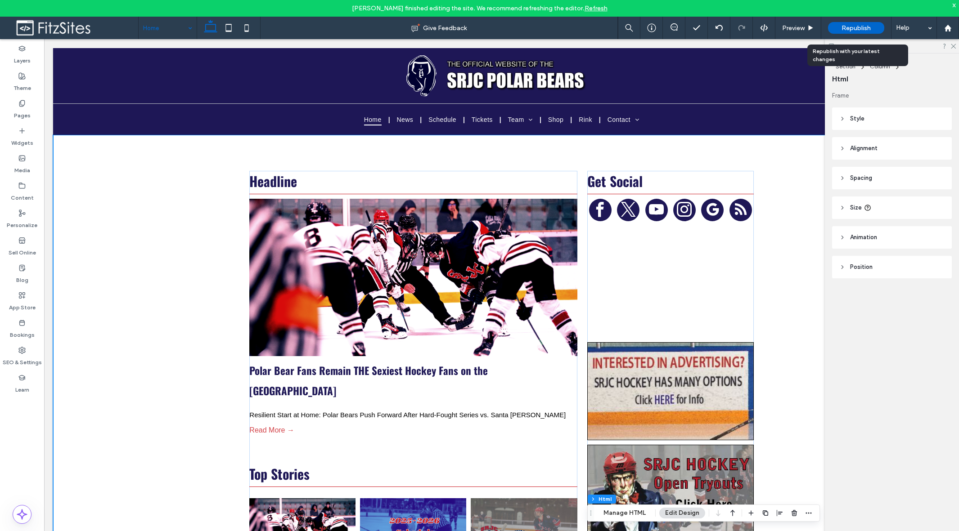
click at [848, 28] on span "Republish" at bounding box center [856, 28] width 29 height 8
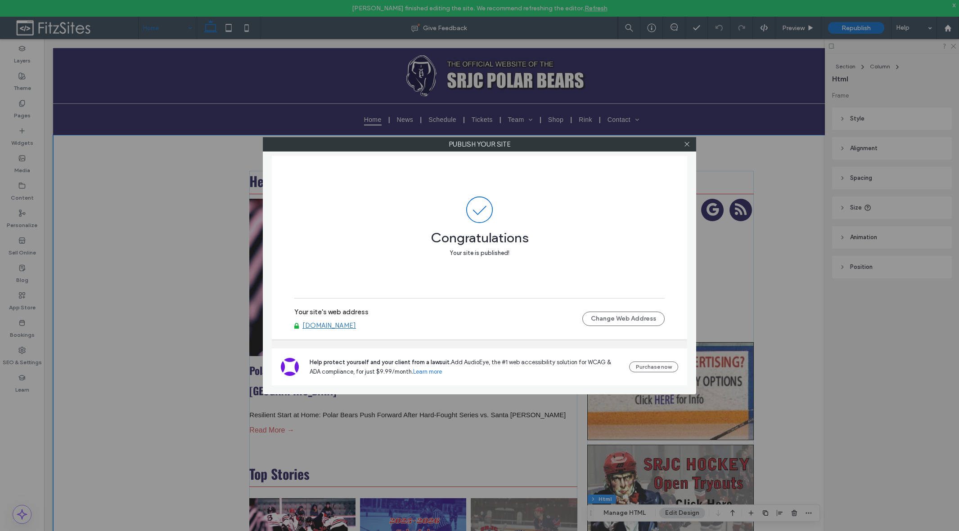
click at [690, 145] on div at bounding box center [687, 145] width 14 height 14
drag, startPoint x: 689, startPoint y: 145, endPoint x: 679, endPoint y: 149, distance: 11.0
click at [689, 145] on icon at bounding box center [687, 144] width 7 height 7
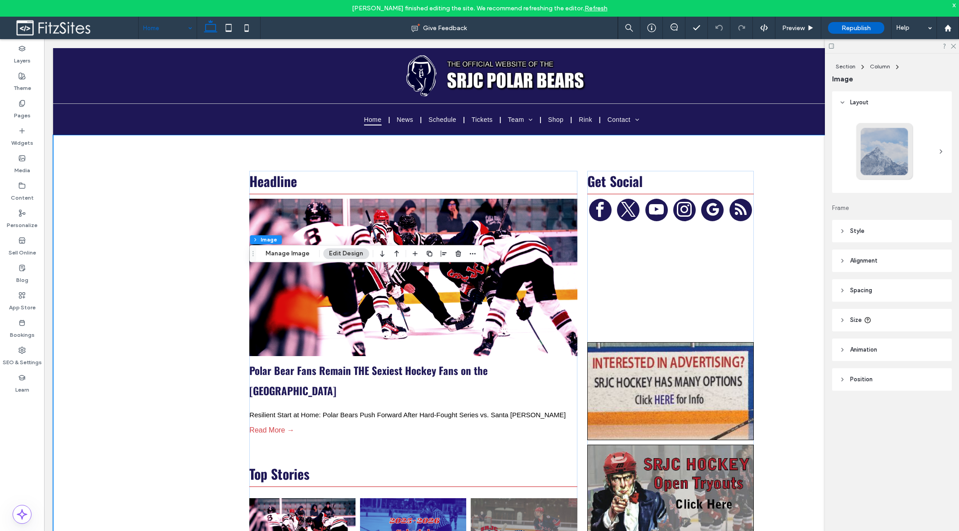
type input "*"
type input "***"
click at [391, 255] on icon "button" at bounding box center [396, 254] width 11 height 16
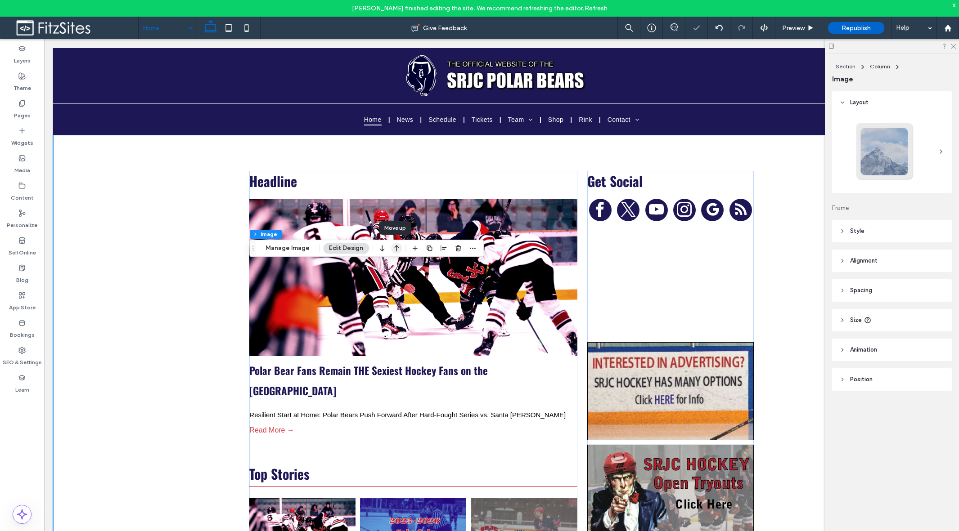
click at [392, 254] on icon "button" at bounding box center [396, 248] width 11 height 16
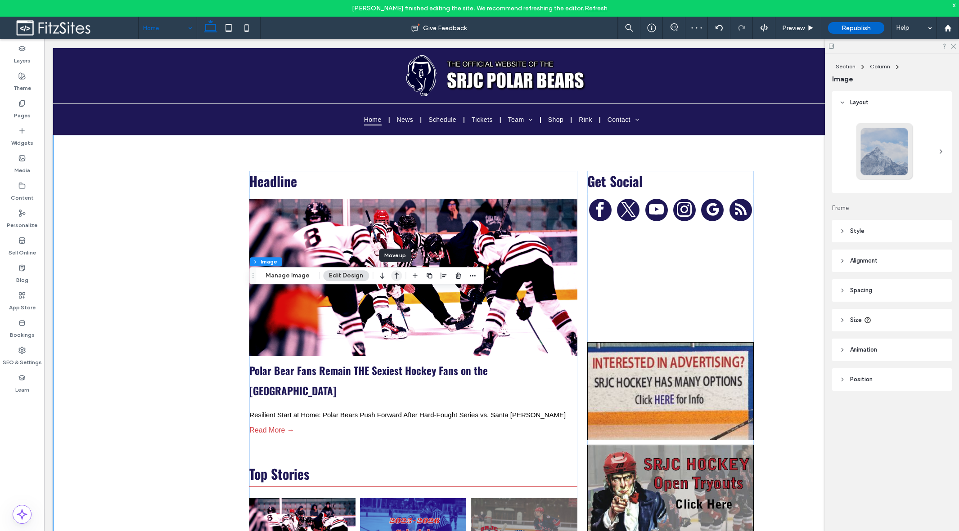
click at [394, 277] on icon "button" at bounding box center [396, 276] width 11 height 16
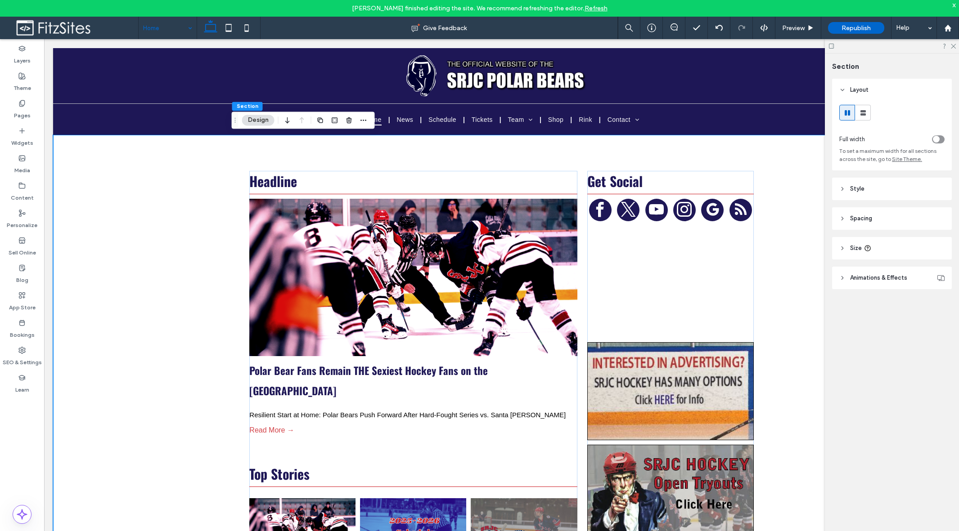
click at [585, 8] on link "Refresh" at bounding box center [596, 9] width 23 height 8
